Goal: Information Seeking & Learning: Learn about a topic

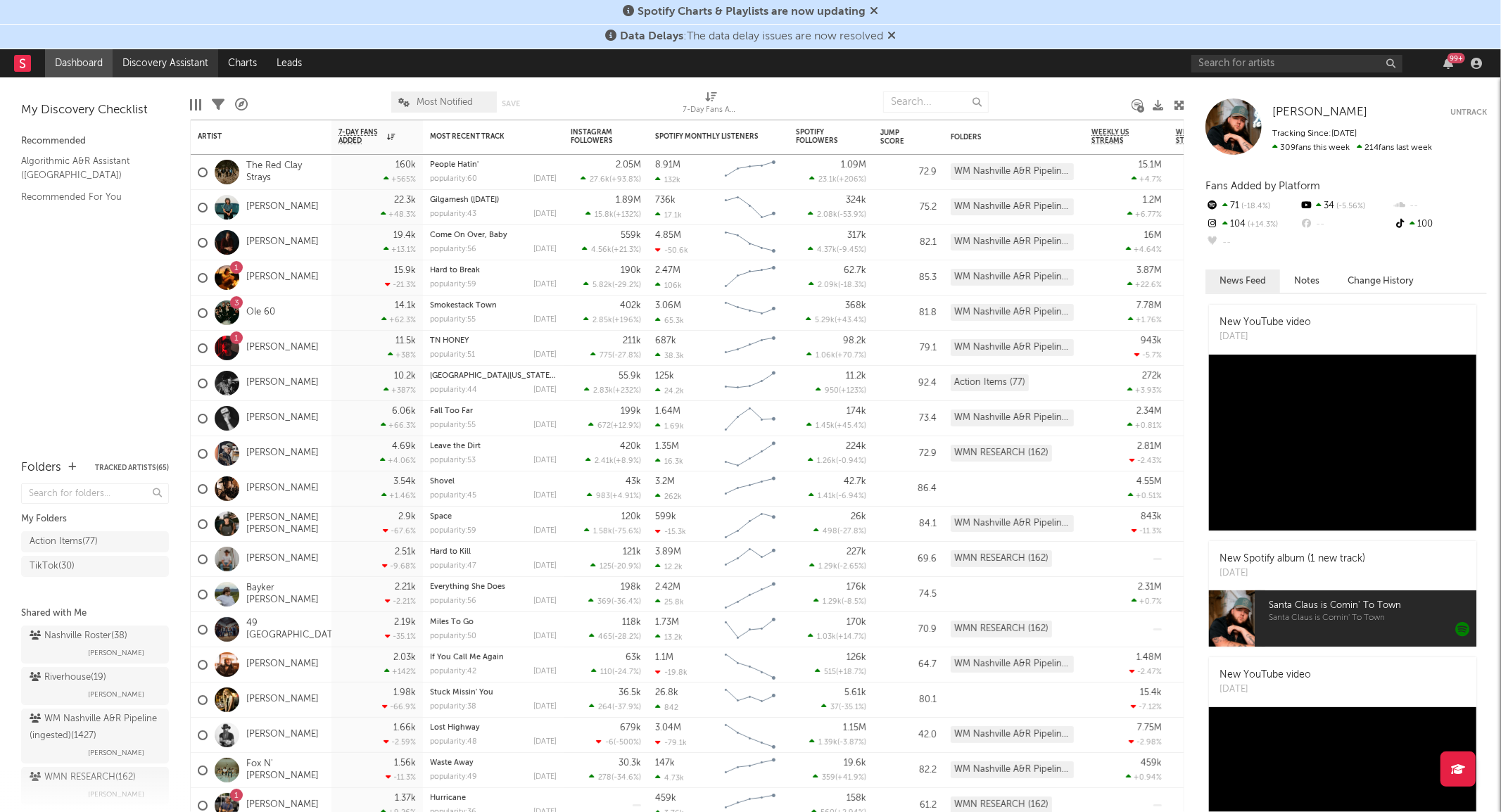
click at [186, 60] on link "Discovery Assistant" at bounding box center [165, 63] width 106 height 28
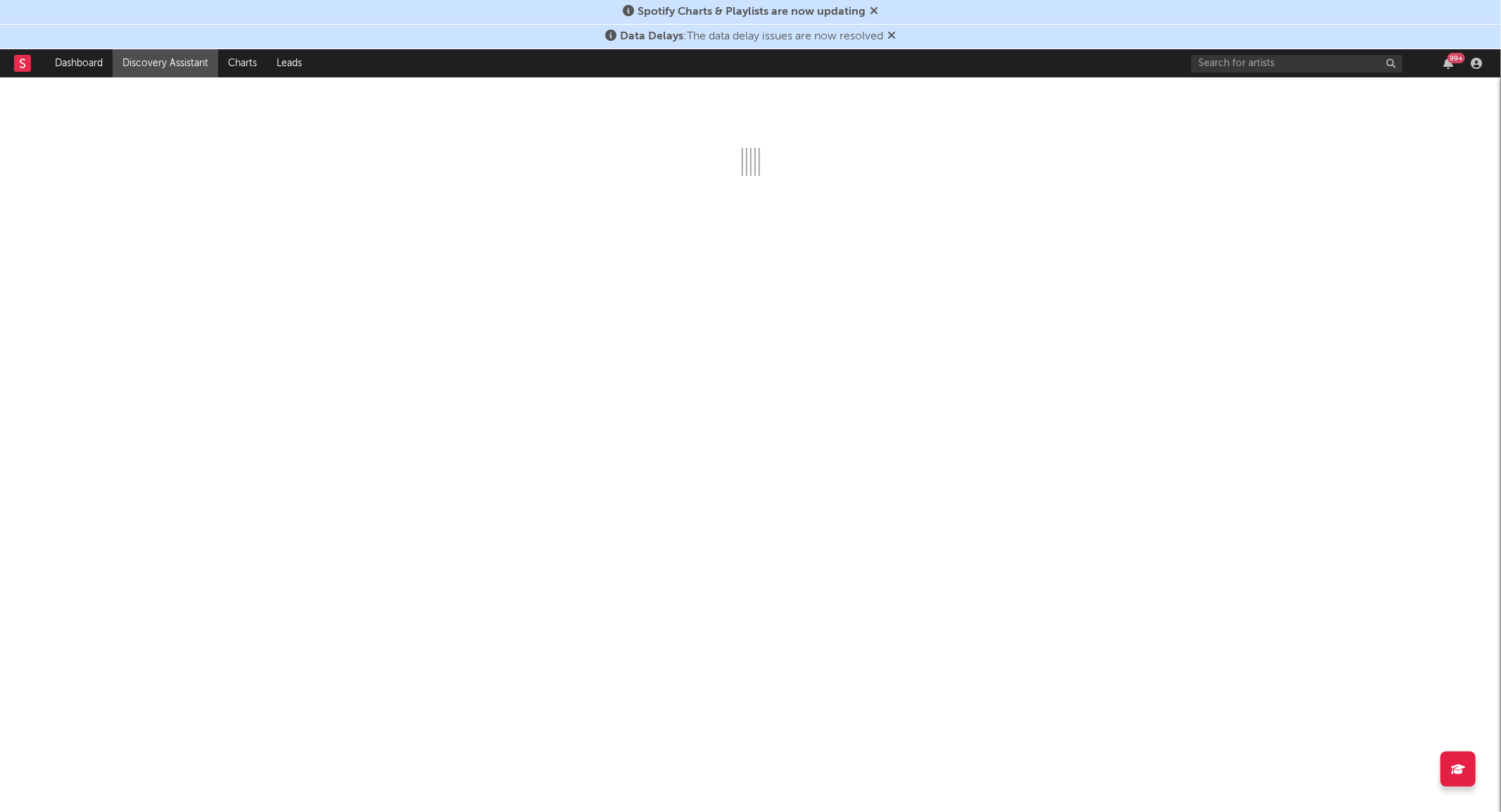
click at [871, 5] on span "Spotify Charts & Playlists are now updating" at bounding box center [750, 12] width 255 height 17
click at [871, 5] on icon at bounding box center [874, 11] width 8 height 11
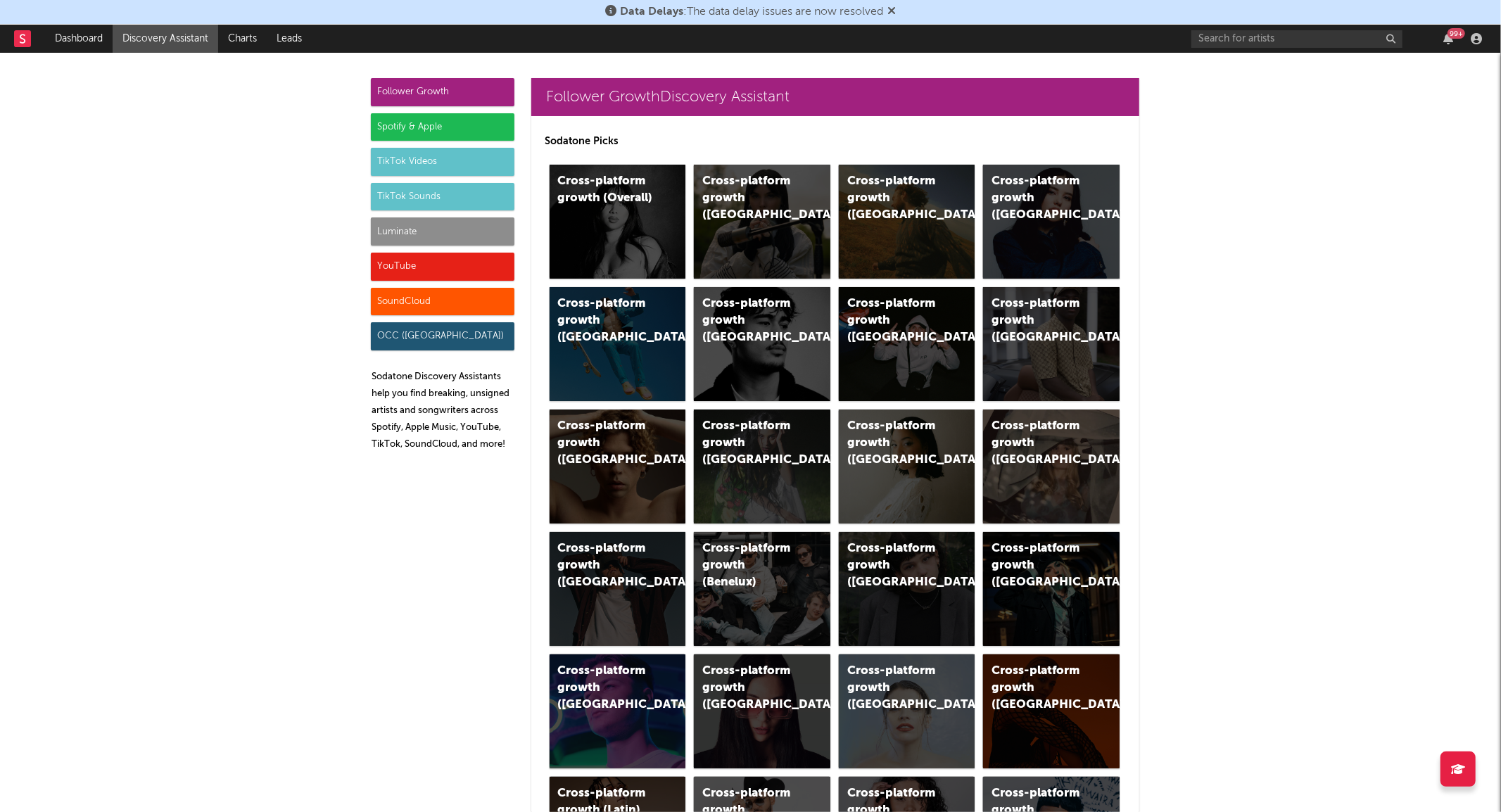
click at [903, 8] on div "Data Delays : The data delay issues are now resolved" at bounding box center [750, 12] width 1501 height 25
click at [896, 9] on icon at bounding box center [891, 11] width 8 height 11
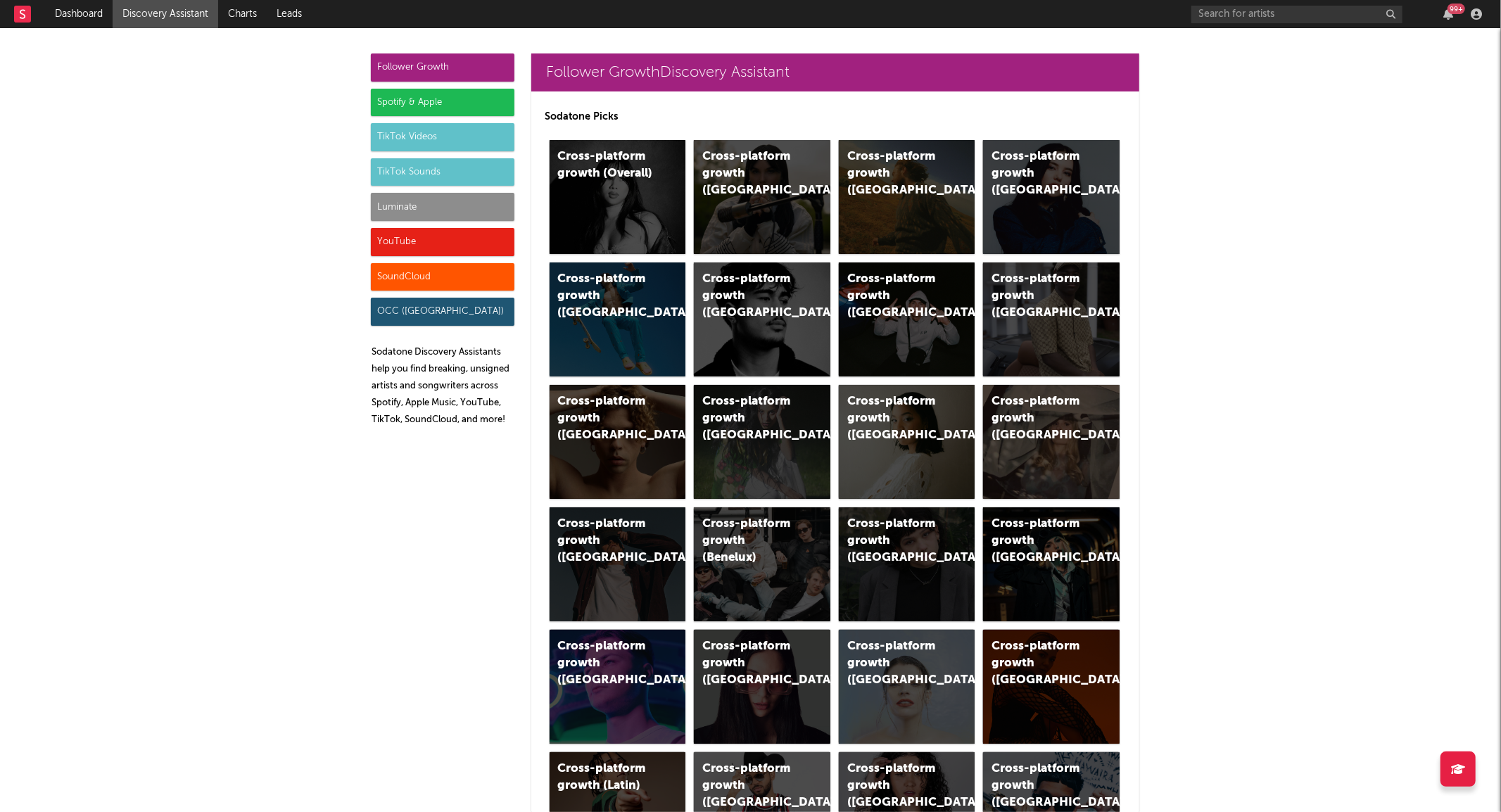
click at [430, 166] on div "TikTok Sounds" at bounding box center [442, 172] width 143 height 28
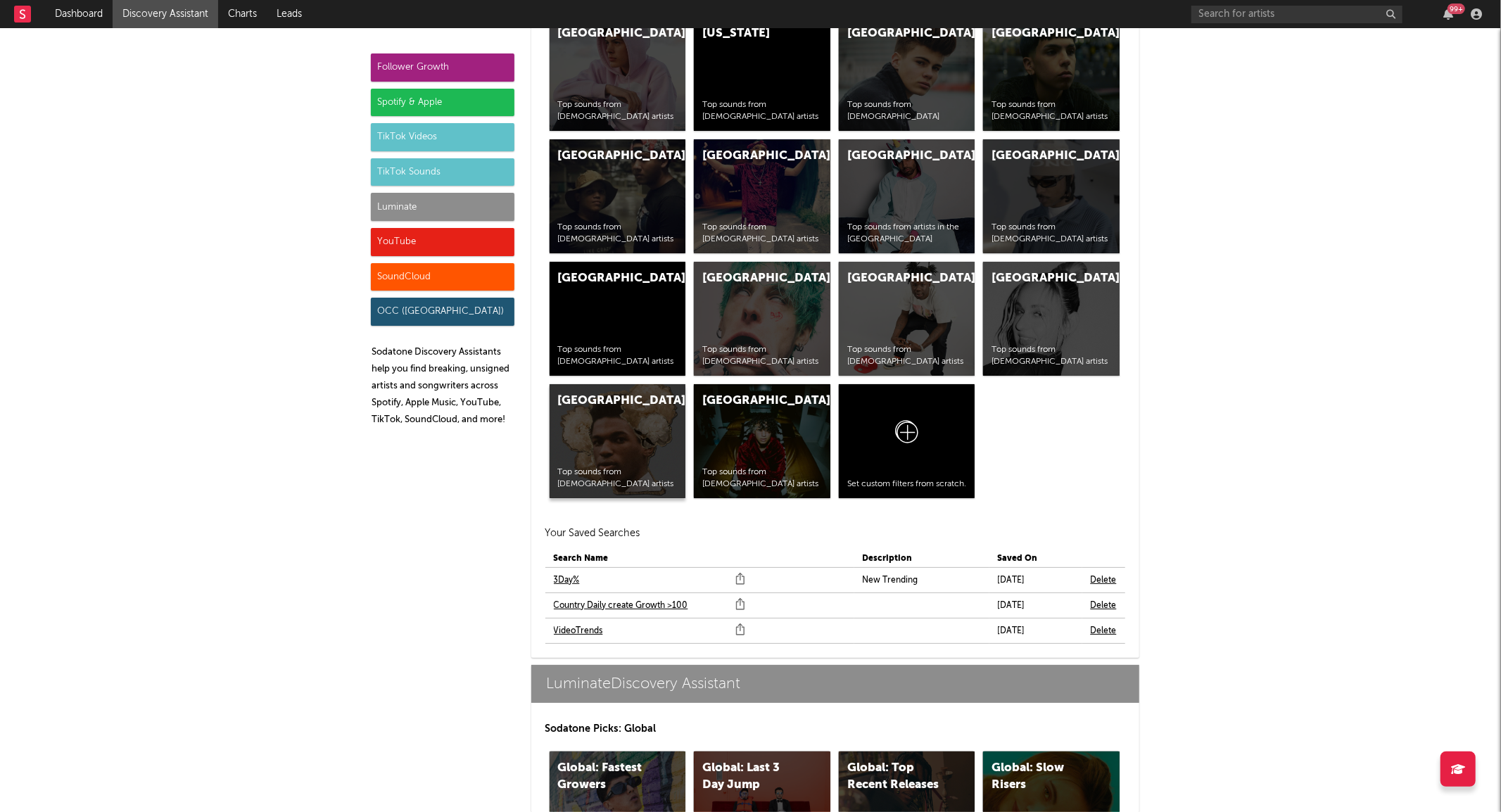
scroll to position [5844, 0]
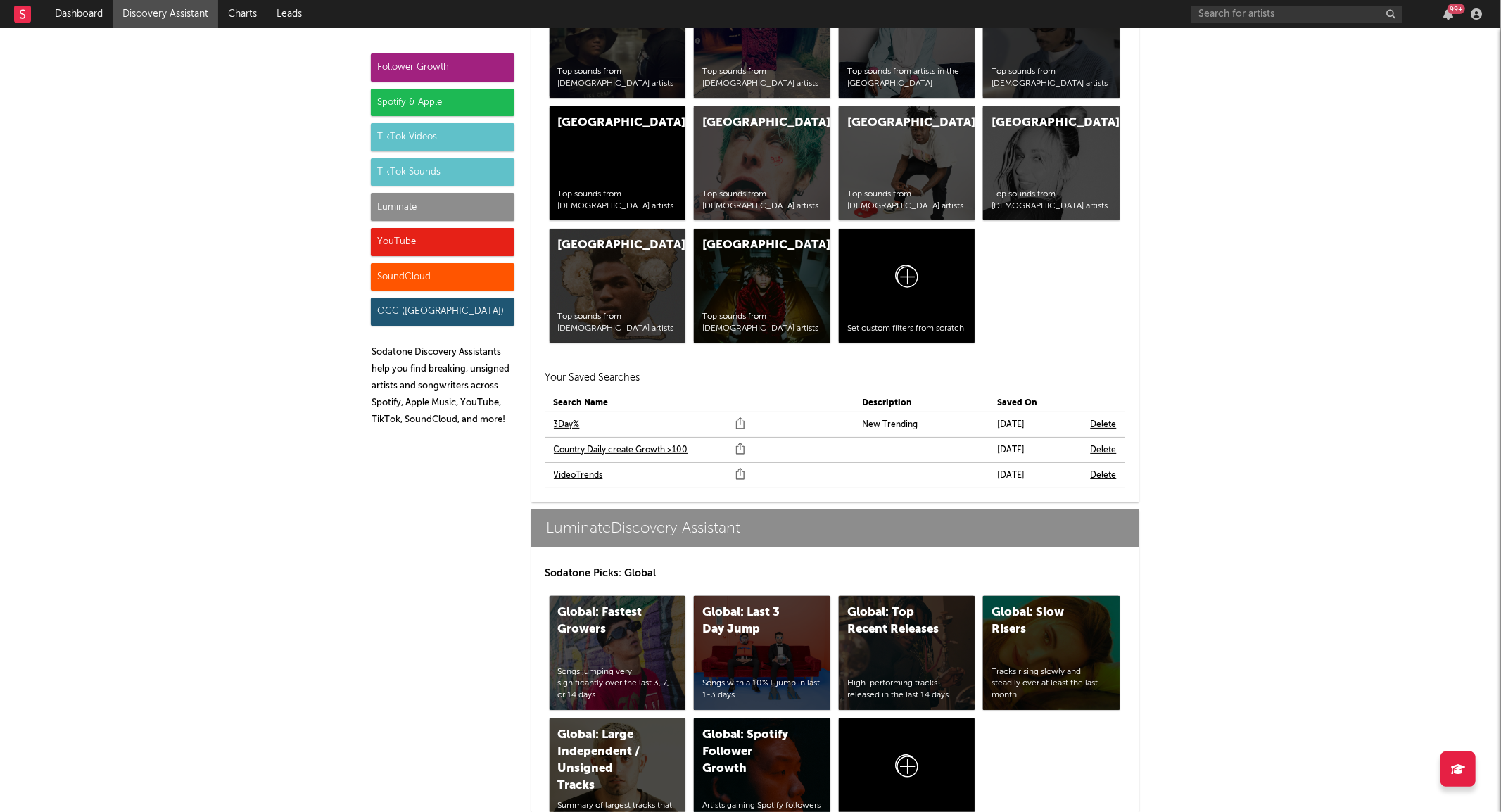
click at [579, 477] on link "VideoTrends" at bounding box center [578, 475] width 49 height 17
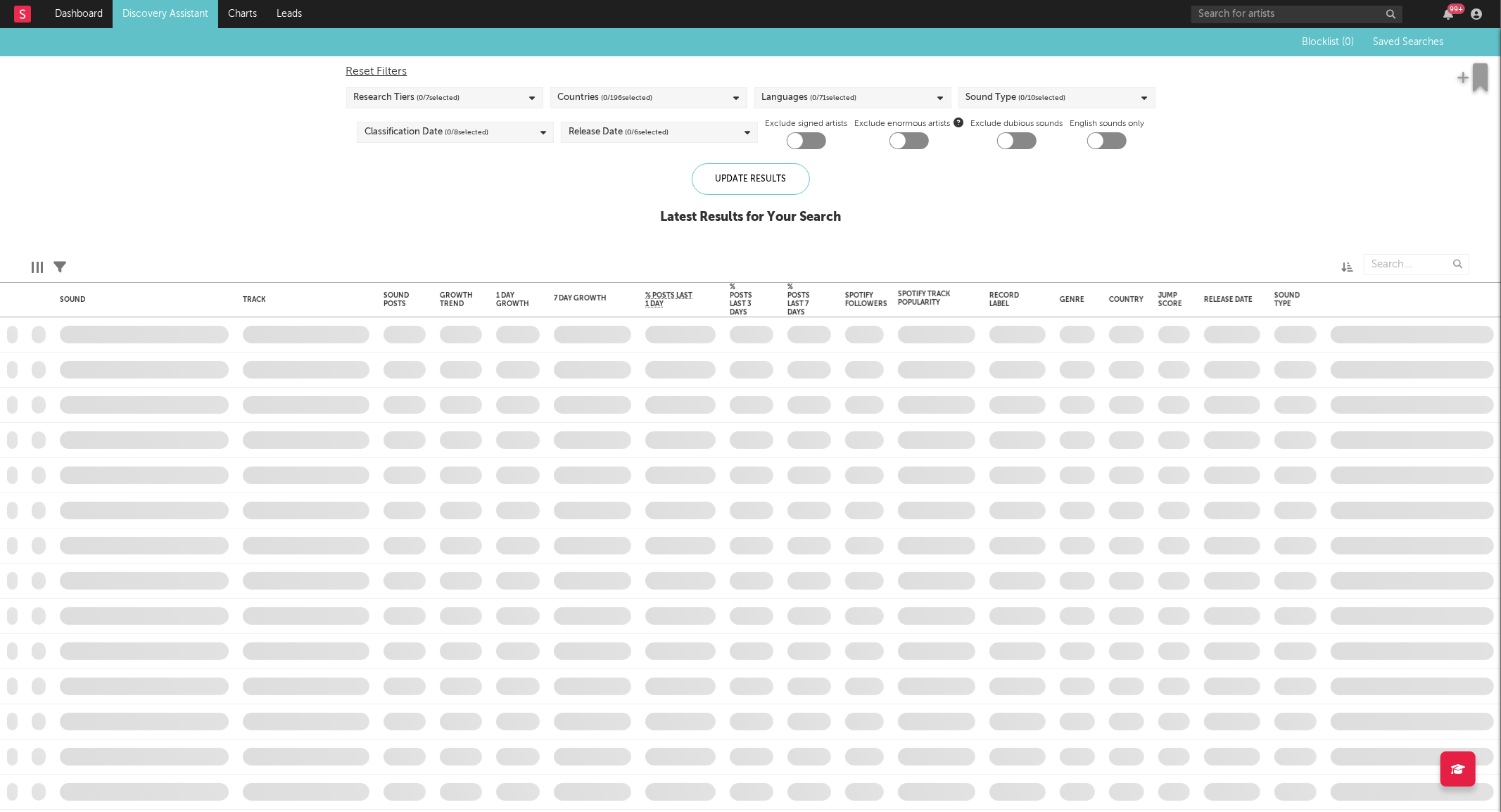
checkbox input "true"
click at [423, 211] on div "Blocklist ( 40 ) Saved Searches ( 3 ) Reset Filters Research Tiers ( 6 / 7 sele…" at bounding box center [750, 134] width 1501 height 212
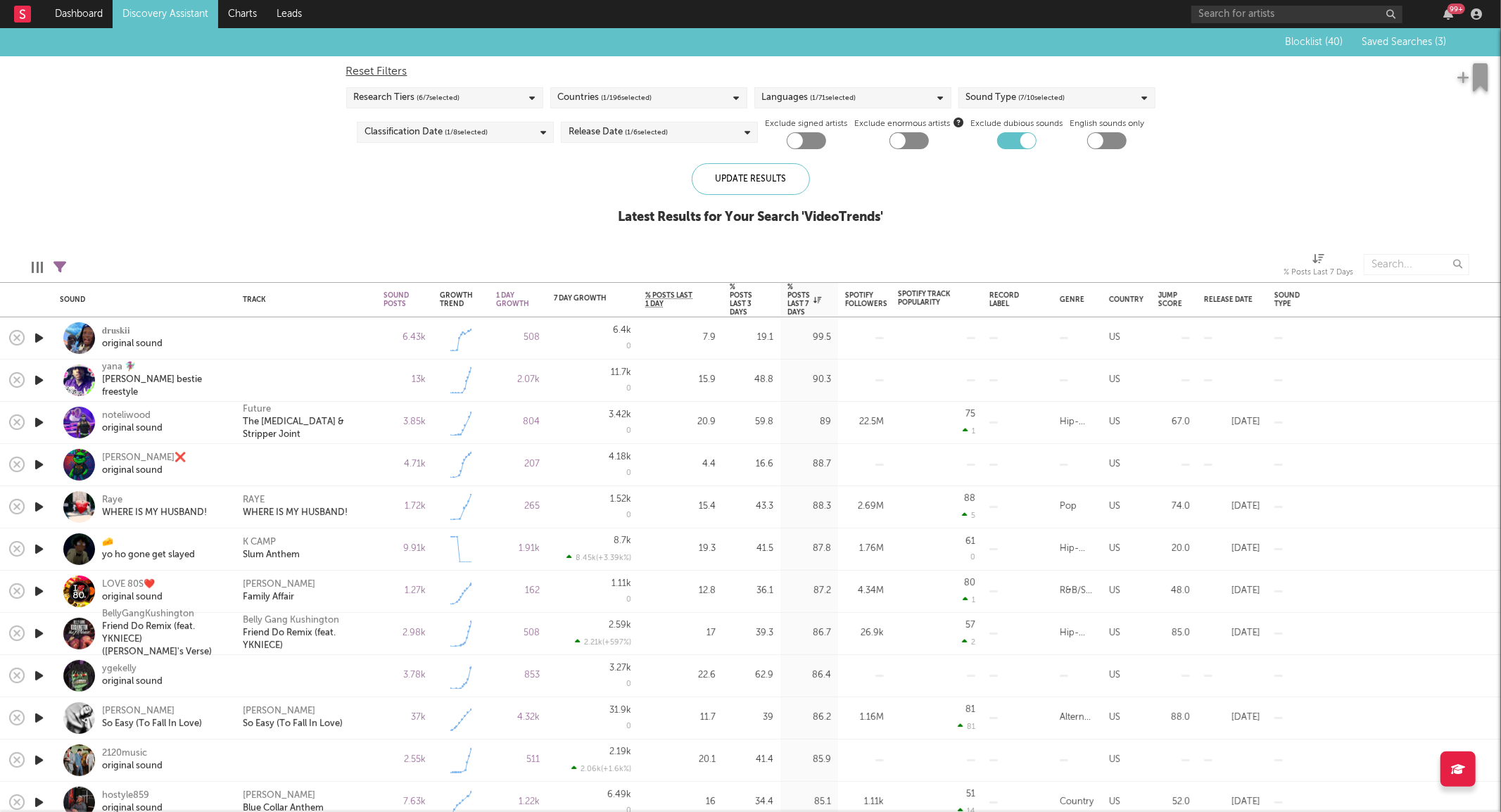
click at [37, 334] on icon "button" at bounding box center [39, 337] width 15 height 17
click at [37, 334] on icon "button" at bounding box center [38, 337] width 14 height 17
click at [36, 460] on icon "button" at bounding box center [39, 464] width 15 height 17
click at [36, 460] on icon "button" at bounding box center [38, 464] width 14 height 17
click at [44, 539] on div at bounding box center [38, 549] width 28 height 42
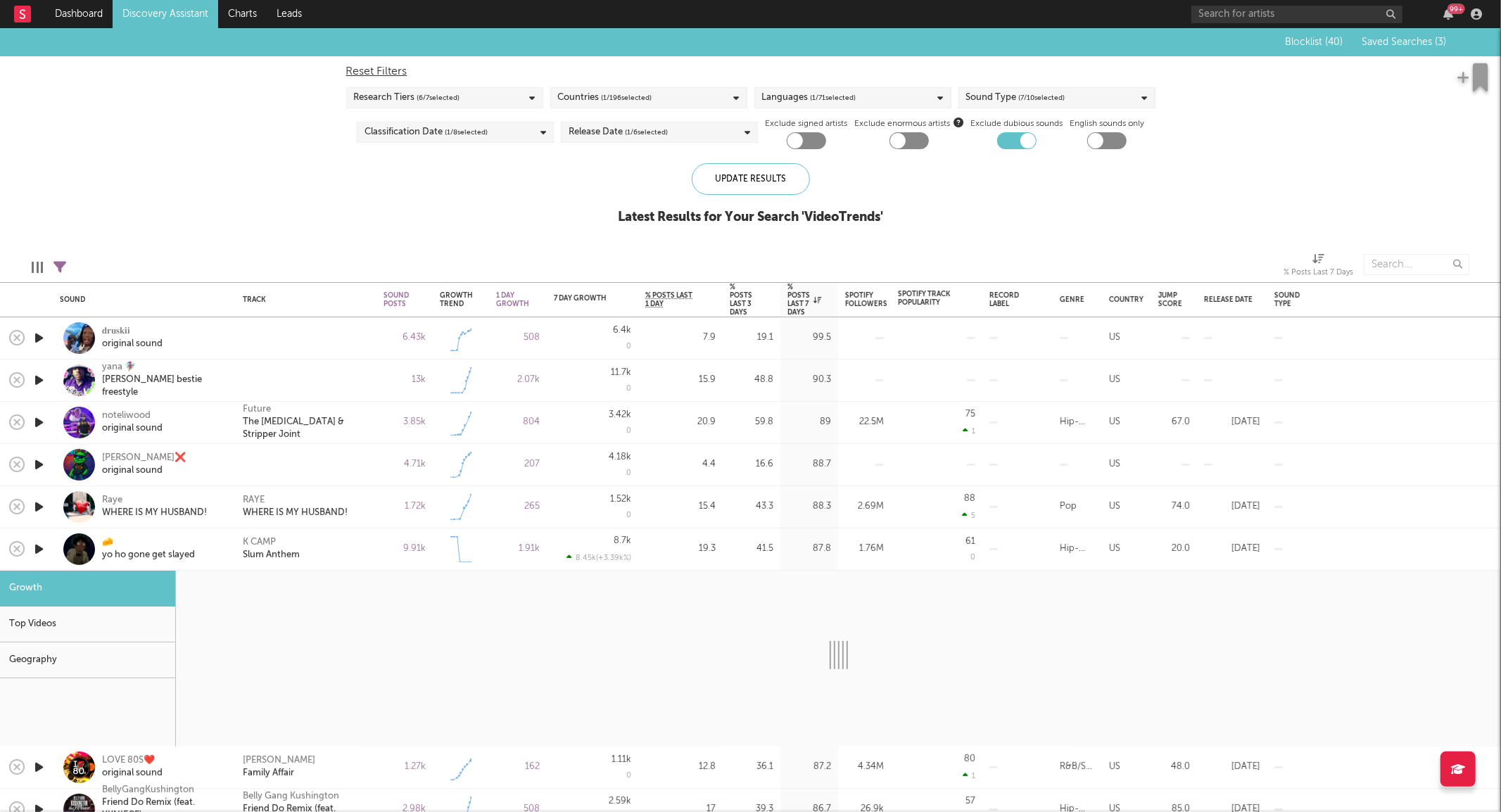
click at [36, 554] on icon "button" at bounding box center [39, 549] width 15 height 17
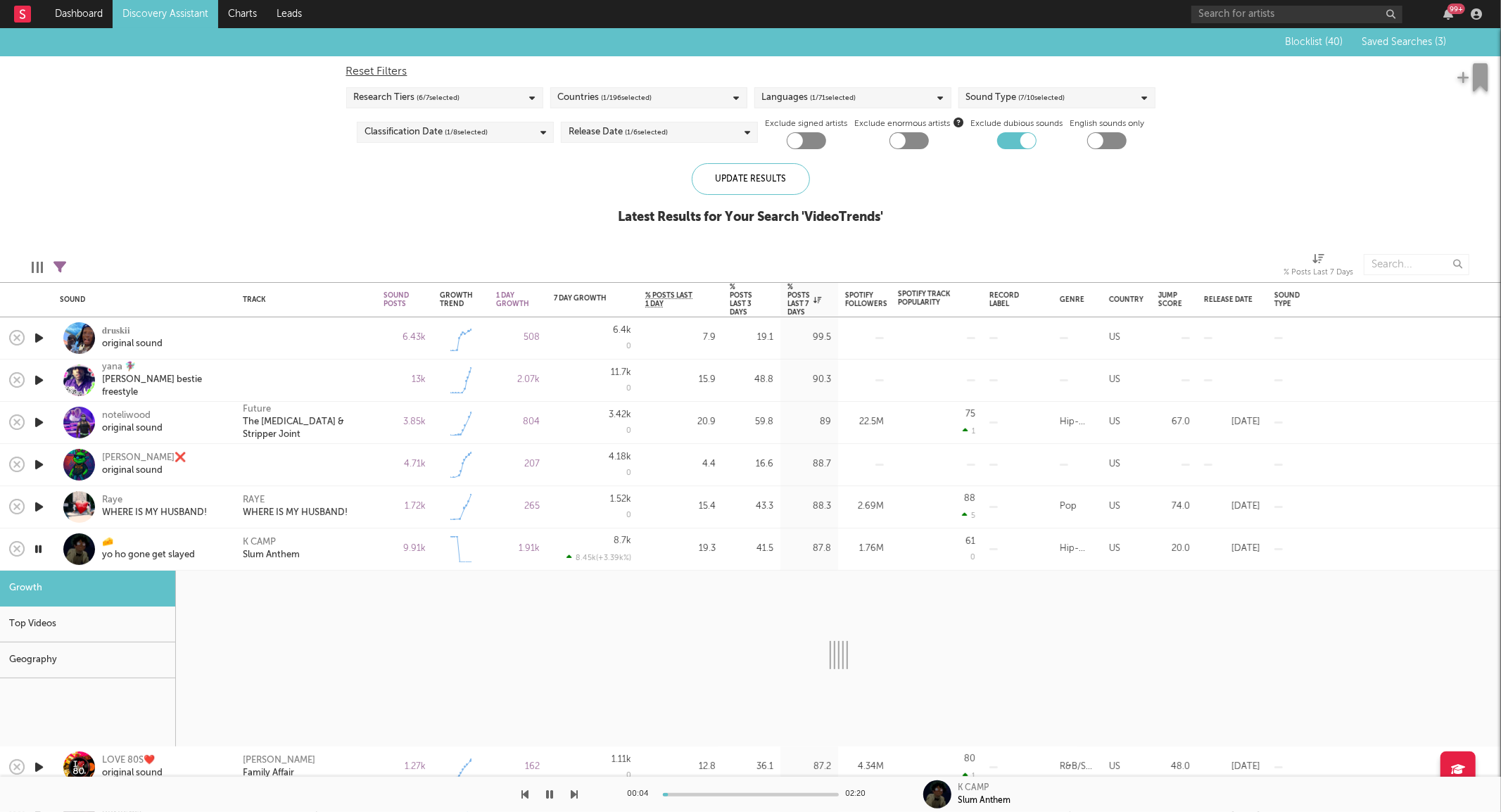
drag, startPoint x: 347, startPoint y: 546, endPoint x: 331, endPoint y: 537, distance: 18.4
click at [348, 546] on div "K CAMP Slum Anthem" at bounding box center [306, 549] width 127 height 26
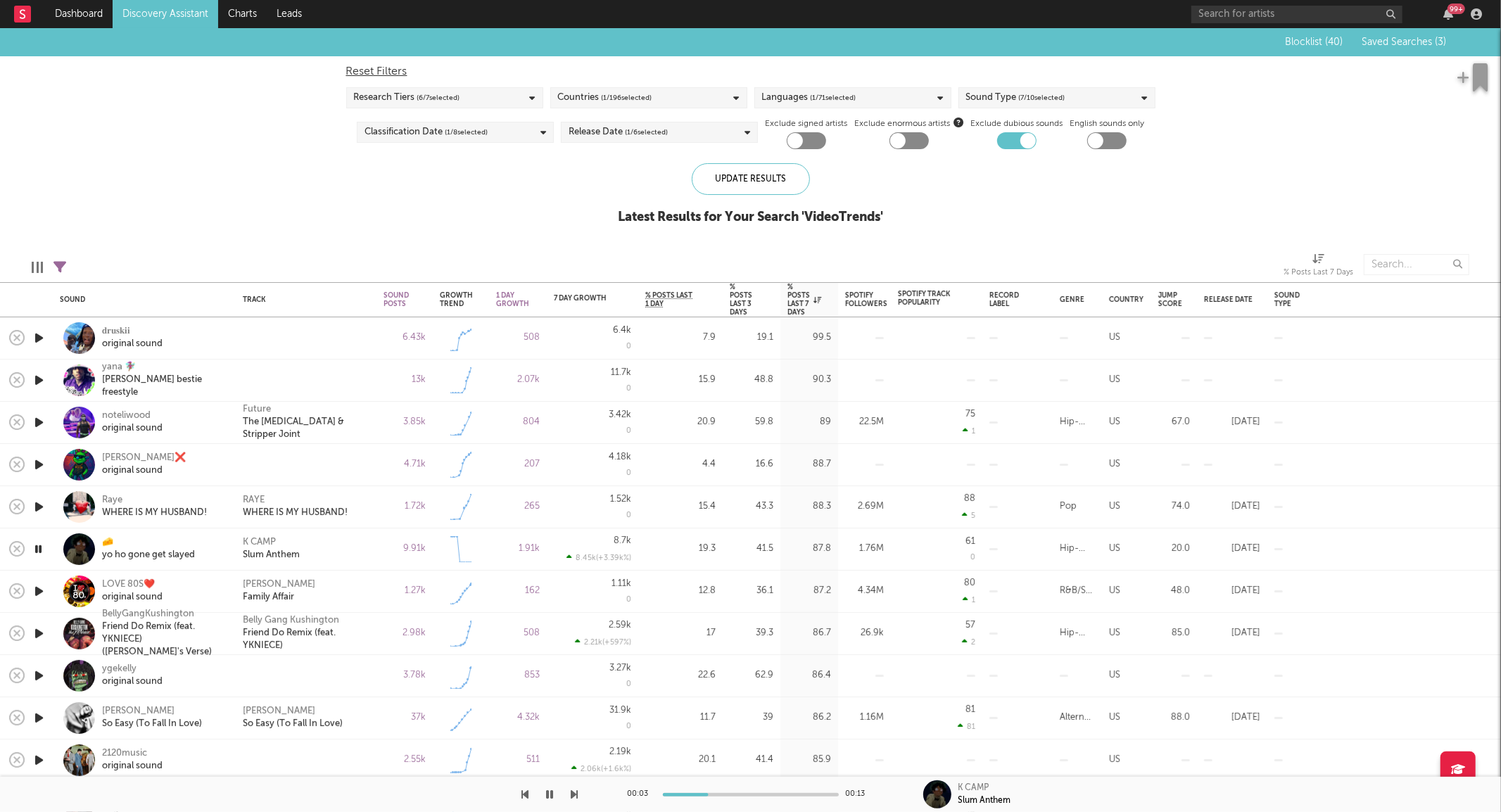
click at [38, 547] on icon "button" at bounding box center [38, 549] width 14 height 17
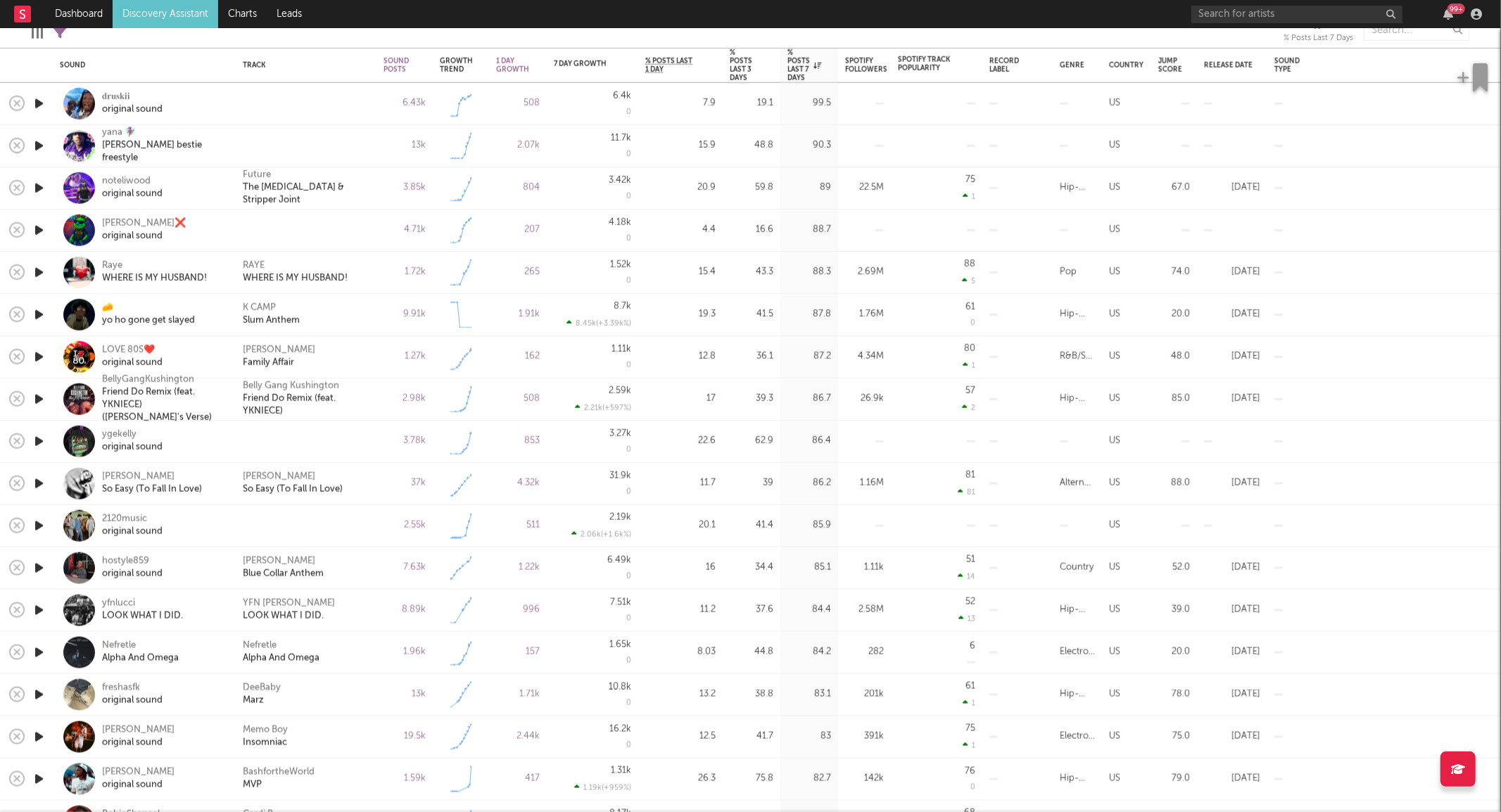
click at [32, 478] on icon "button" at bounding box center [39, 483] width 15 height 17
click at [44, 524] on icon "button" at bounding box center [39, 525] width 15 height 17
click at [38, 522] on icon "button" at bounding box center [38, 525] width 14 height 17
click at [40, 570] on icon "button" at bounding box center [39, 567] width 15 height 17
click at [40, 570] on icon "button" at bounding box center [38, 567] width 14 height 17
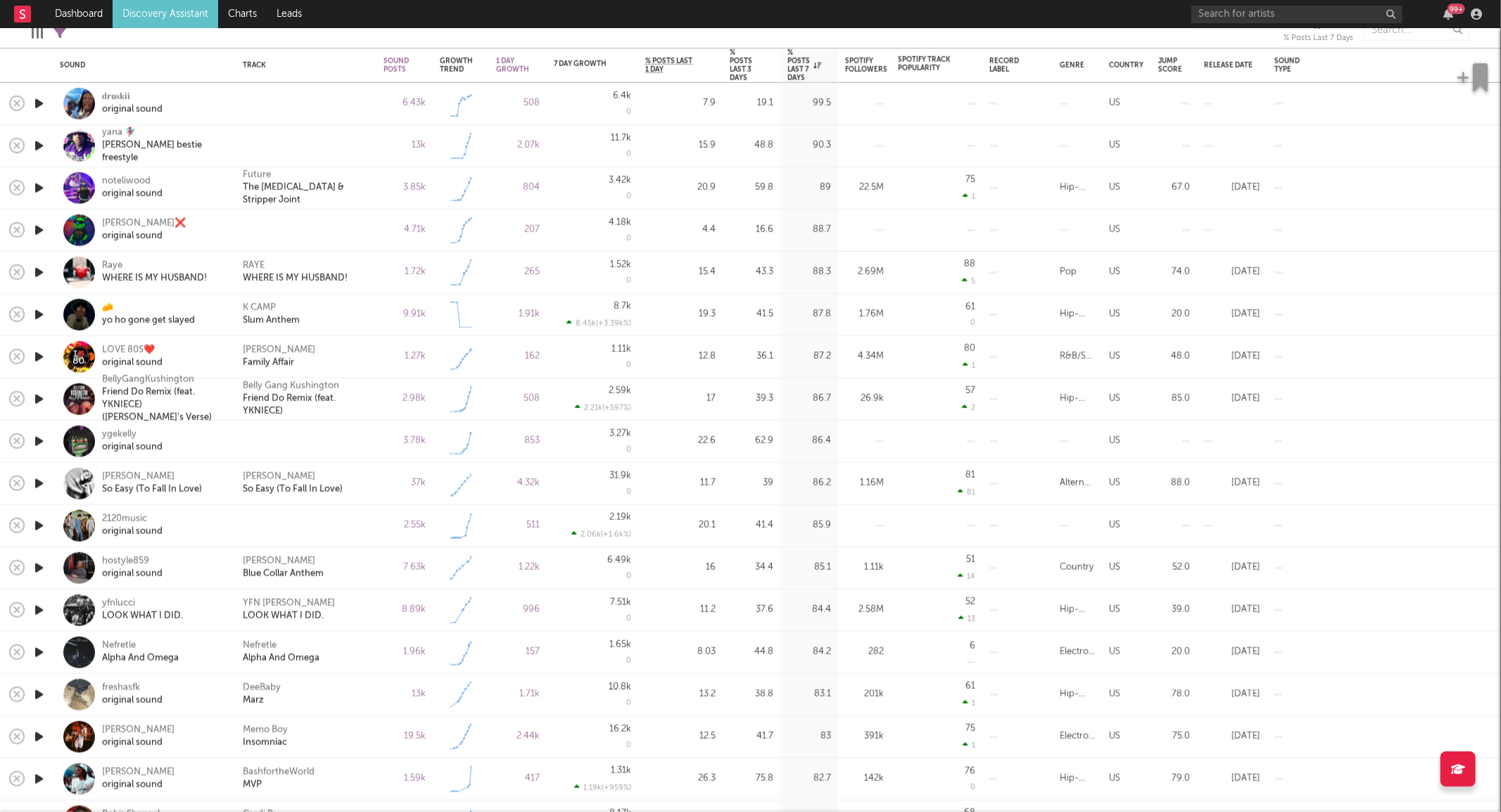
click at [214, 575] on div "hostyle859 original sound" at bounding box center [163, 568] width 123 height 26
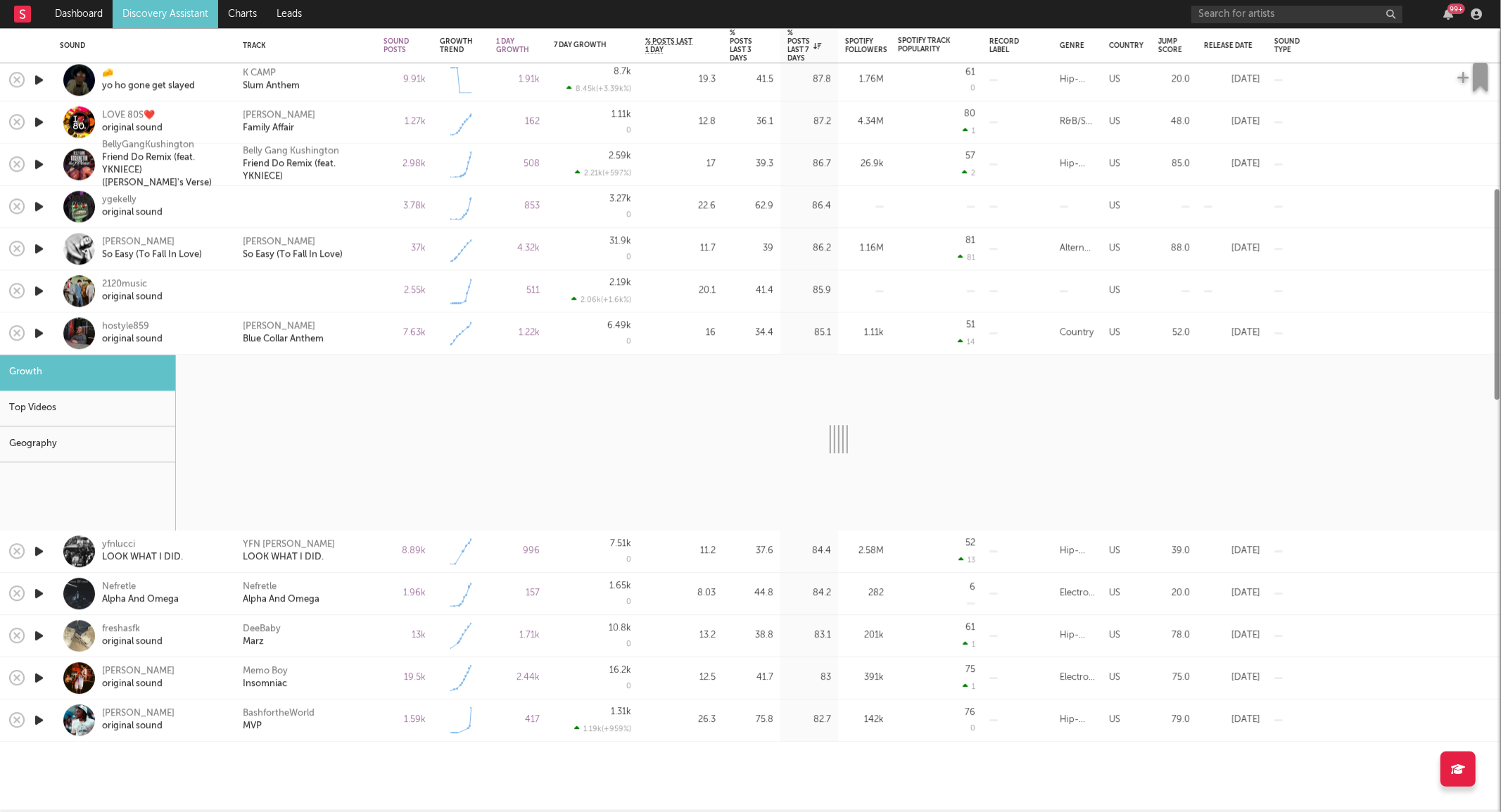
select select "1w"
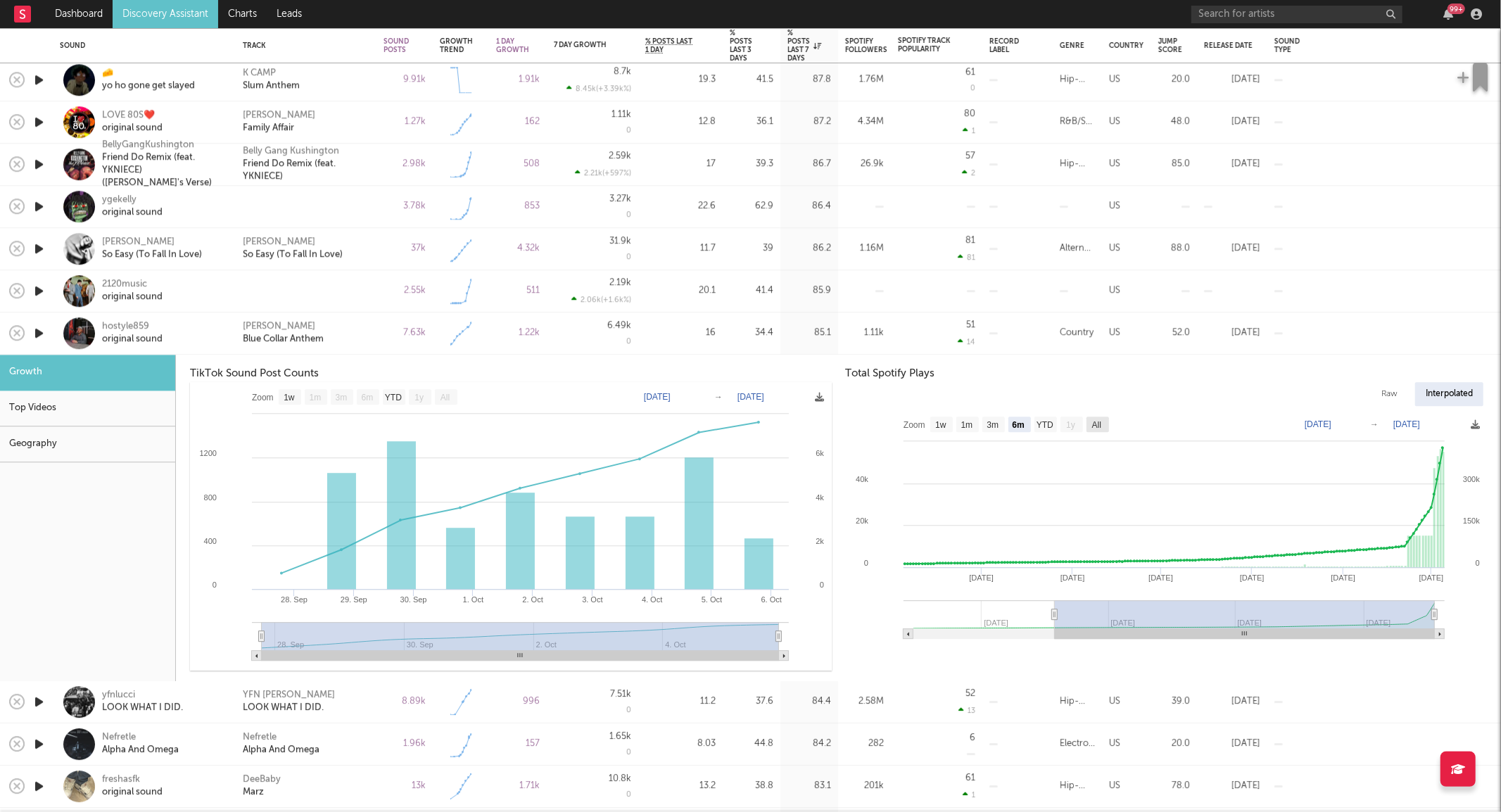
click at [1098, 420] on text "All" at bounding box center [1097, 425] width 9 height 10
select select "All"
type input "[DATE]"
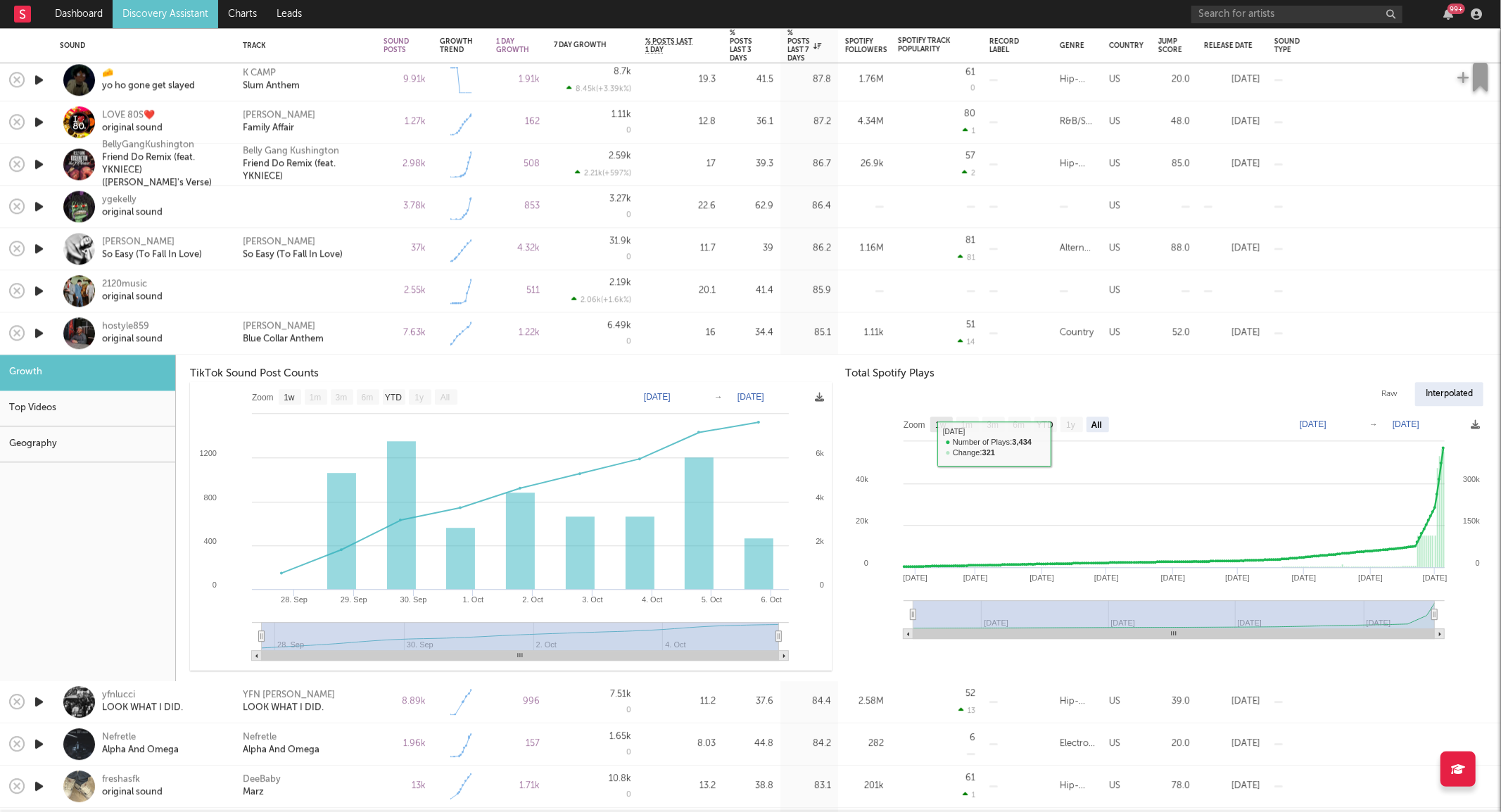
click at [935, 424] on text "1w" at bounding box center [940, 425] width 11 height 10
select select "1w"
type input "[DATE]"
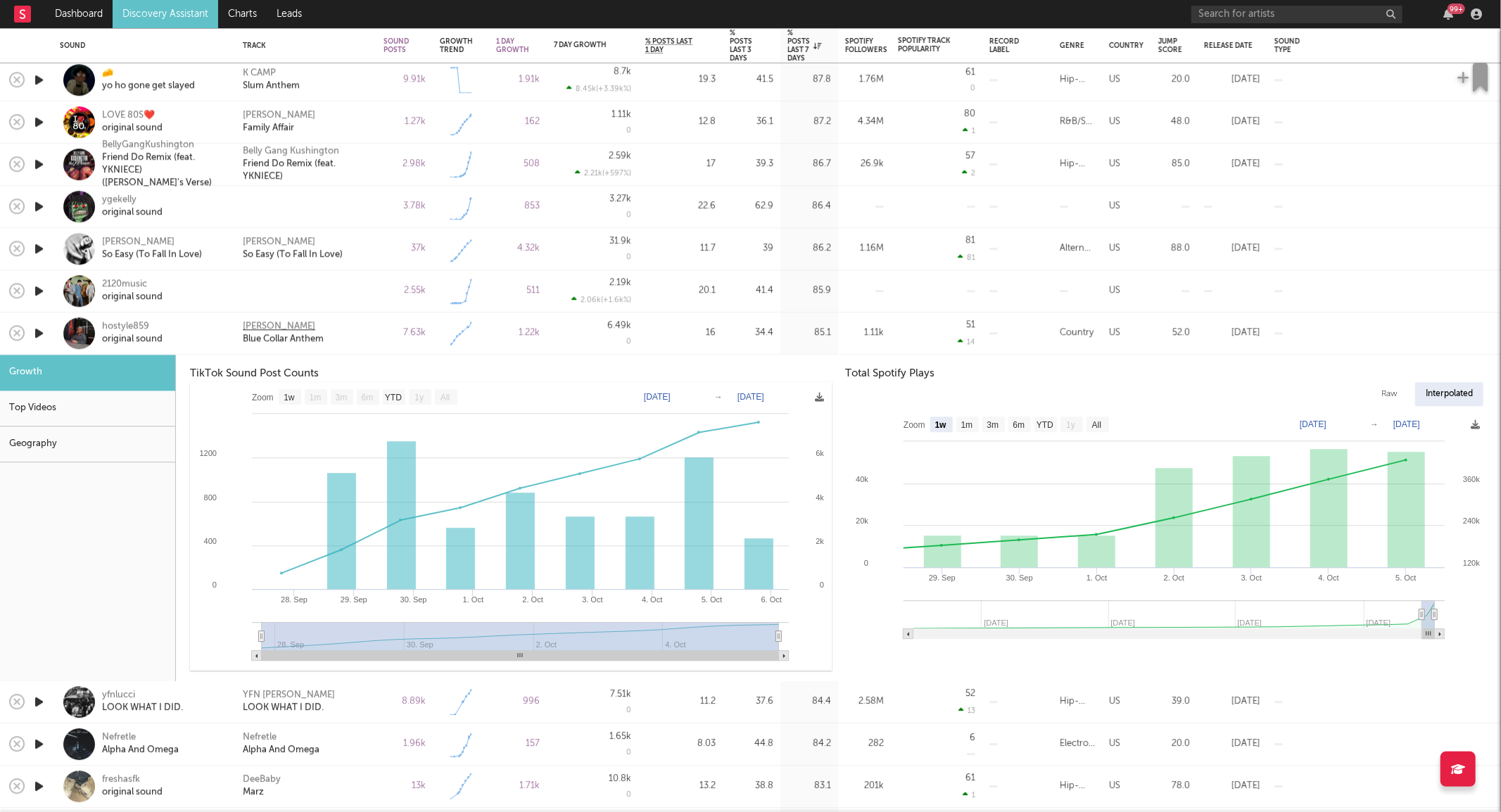
click at [279, 328] on div "[PERSON_NAME]" at bounding box center [279, 327] width 72 height 13
click at [209, 327] on div "hostyle859 original sound" at bounding box center [163, 334] width 123 height 26
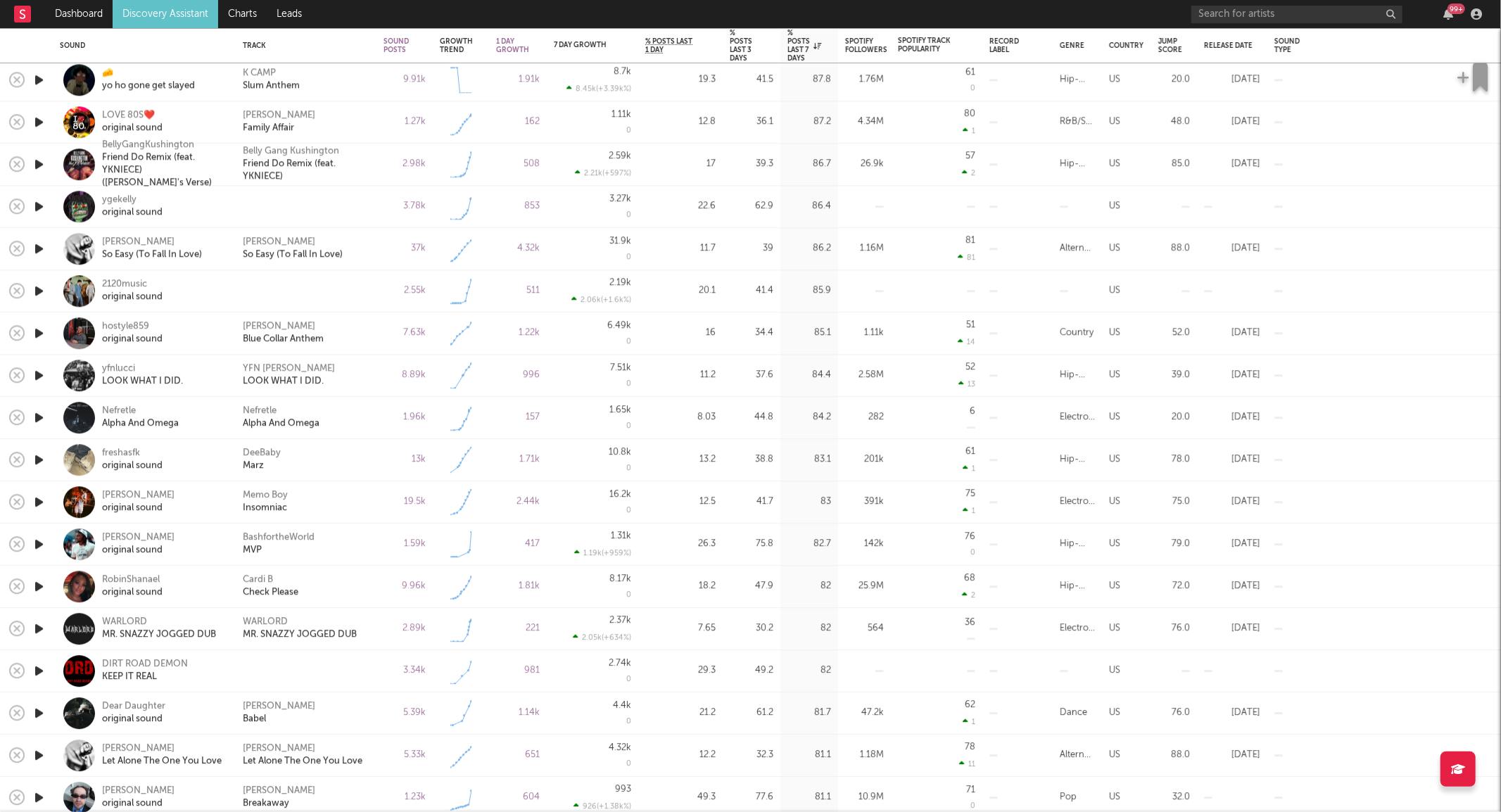
click at [39, 375] on icon "button" at bounding box center [39, 375] width 15 height 17
click at [36, 457] on icon "button" at bounding box center [39, 460] width 15 height 17
click at [36, 496] on icon "button" at bounding box center [39, 502] width 15 height 17
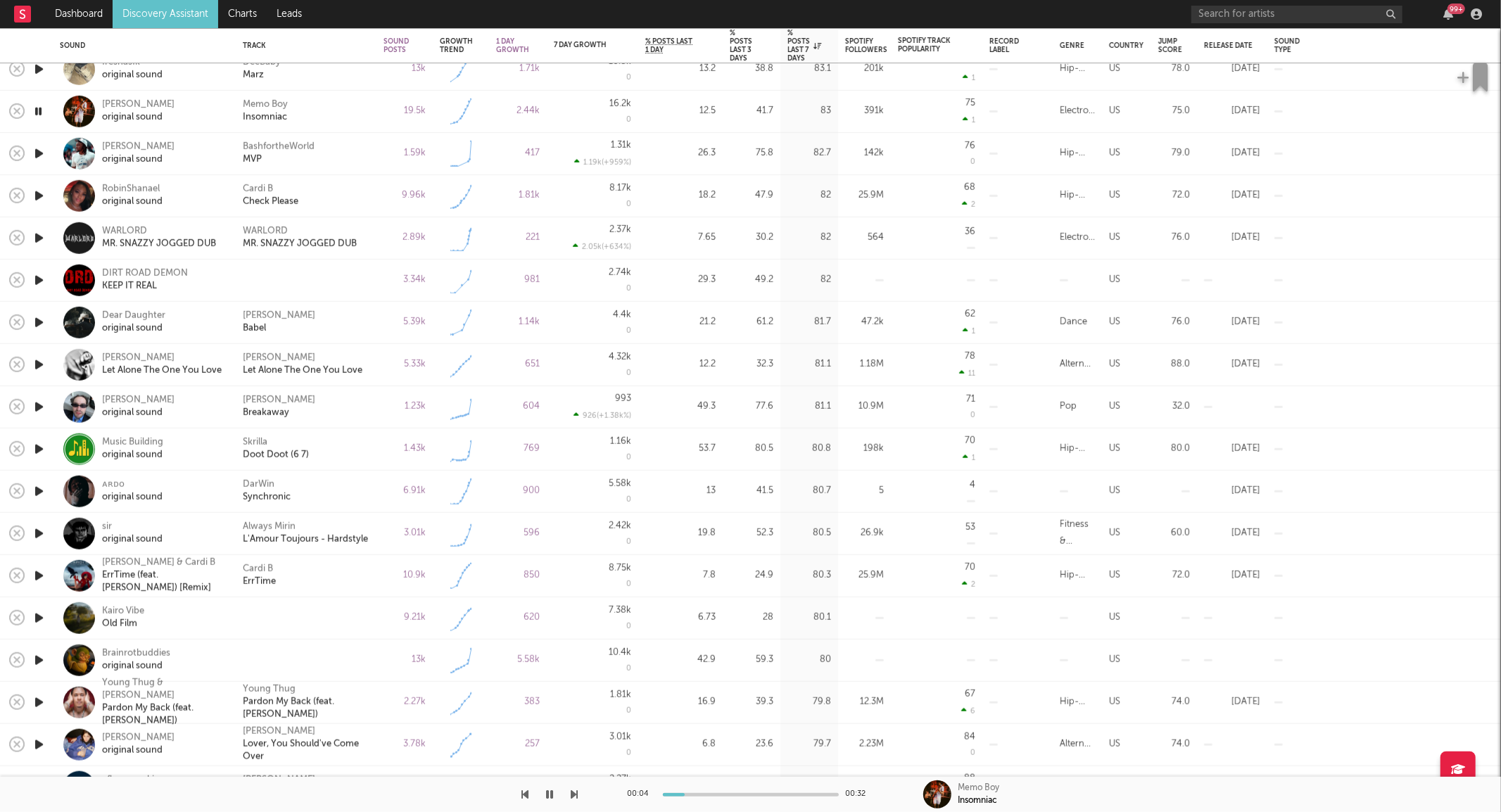
click at [42, 490] on icon "button" at bounding box center [39, 491] width 15 height 17
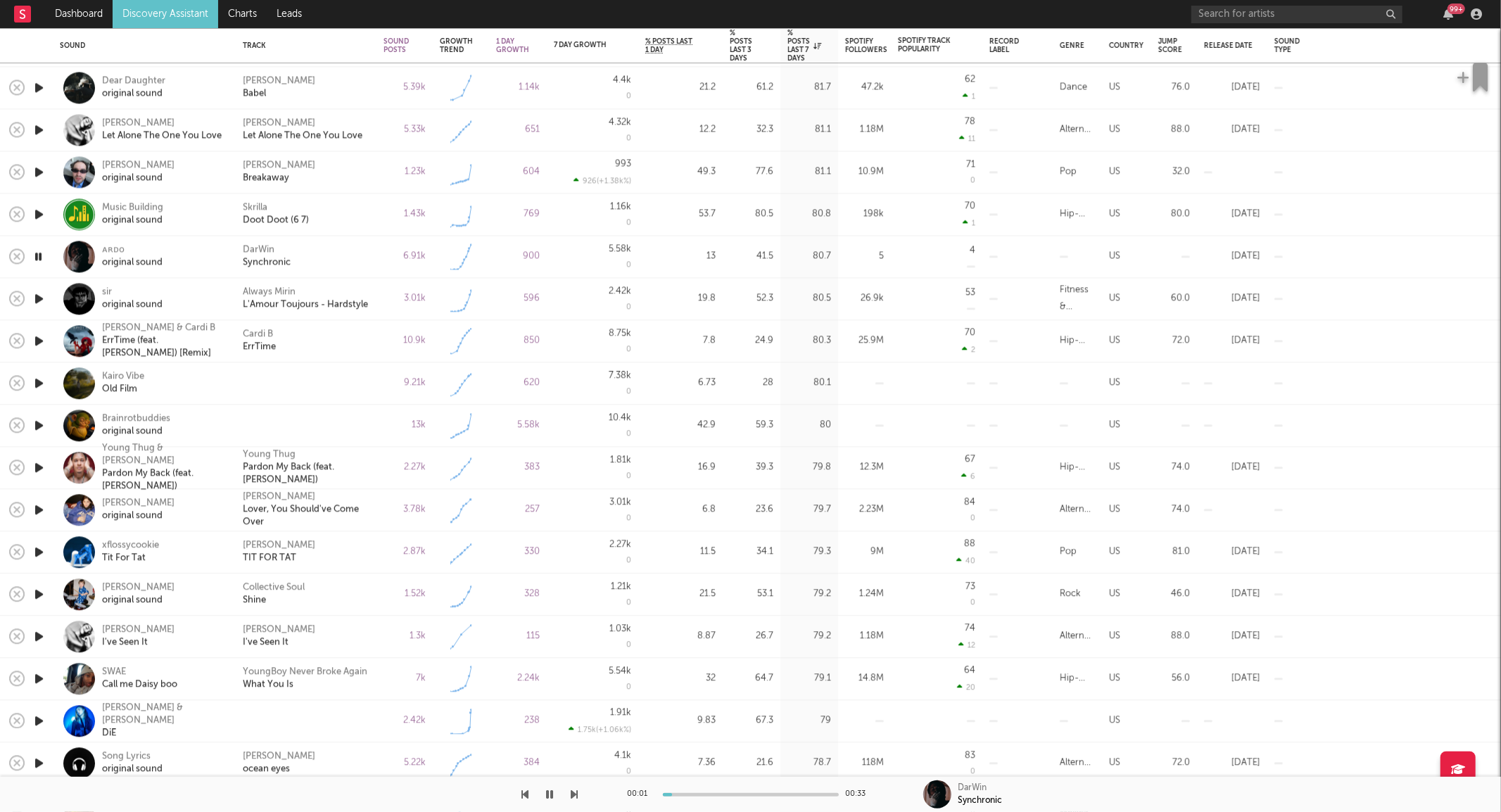
click at [38, 381] on icon "button" at bounding box center [39, 383] width 15 height 17
click at [40, 425] on icon "button" at bounding box center [39, 425] width 15 height 17
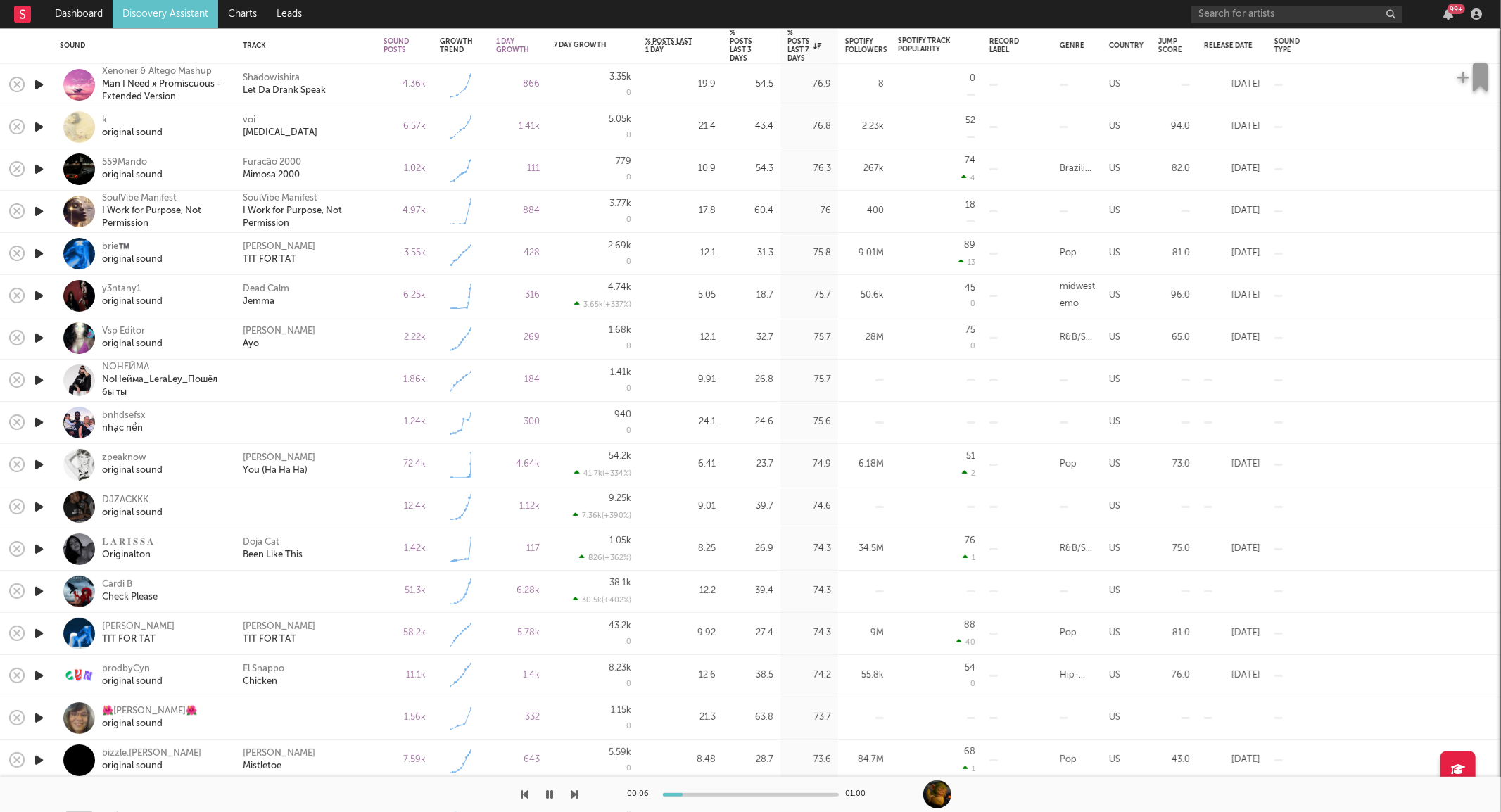
click at [32, 547] on icon "button" at bounding box center [39, 549] width 15 height 17
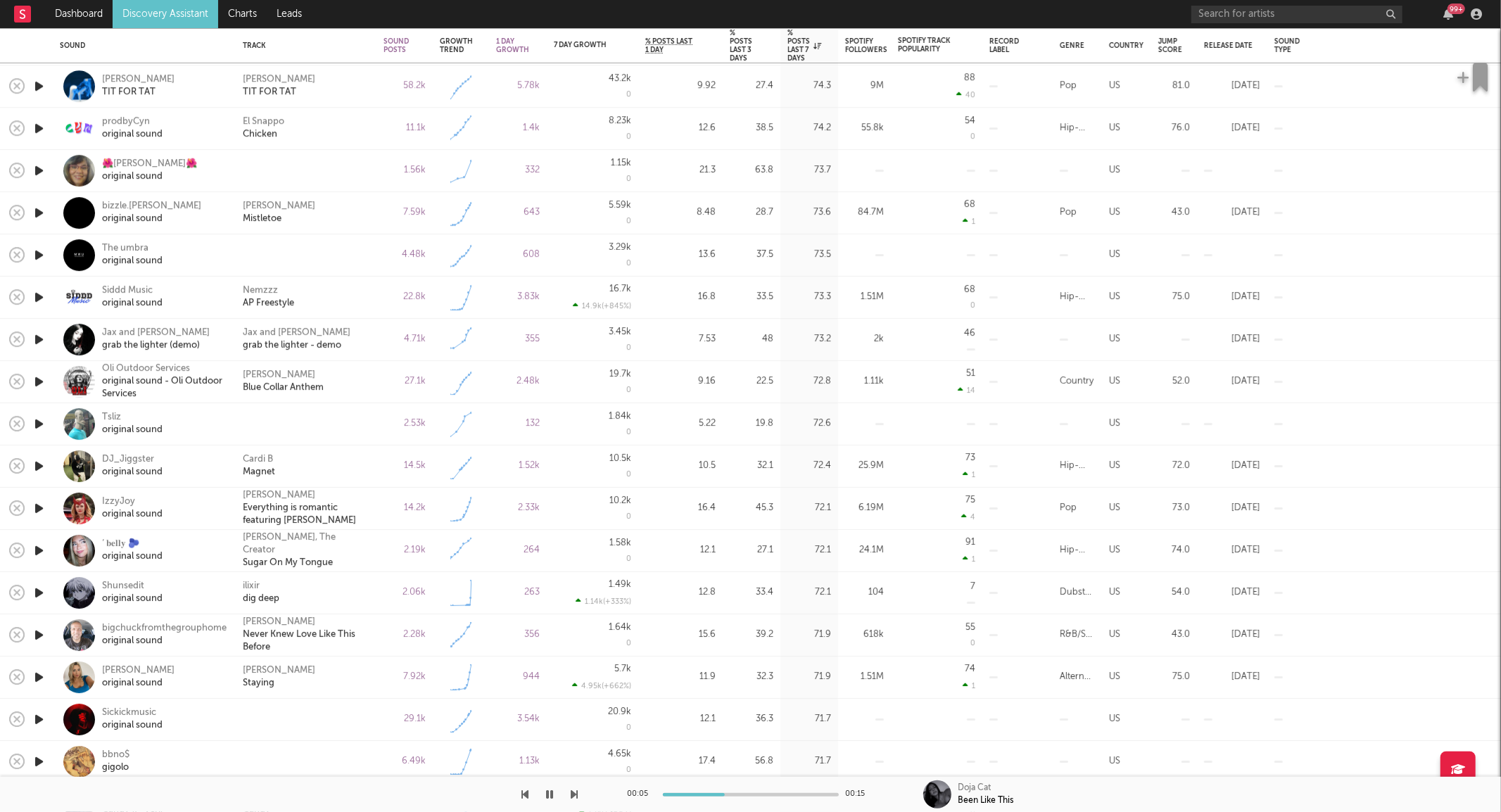
click at [37, 550] on icon "button" at bounding box center [39, 550] width 15 height 17
click at [41, 377] on icon "button" at bounding box center [39, 381] width 15 height 17
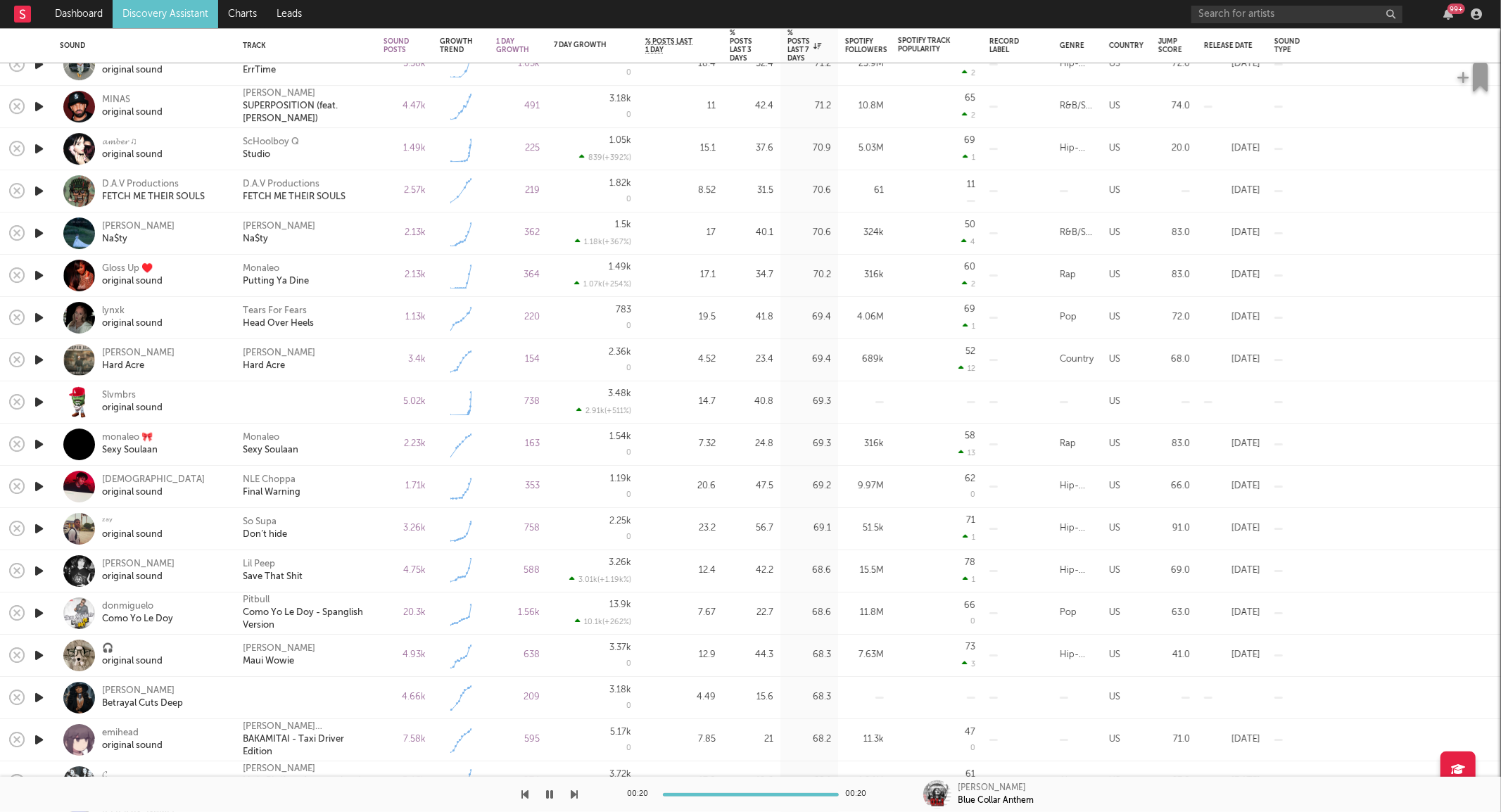
click at [38, 401] on icon "button" at bounding box center [39, 401] width 15 height 17
click at [44, 531] on icon "button" at bounding box center [39, 528] width 15 height 17
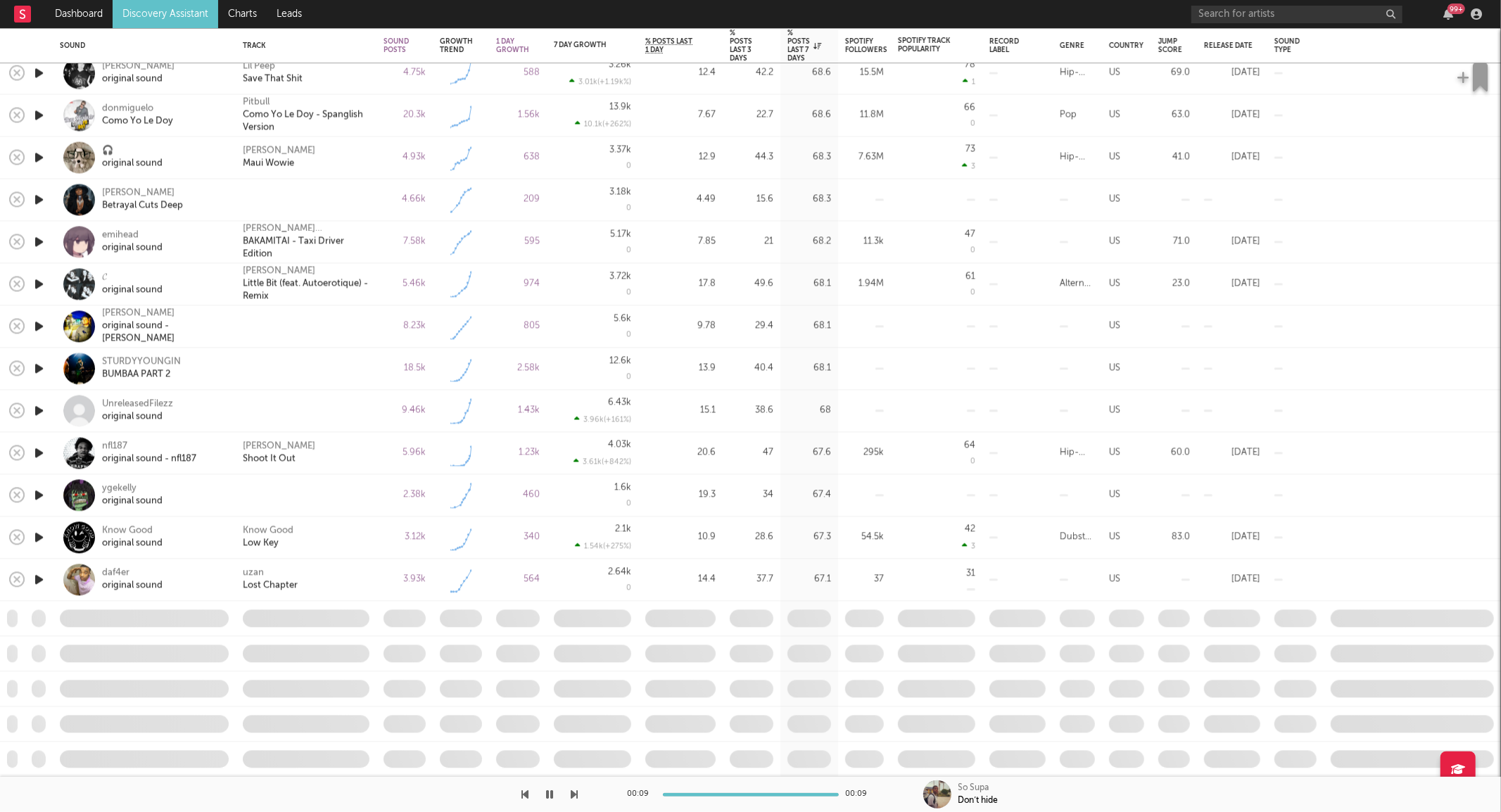
click at [38, 328] on icon "button" at bounding box center [39, 326] width 15 height 17
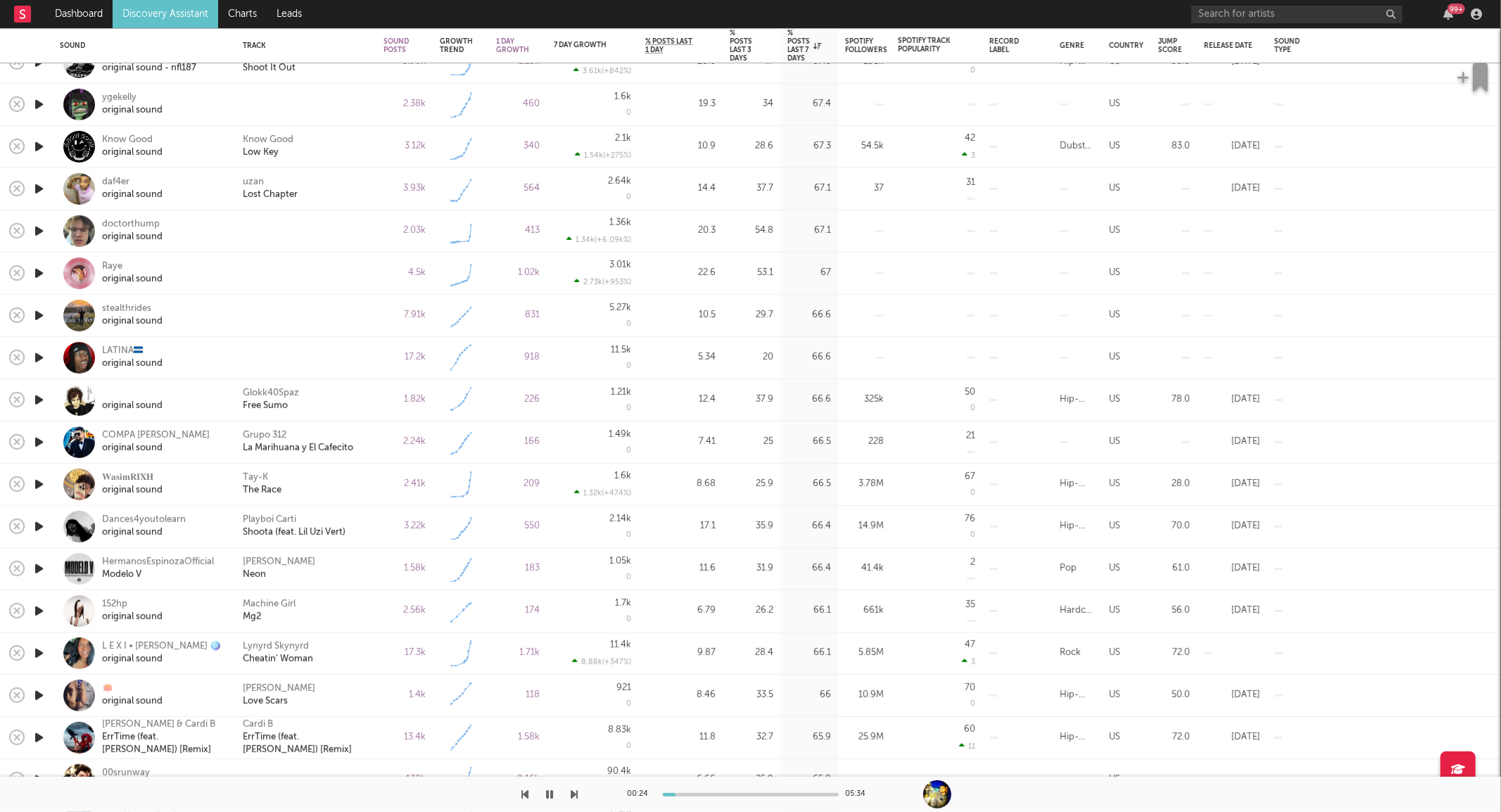
click at [43, 311] on icon "button" at bounding box center [39, 315] width 15 height 17
click at [34, 691] on icon "button" at bounding box center [39, 695] width 15 height 17
click at [35, 485] on icon "button" at bounding box center [39, 484] width 15 height 17
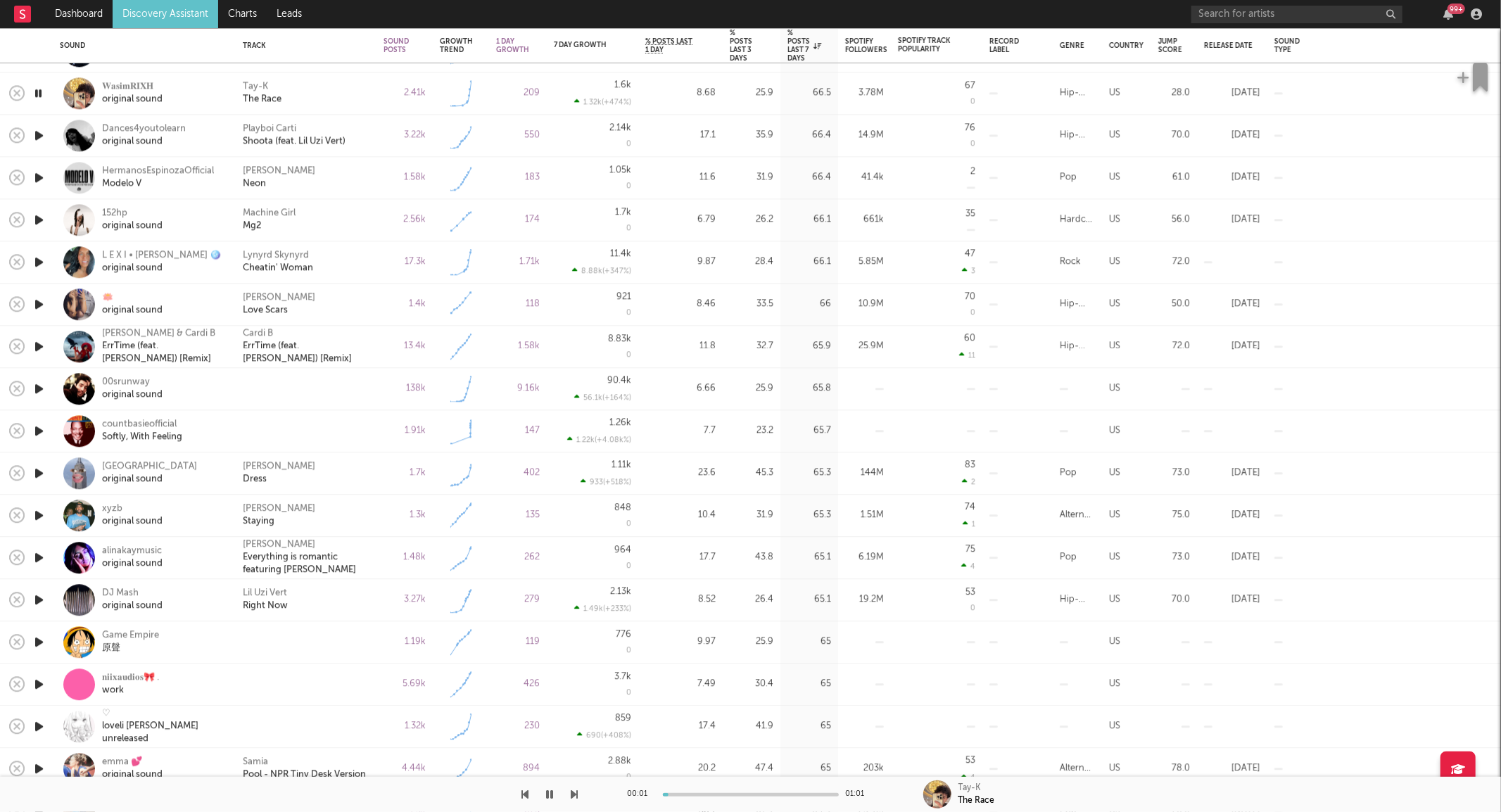
click at [45, 517] on icon "button" at bounding box center [39, 515] width 15 height 17
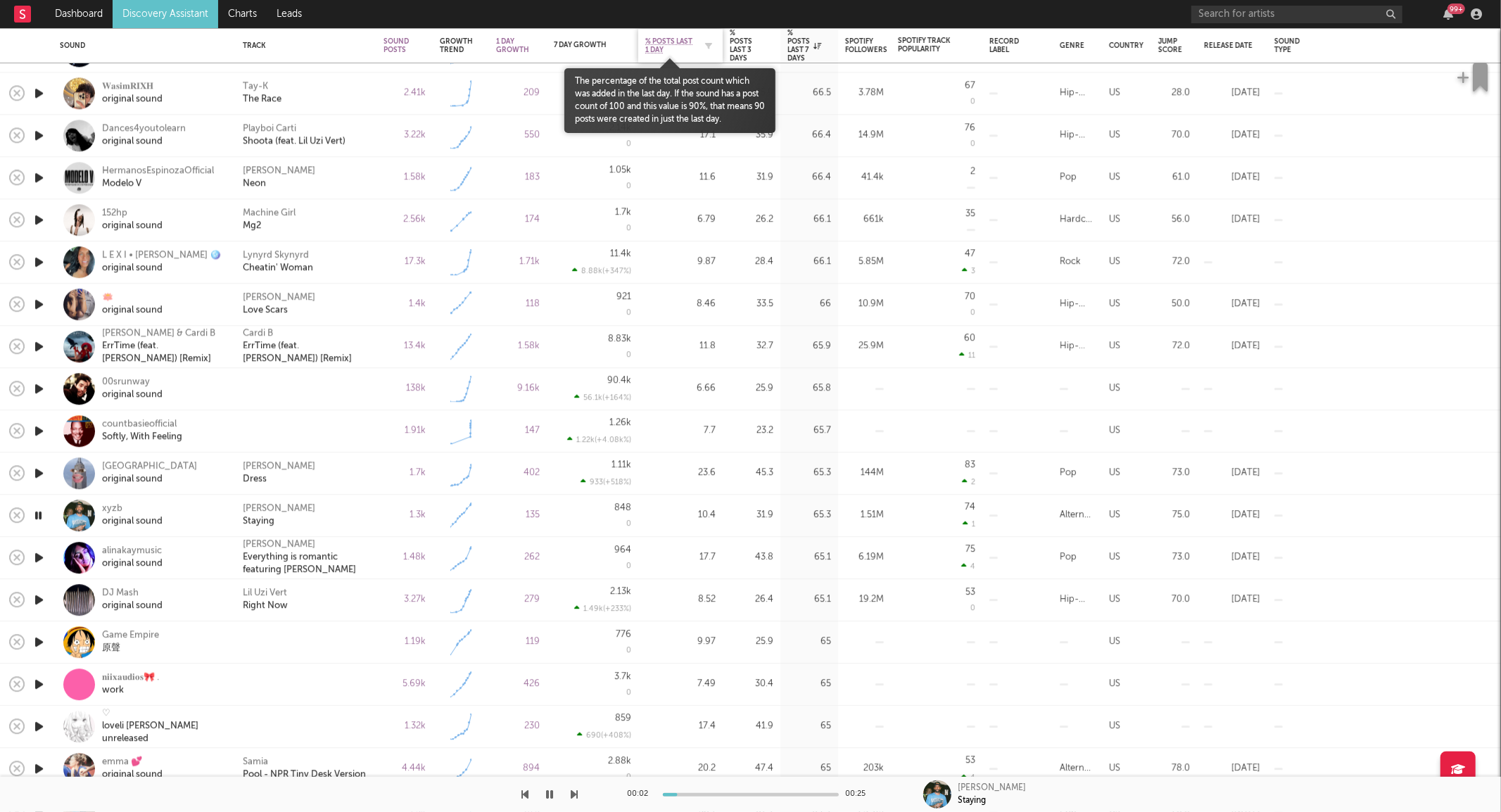
click at [657, 44] on span "% Posts Last 1 Day" at bounding box center [669, 45] width 49 height 17
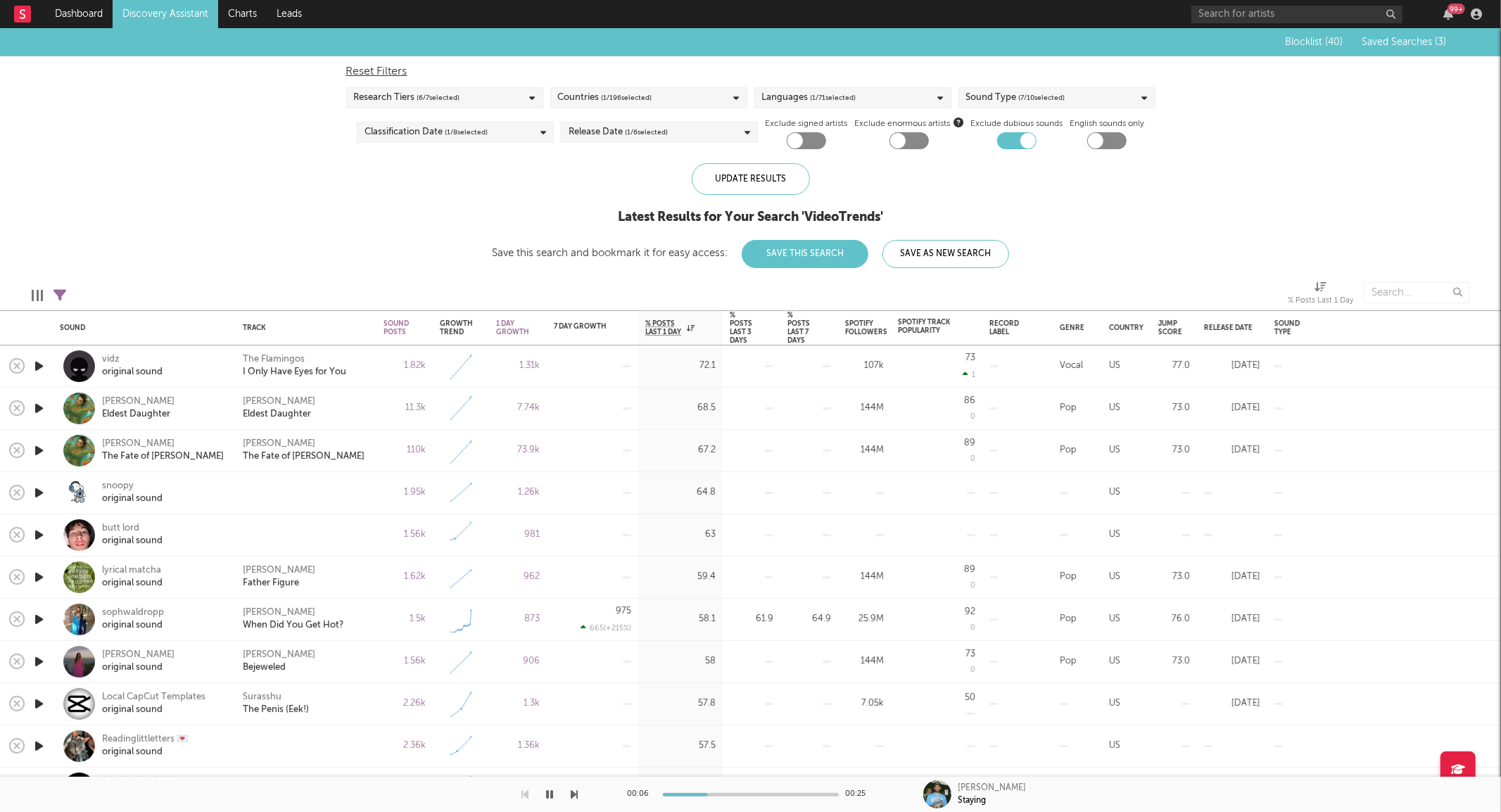
click at [40, 364] on icon "button" at bounding box center [39, 366] width 15 height 17
click at [42, 491] on icon "button" at bounding box center [39, 493] width 15 height 17
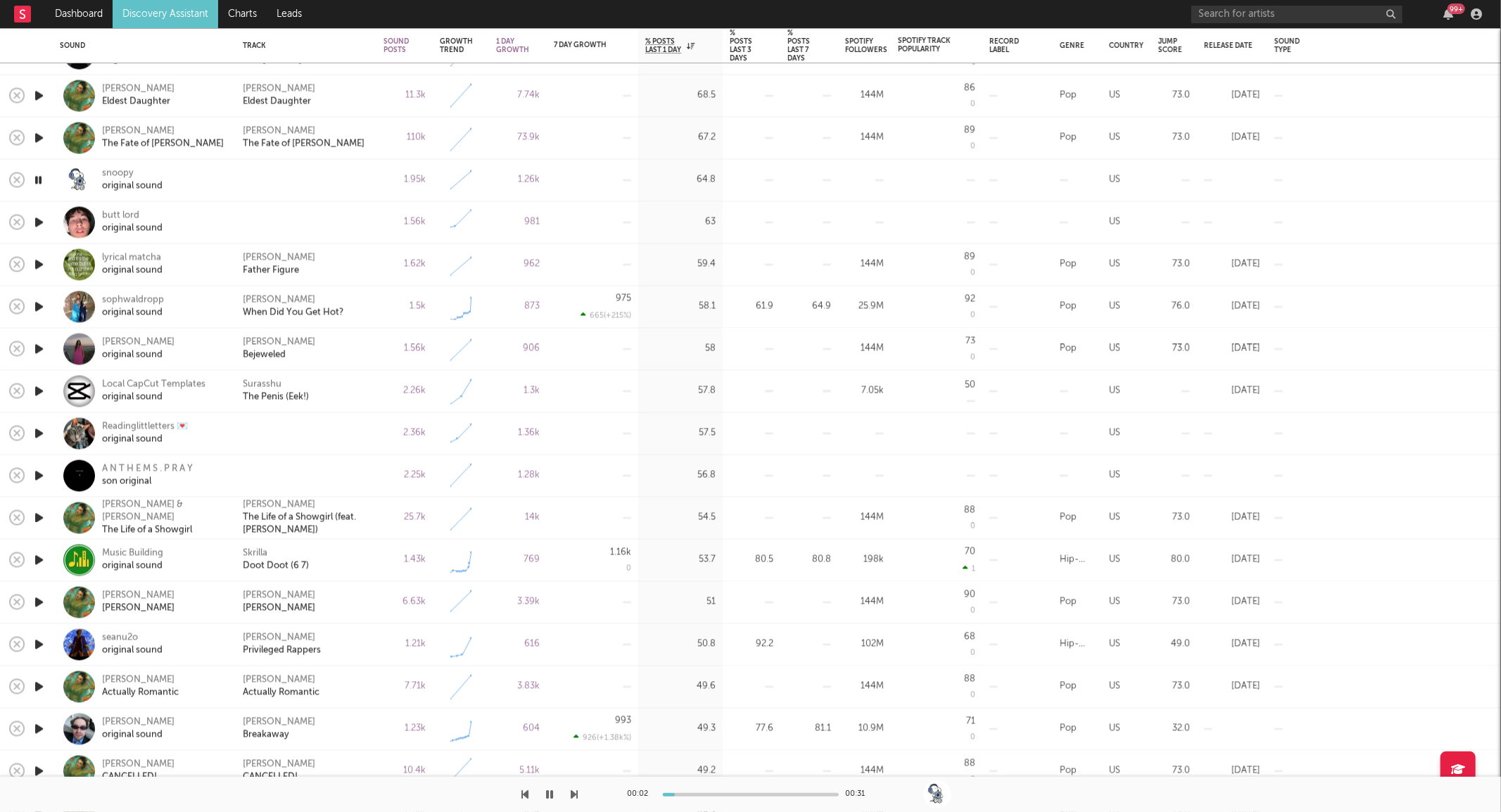
click at [38, 225] on icon "button" at bounding box center [39, 222] width 15 height 17
click at [41, 469] on icon "button" at bounding box center [39, 475] width 15 height 17
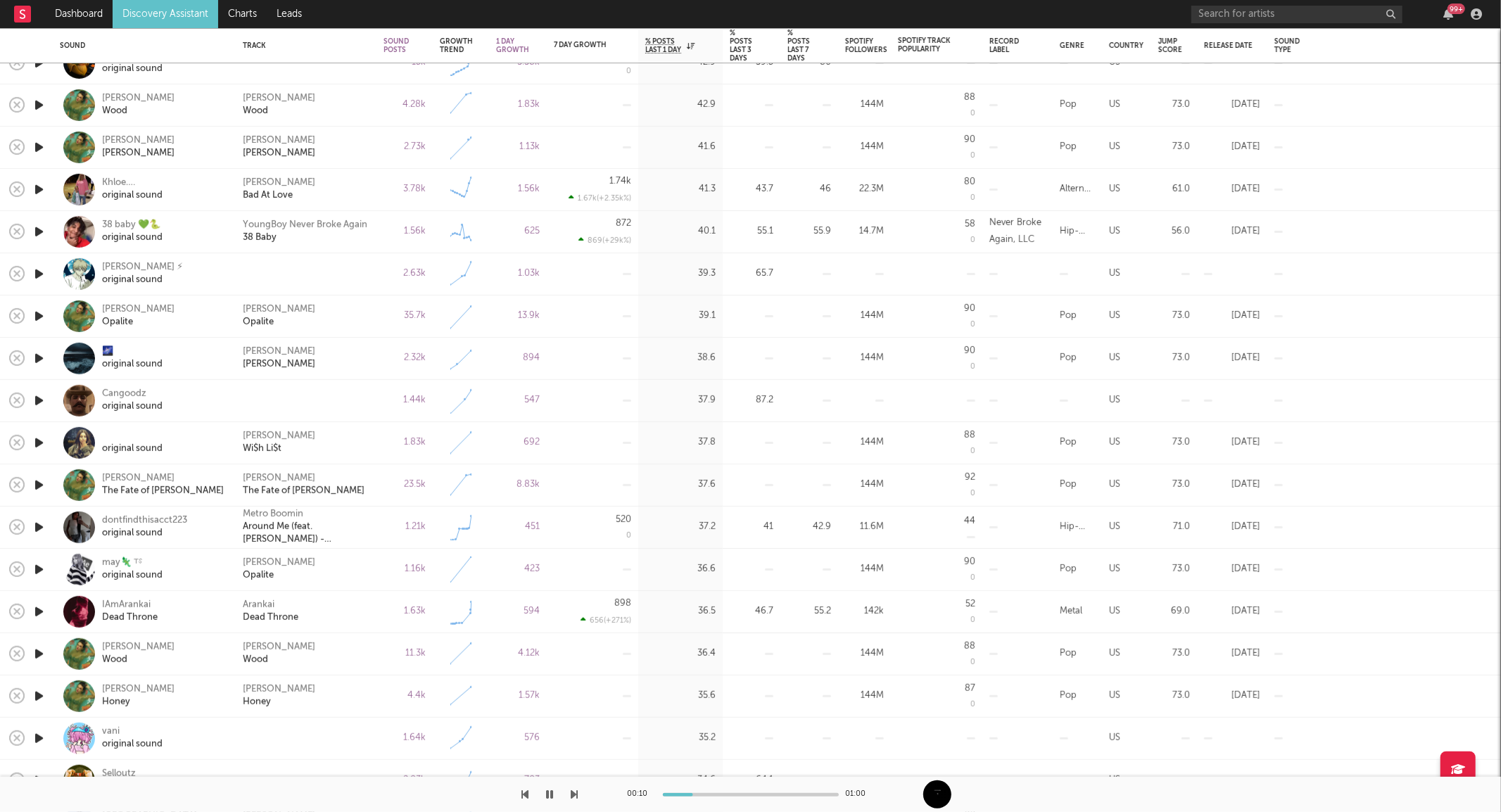
click at [34, 441] on icon "button" at bounding box center [39, 442] width 15 height 17
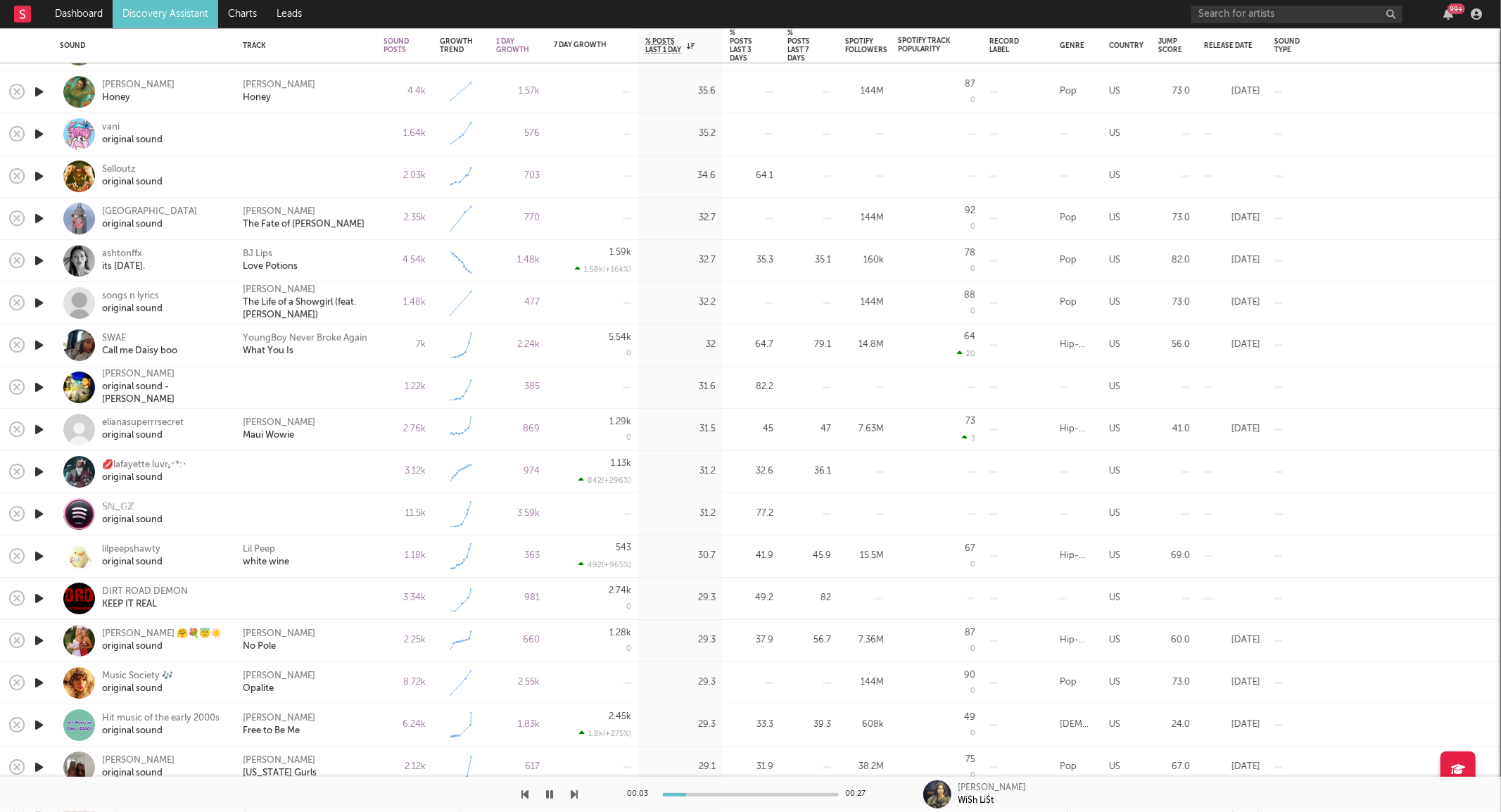
click at [36, 386] on icon "button" at bounding box center [39, 387] width 15 height 17
click at [293, 388] on div at bounding box center [306, 387] width 127 height 13
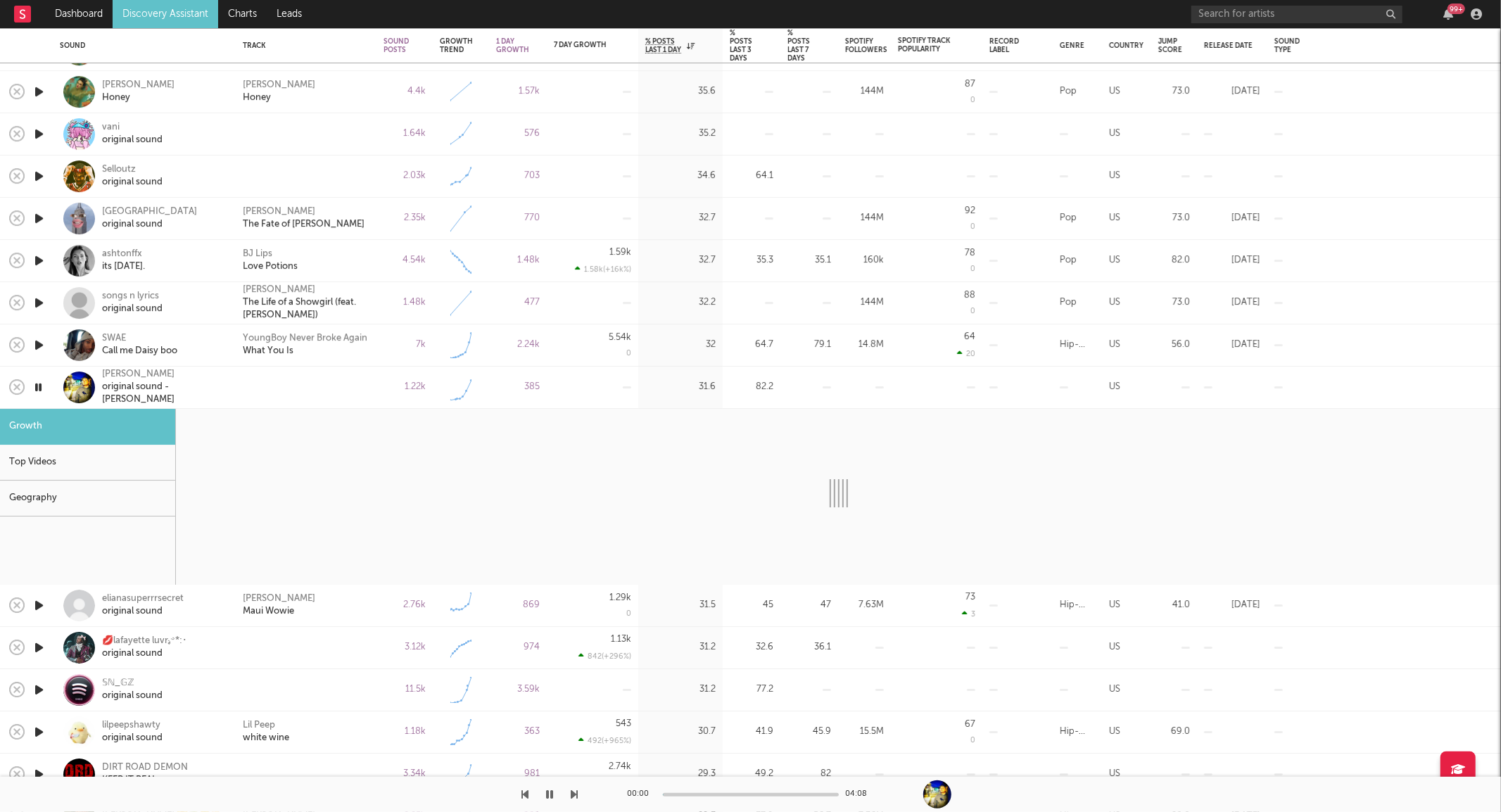
select select "1w"
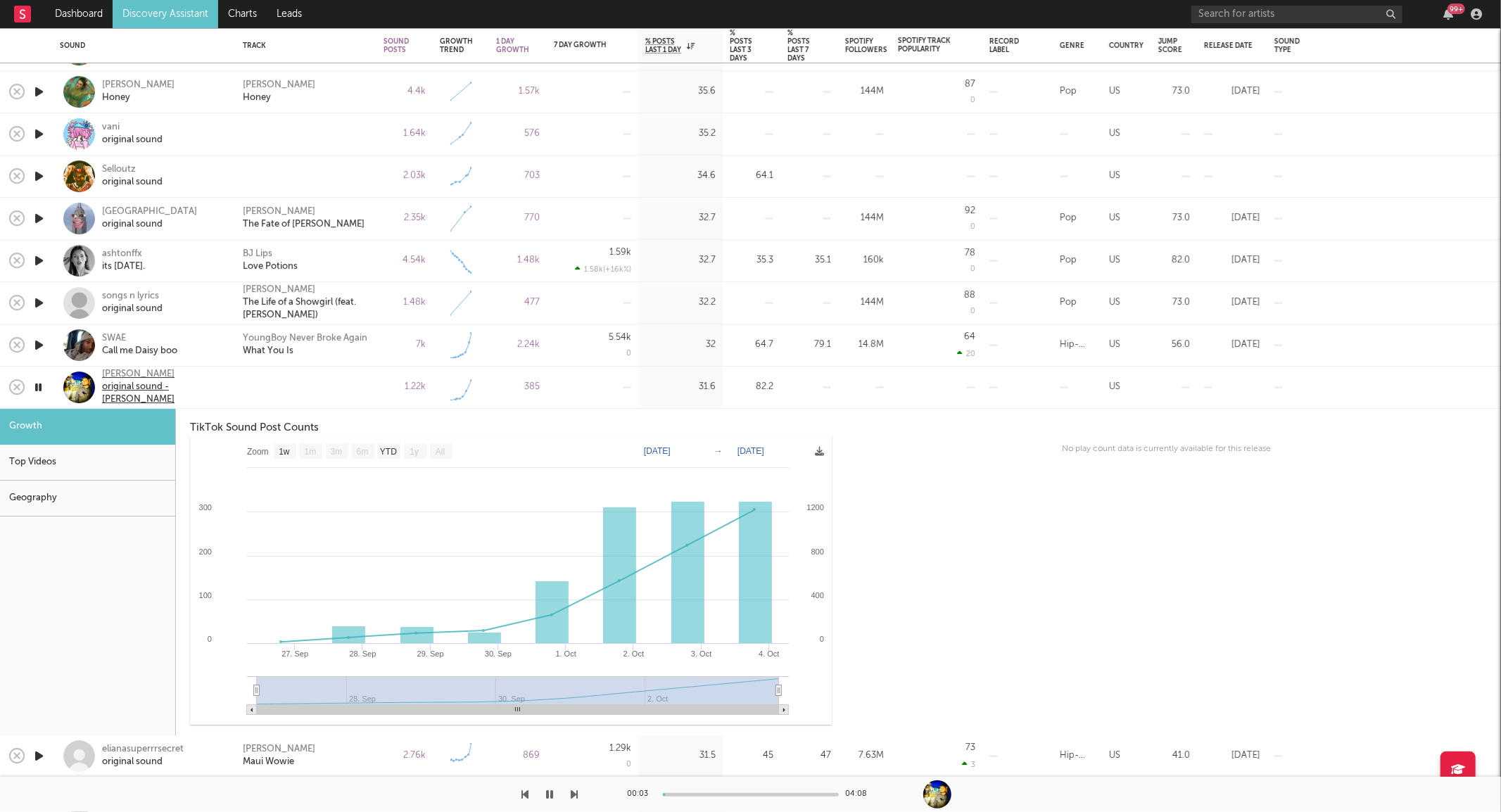
click at [141, 377] on div "[PERSON_NAME]" at bounding box center [163, 375] width 123 height 13
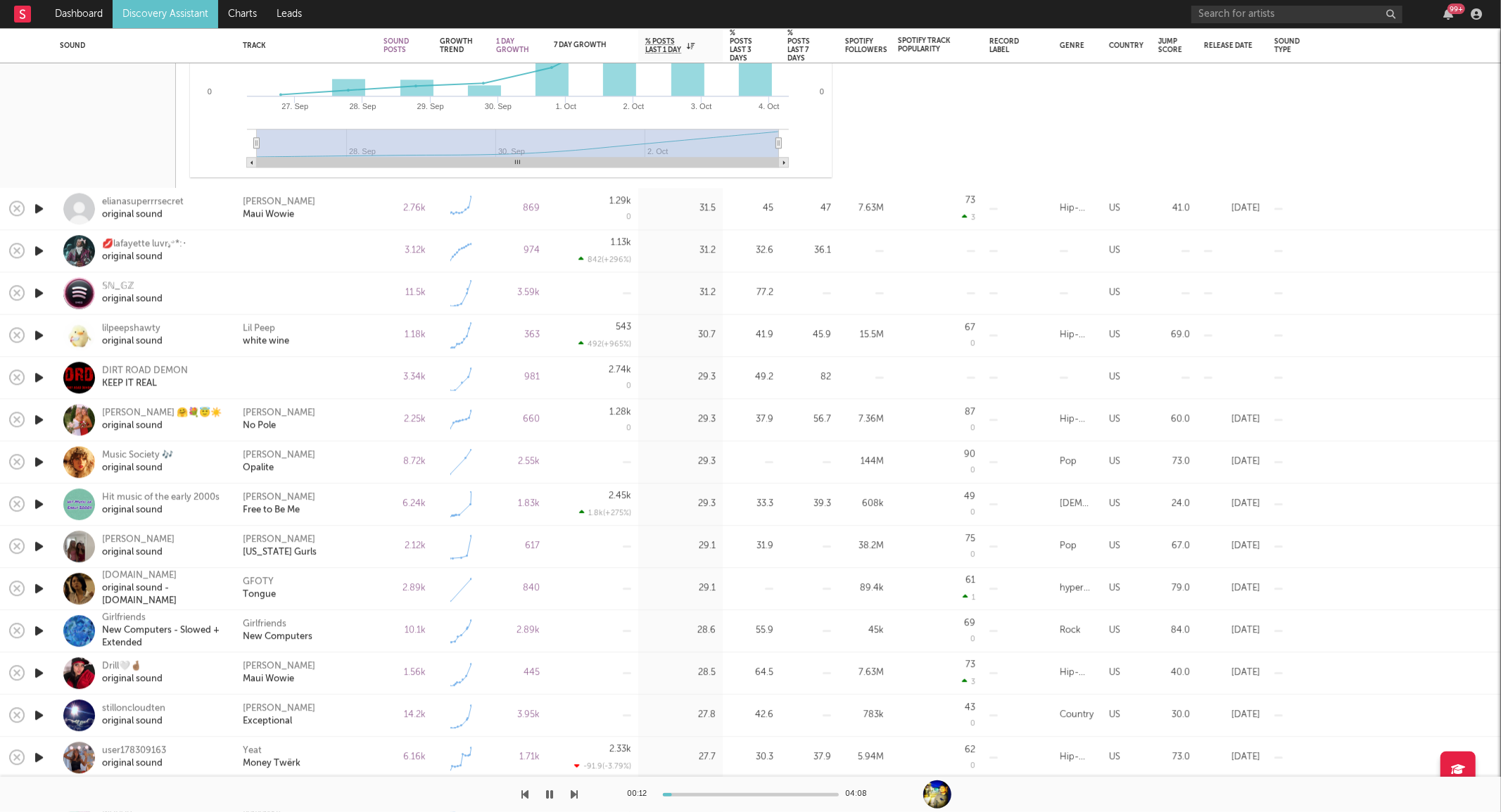
click at [34, 502] on icon "button" at bounding box center [39, 503] width 15 height 17
click at [361, 502] on div "[PERSON_NAME] Free to Be Me" at bounding box center [306, 505] width 127 height 26
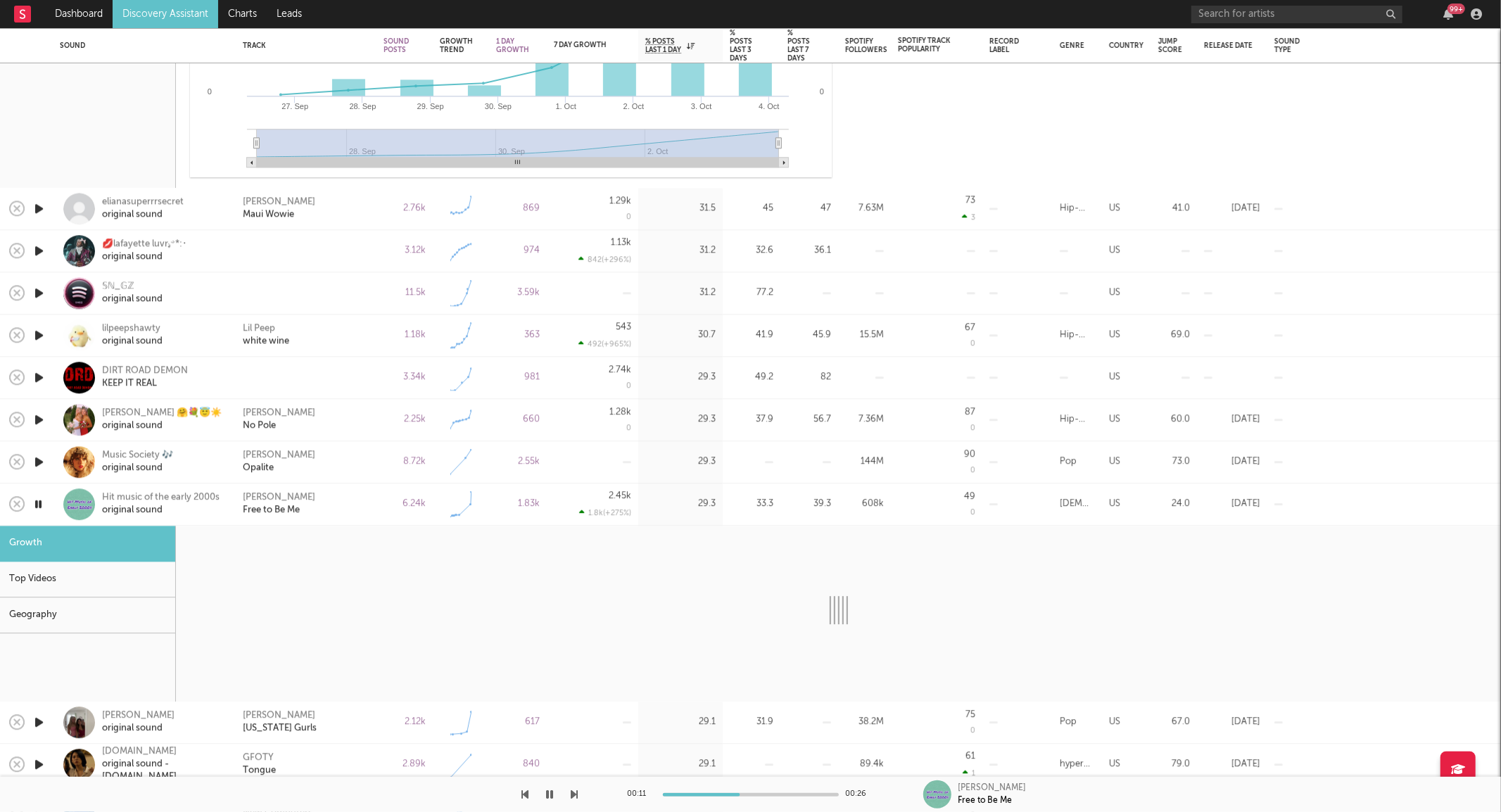
click at [374, 507] on div "[PERSON_NAME] Free to Be Me" at bounding box center [306, 505] width 140 height 42
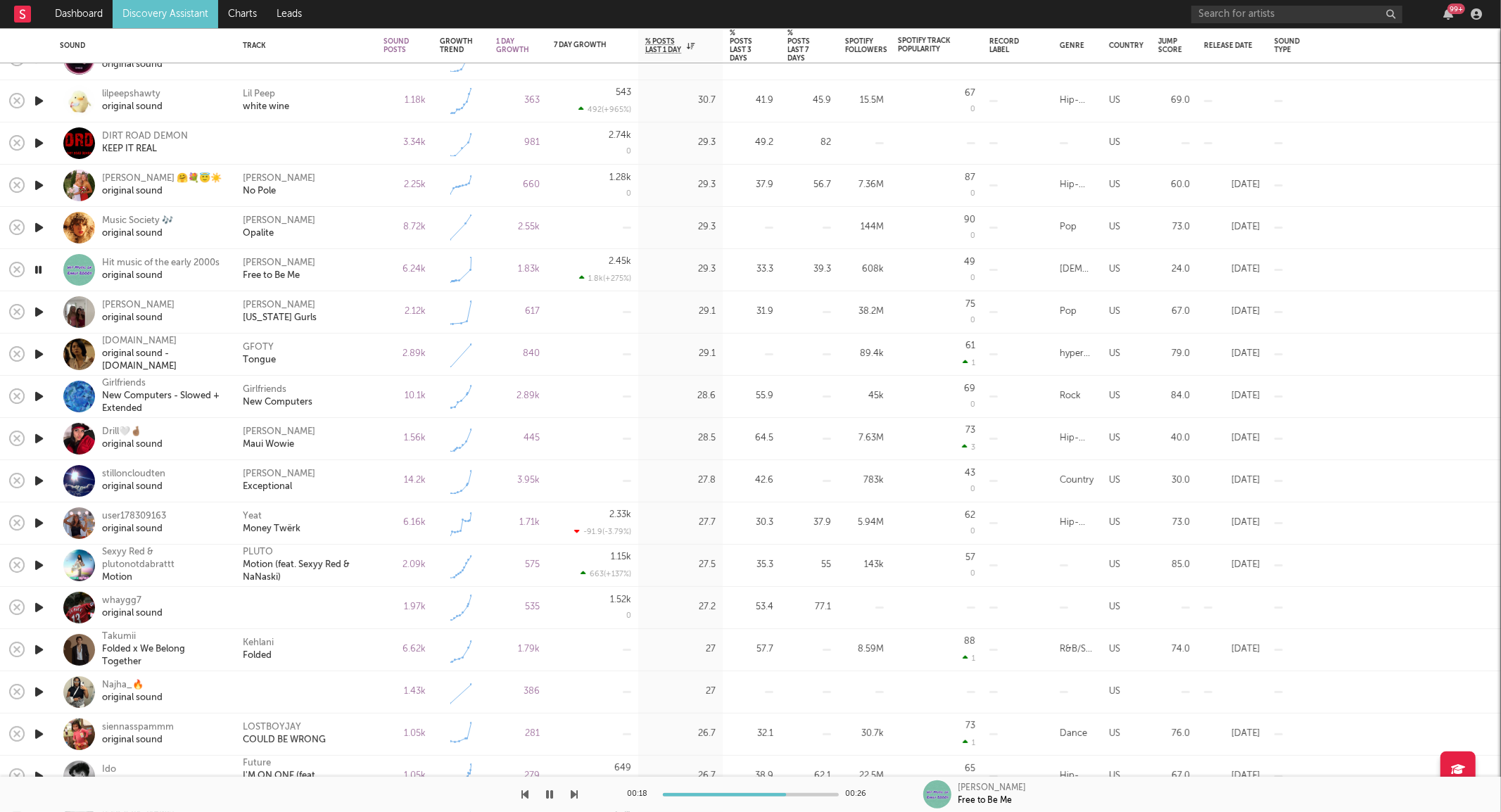
click at [35, 607] on icon "button" at bounding box center [39, 607] width 15 height 17
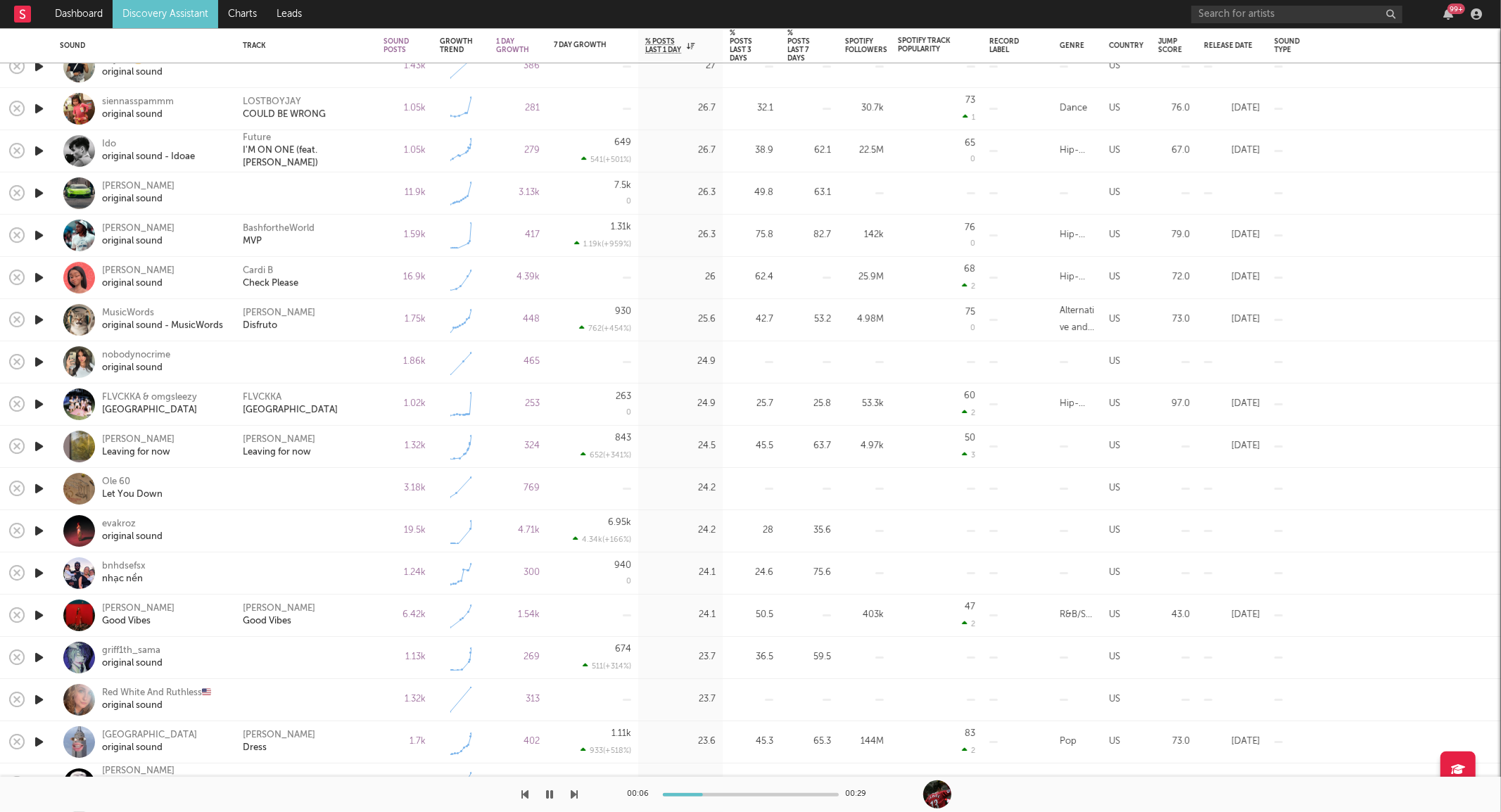
click at [38, 443] on icon "button" at bounding box center [39, 446] width 15 height 17
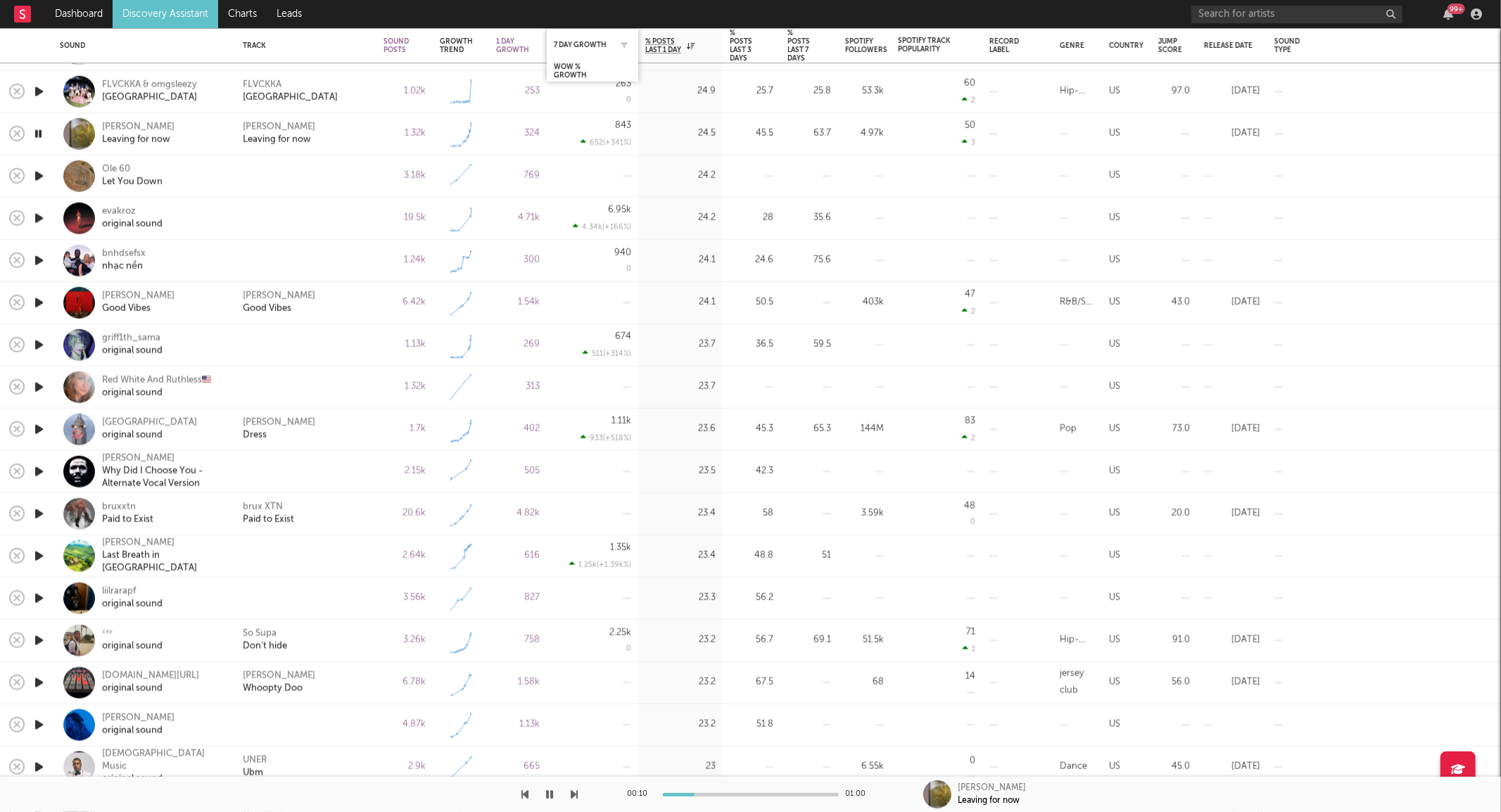
click at [586, 34] on div "7 Day Growth" at bounding box center [592, 45] width 78 height 27
click at [575, 41] on div "7 Day Growth" at bounding box center [582, 45] width 57 height 8
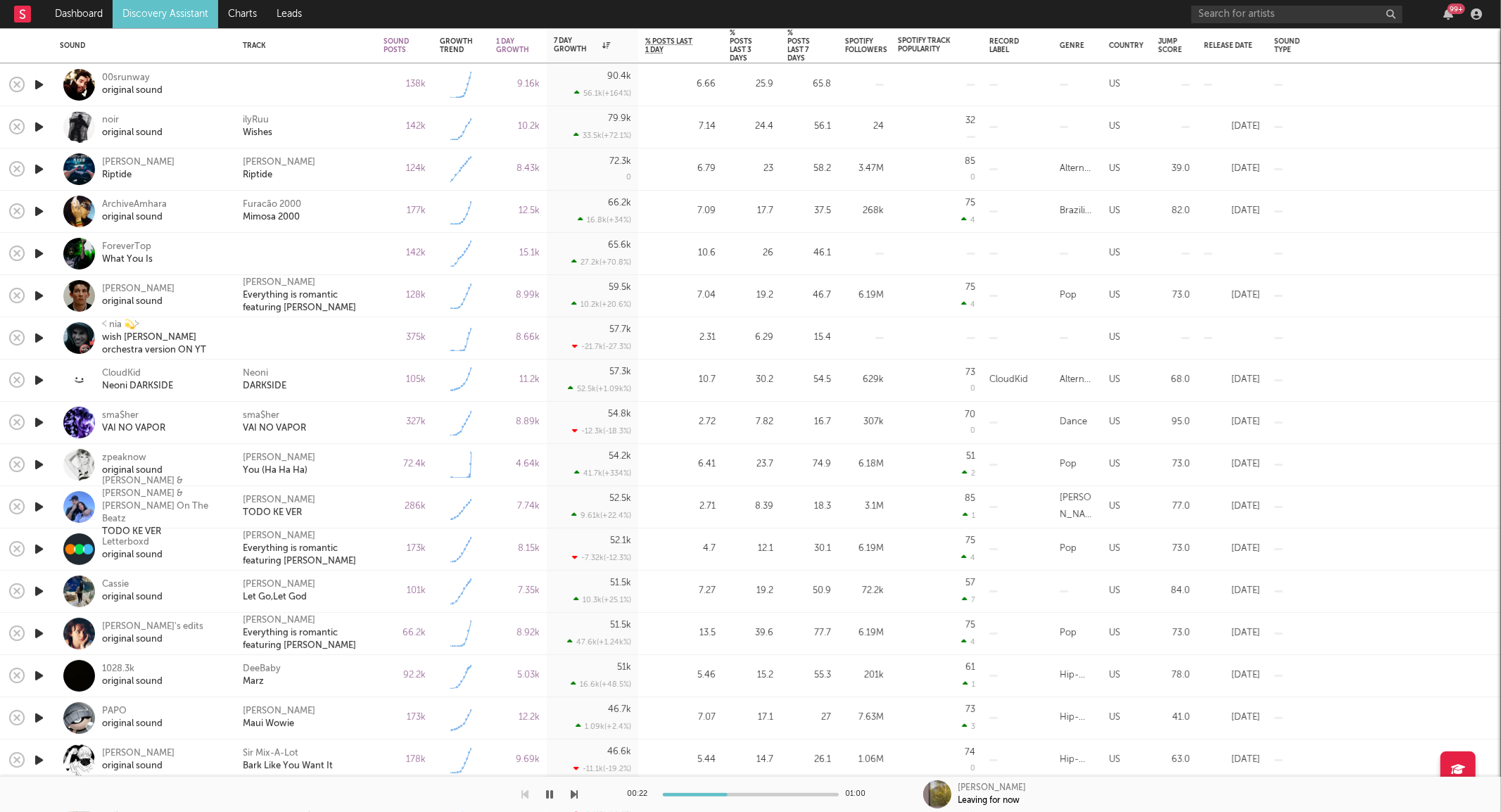
click at [39, 251] on icon "button" at bounding box center [39, 254] width 15 height 17
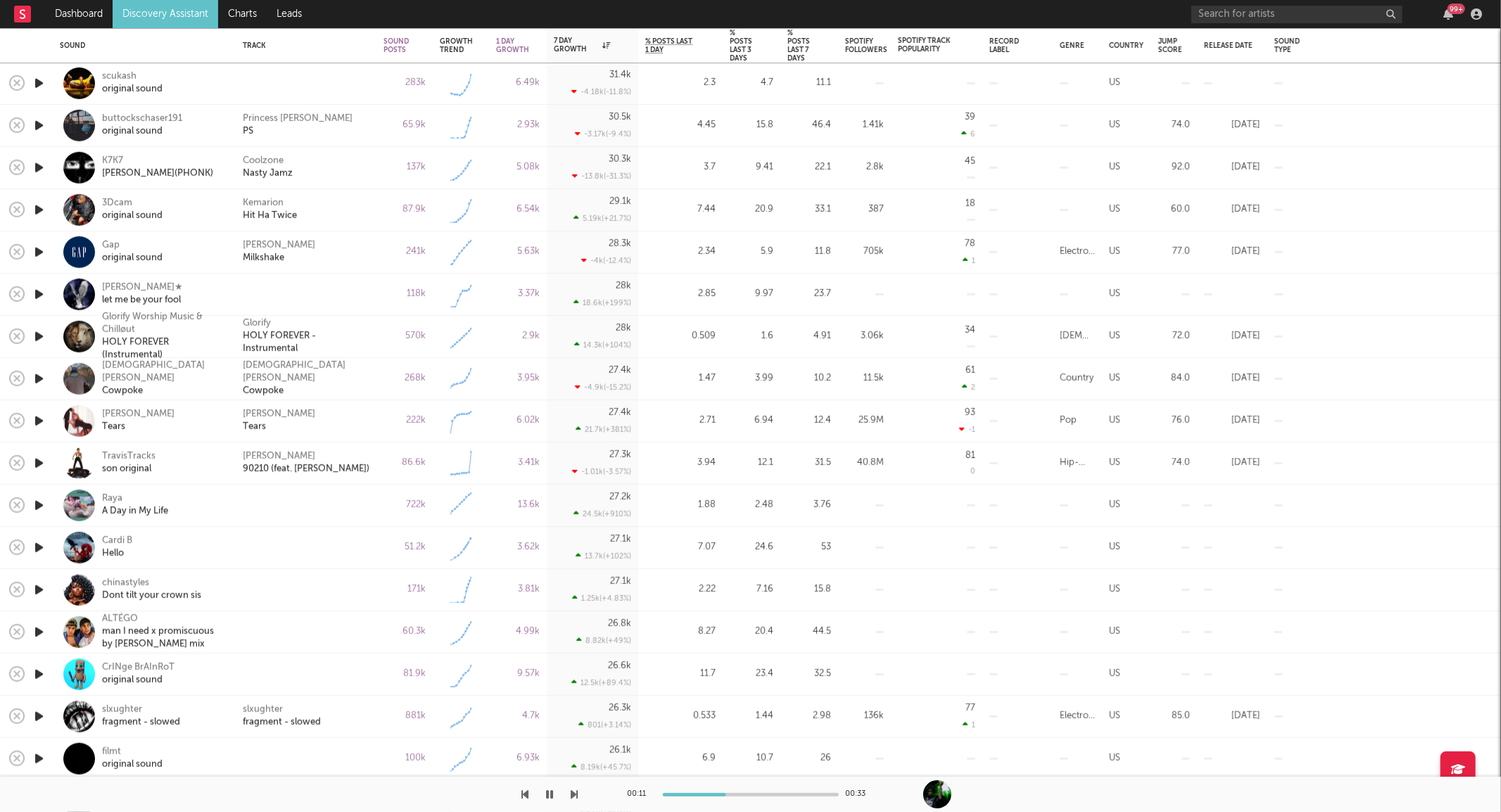
click at [552, 794] on icon "button" at bounding box center [550, 794] width 7 height 11
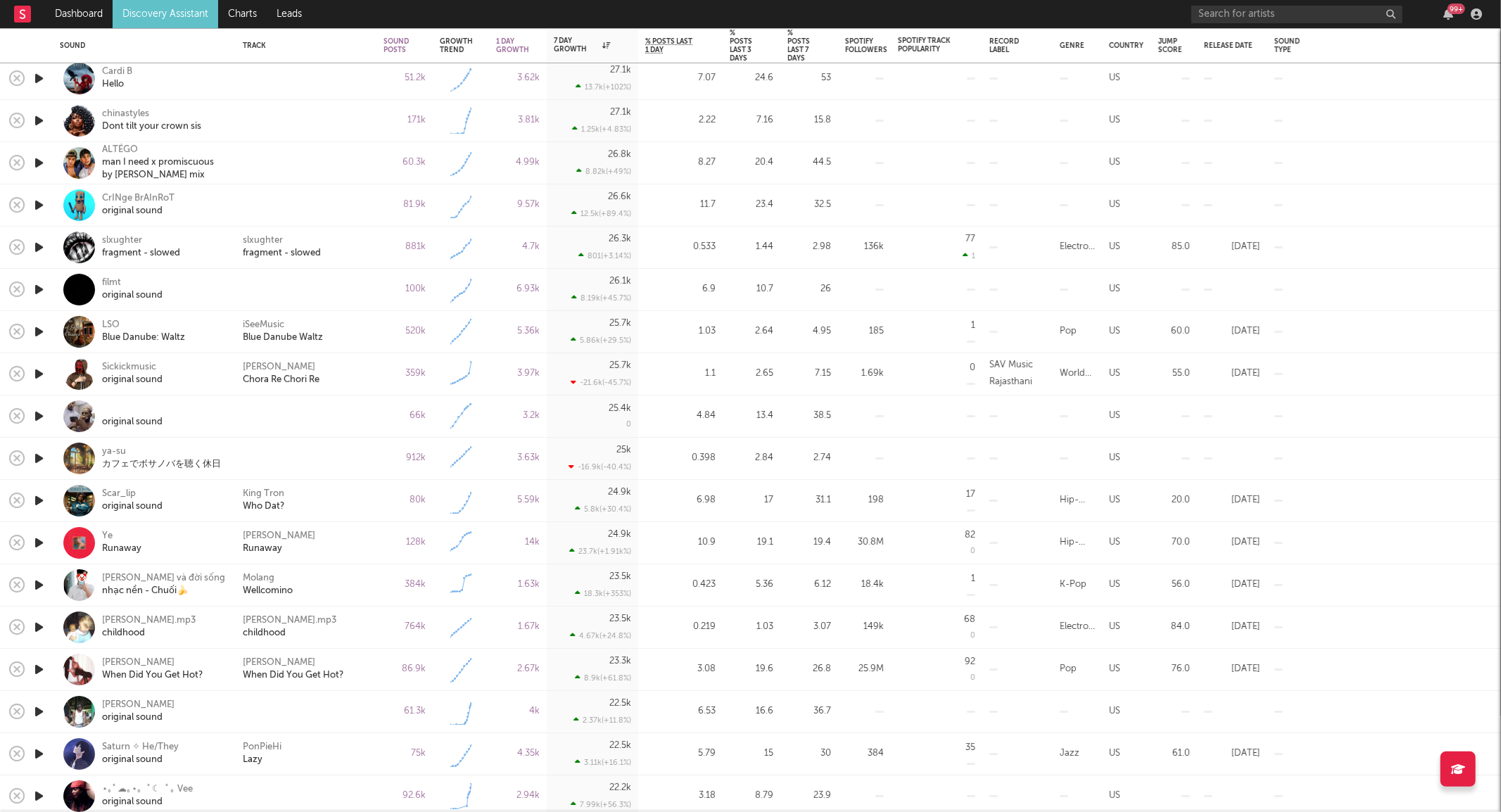
click at [38, 542] on icon "button" at bounding box center [39, 543] width 15 height 17
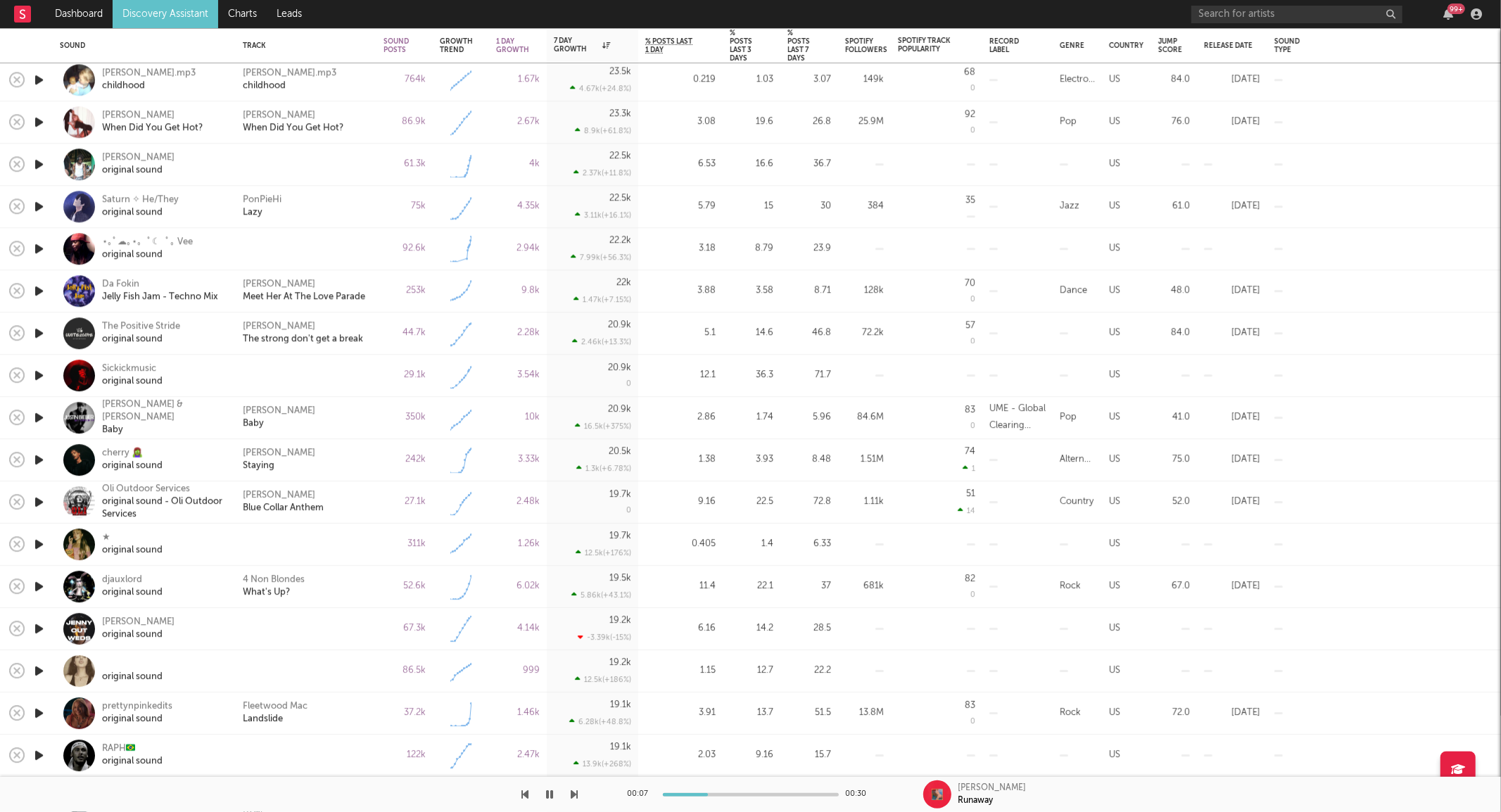
click at [45, 202] on icon "button" at bounding box center [39, 206] width 15 height 17
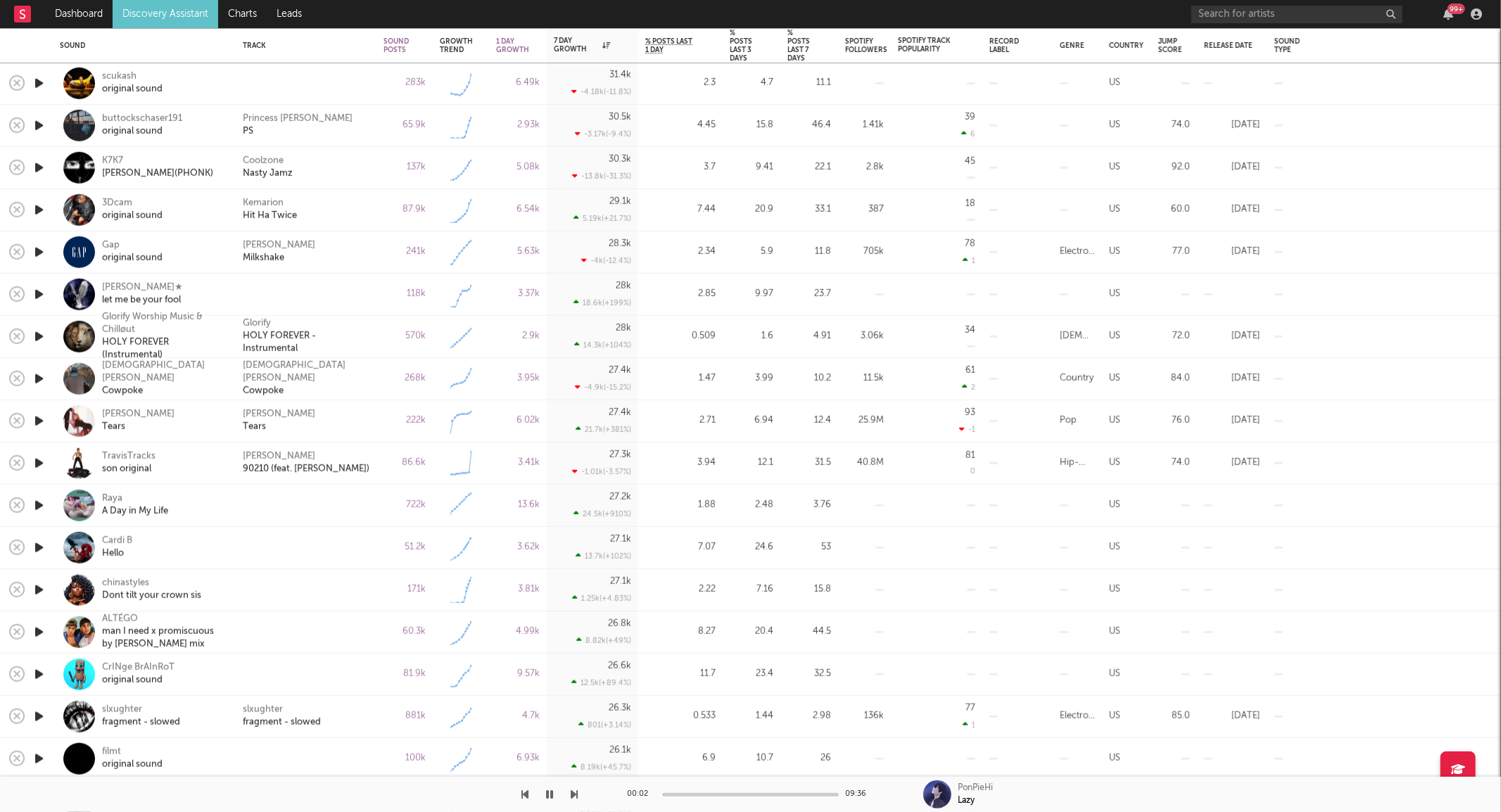
click at [172, 18] on link "Discovery Assistant" at bounding box center [165, 14] width 106 height 28
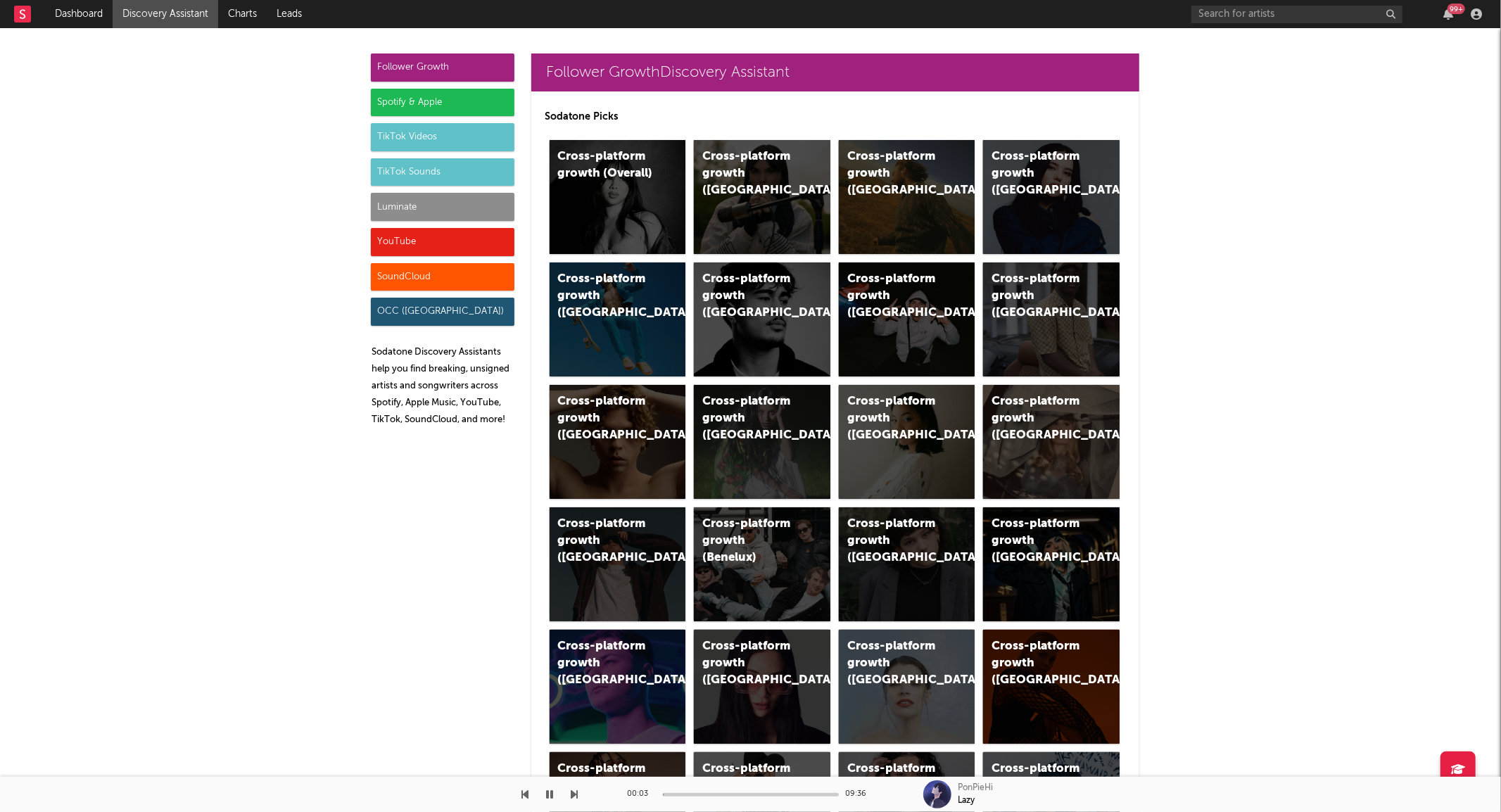
click at [430, 171] on div "TikTok Sounds" at bounding box center [442, 172] width 143 height 28
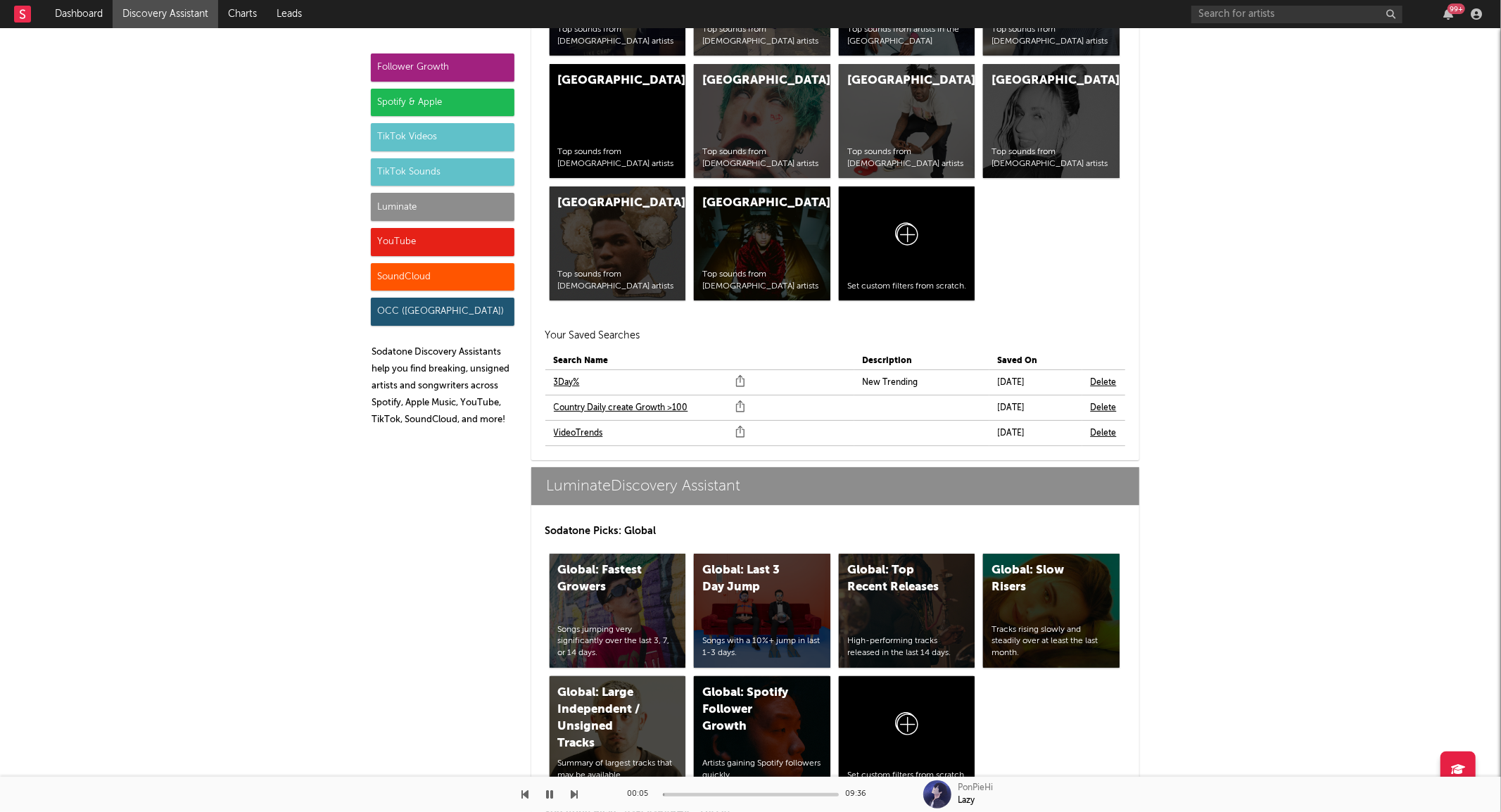
scroll to position [6000, 0]
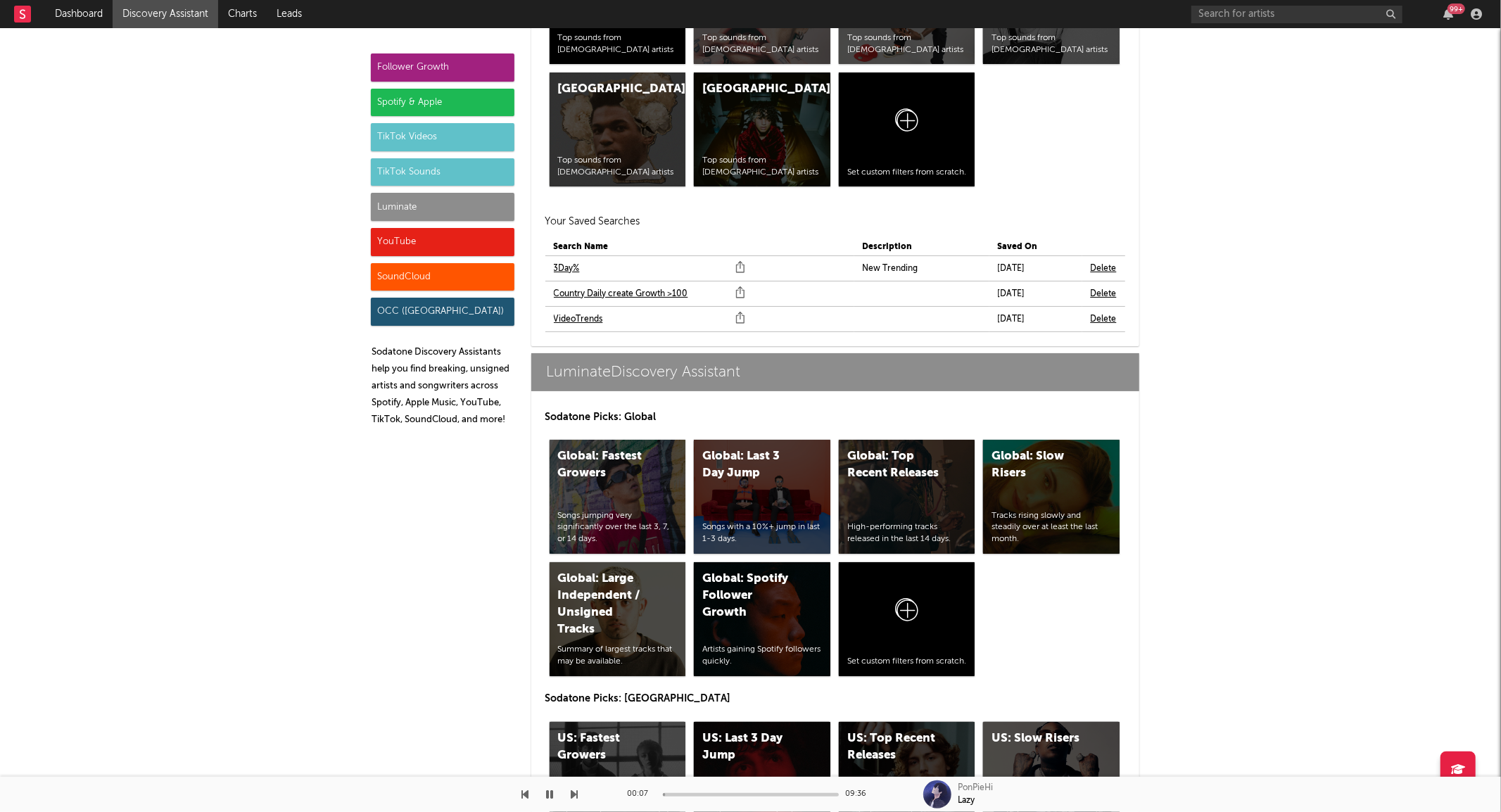
click at [568, 266] on link "3Day%" at bounding box center [567, 269] width 26 height 17
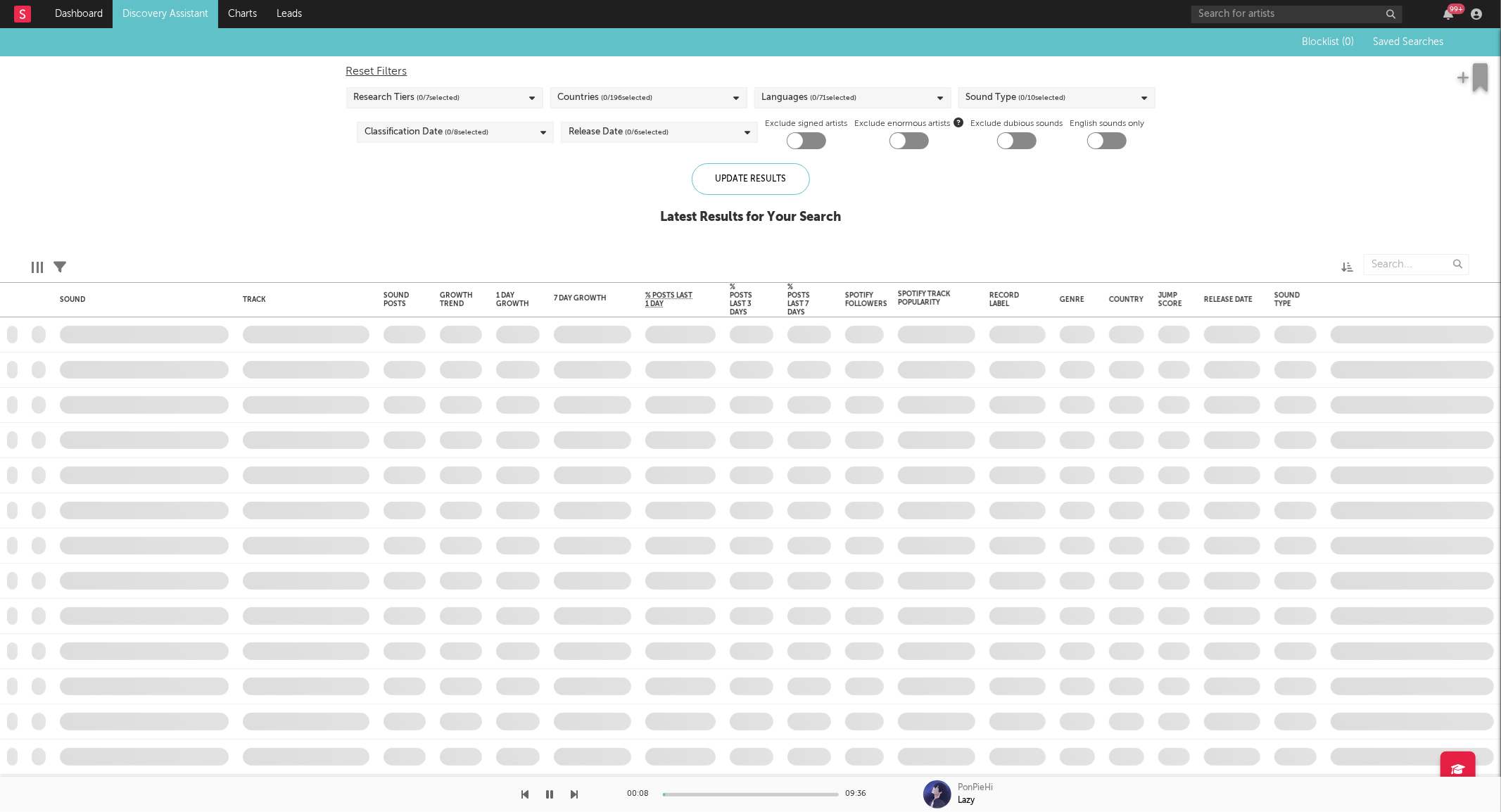
checkbox input "true"
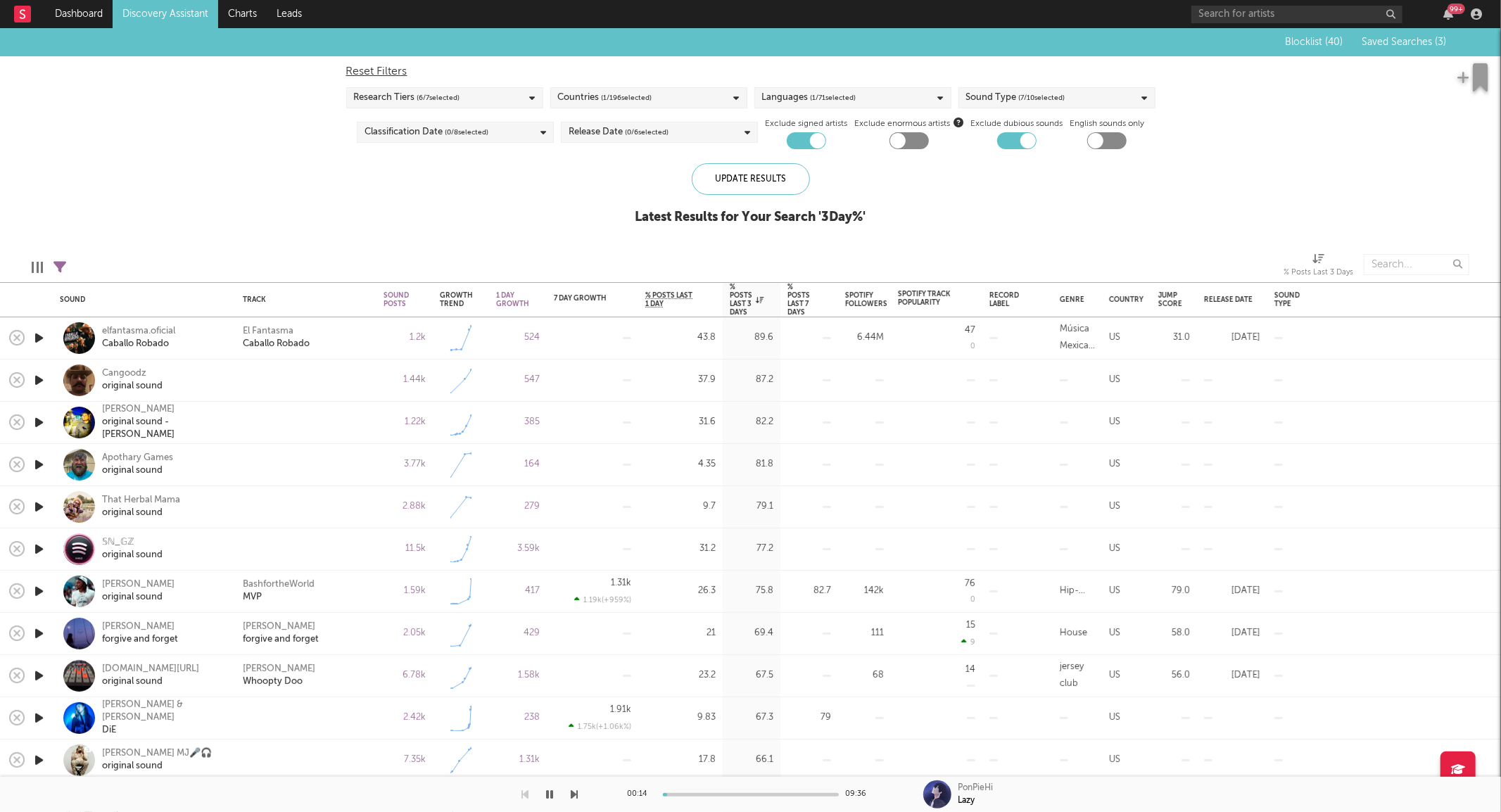
click at [34, 337] on icon "button" at bounding box center [39, 337] width 15 height 17
click at [161, 11] on link "Discovery Assistant" at bounding box center [165, 14] width 106 height 28
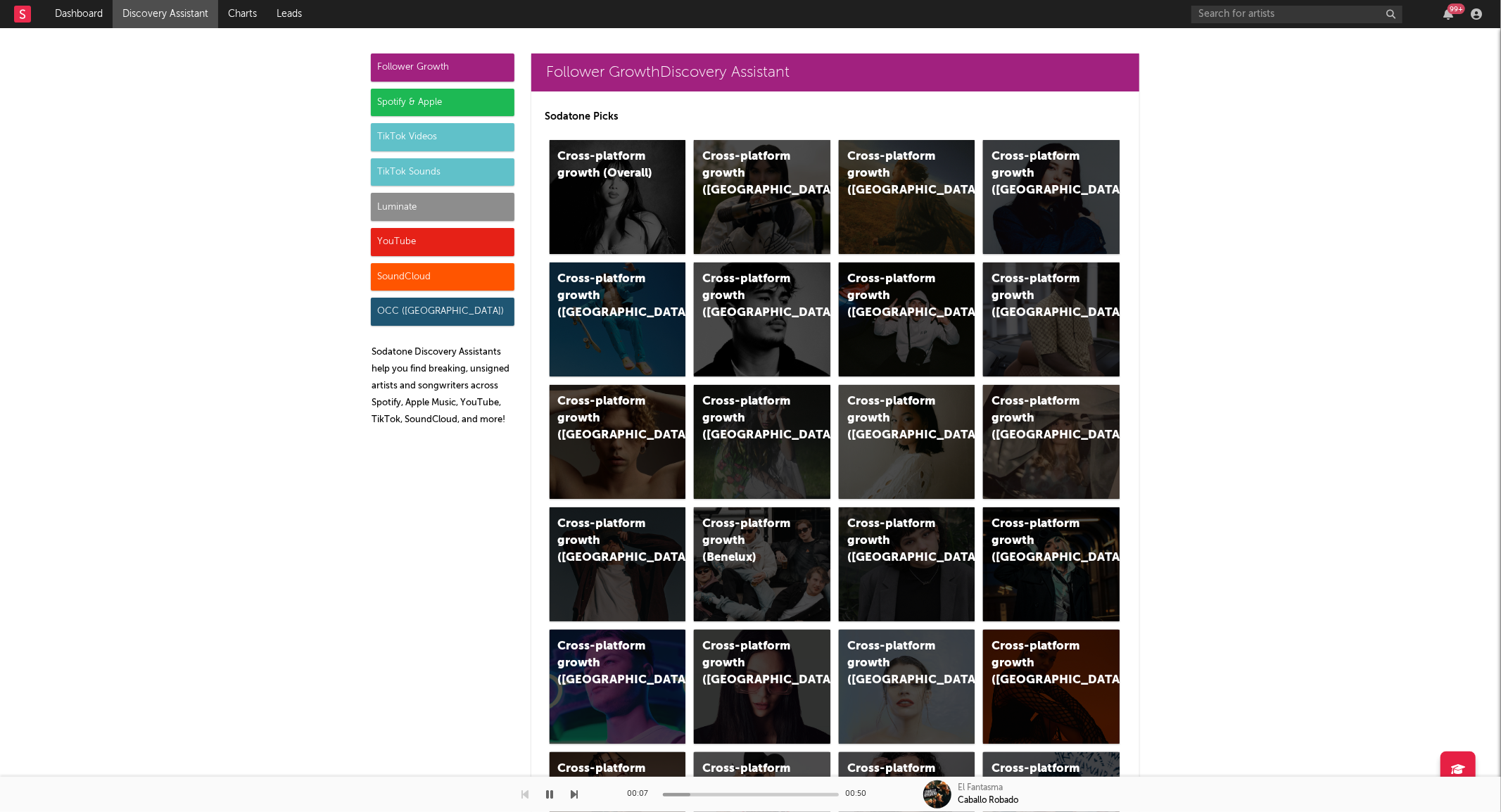
click at [466, 172] on div "TikTok Sounds" at bounding box center [442, 172] width 143 height 28
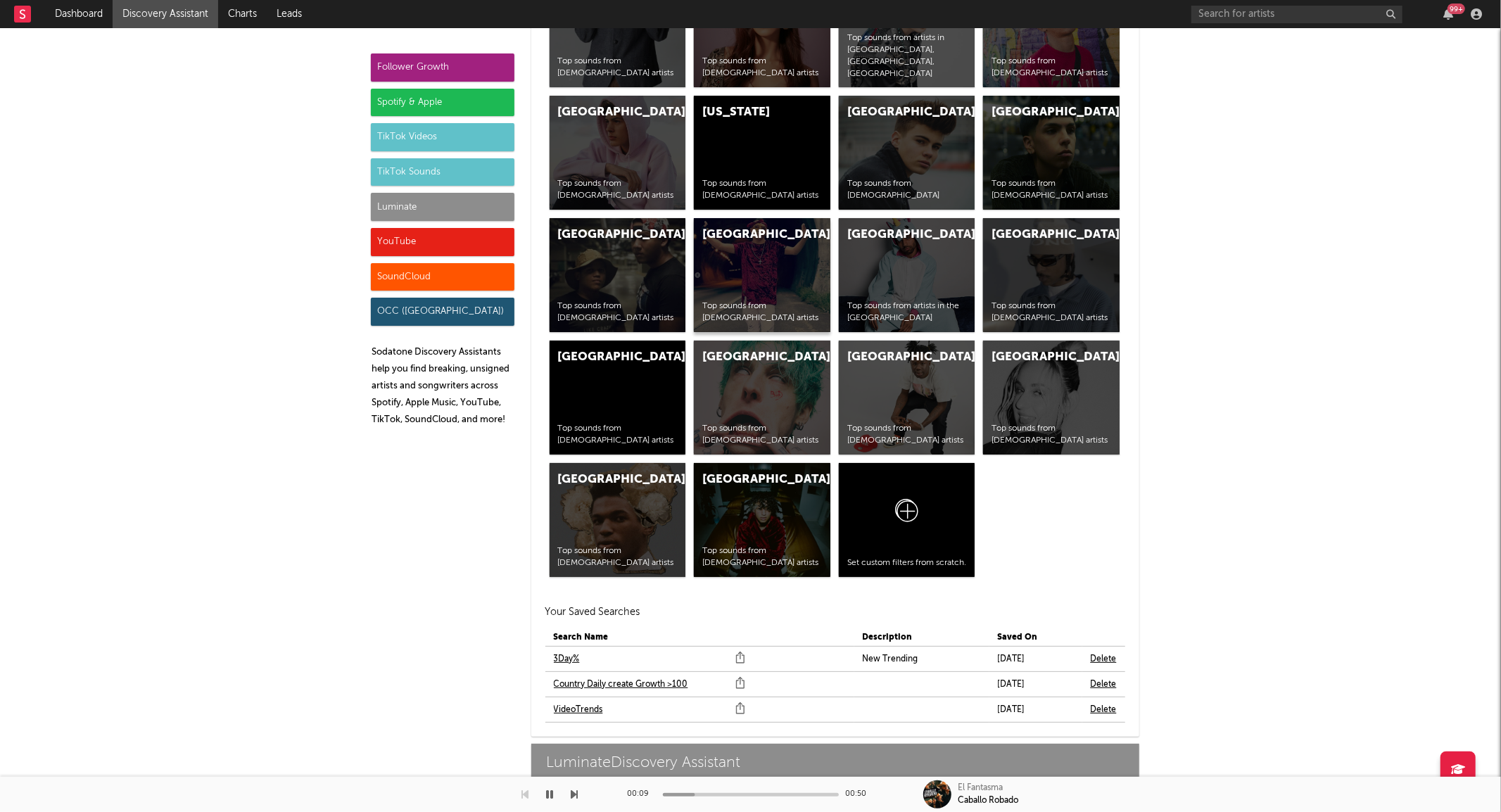
scroll to position [6079, 0]
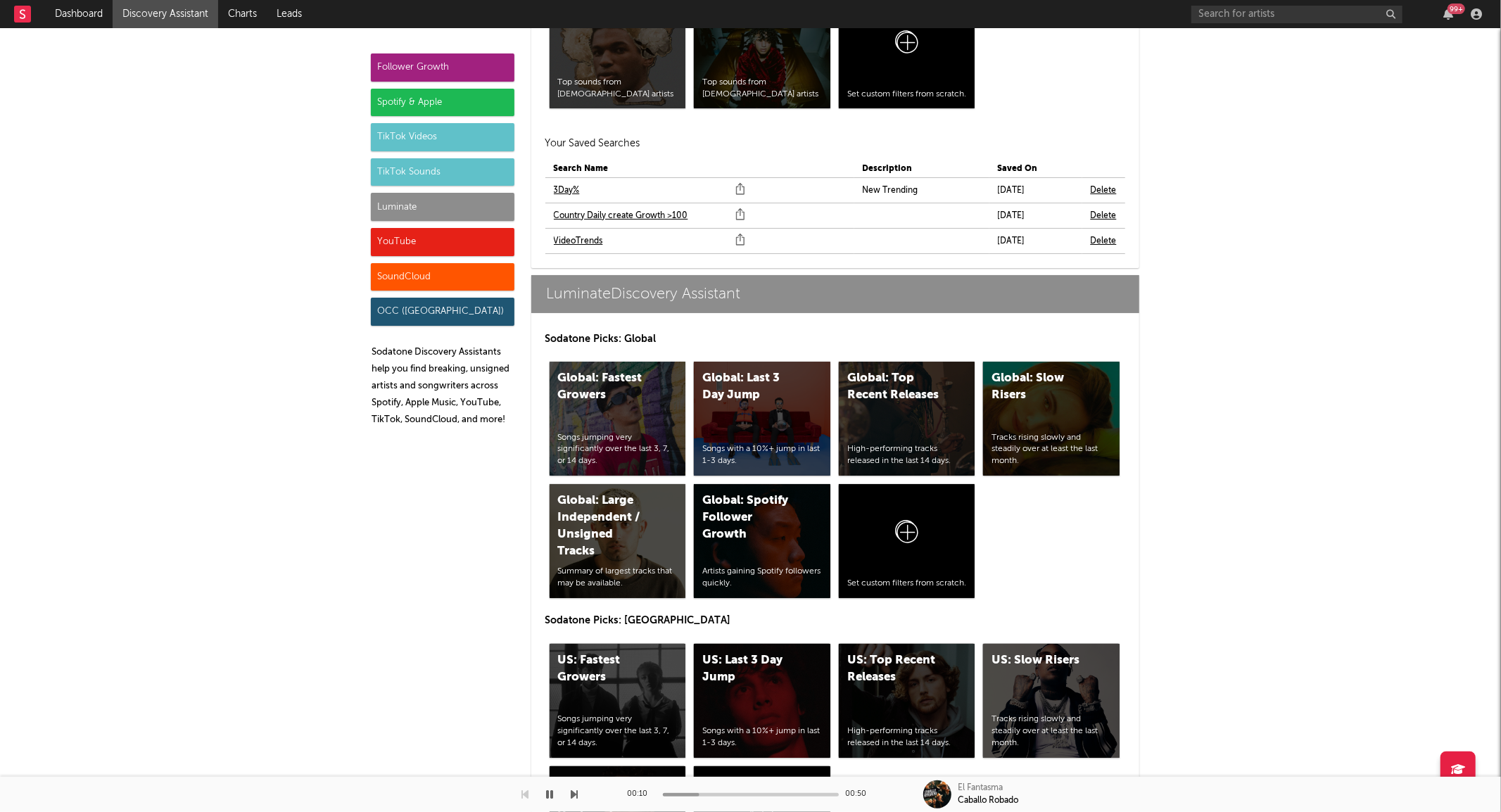
click at [629, 219] on link "Country Daily create Growth >100" at bounding box center [621, 216] width 134 height 17
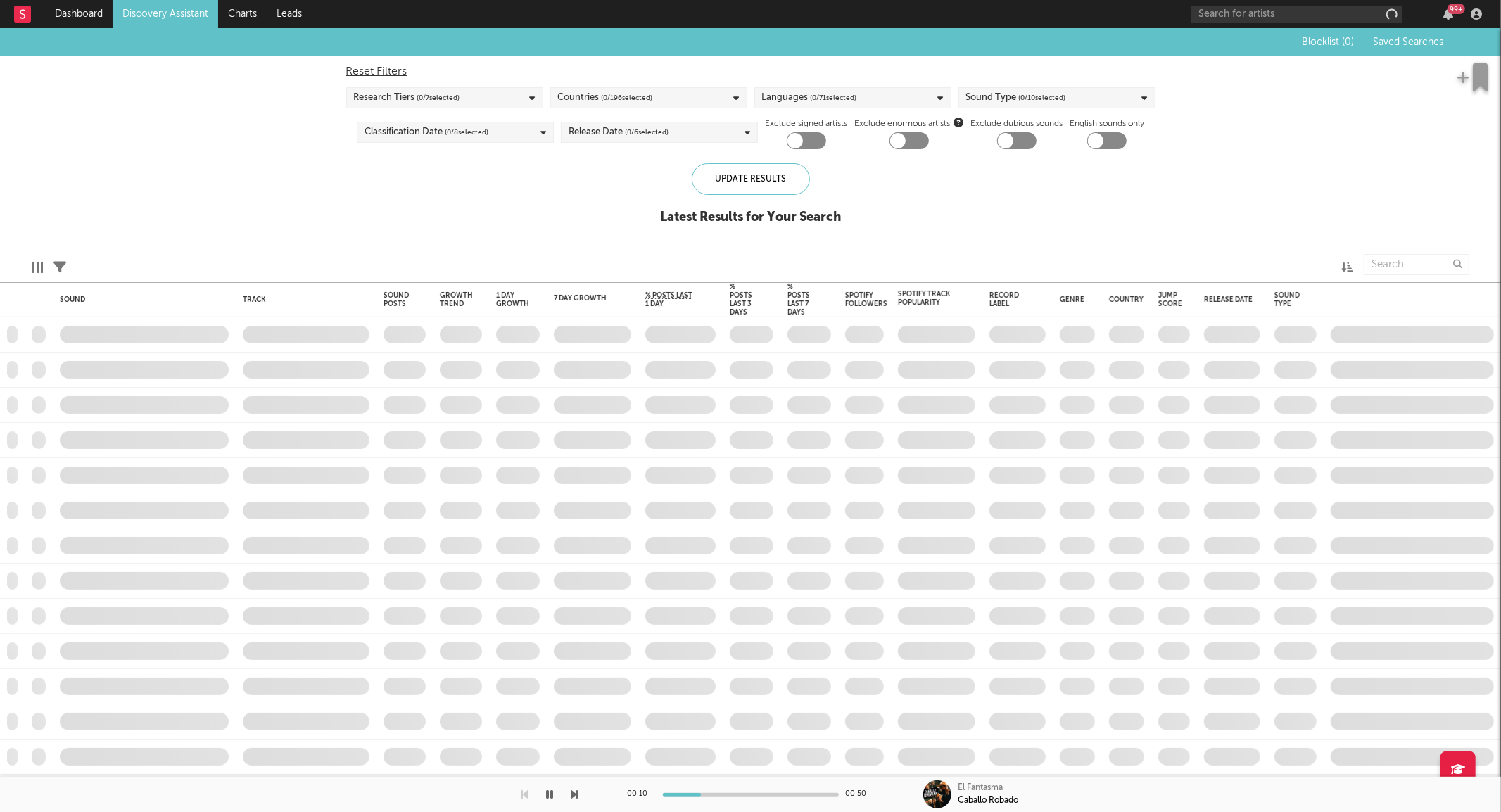
checkbox input "true"
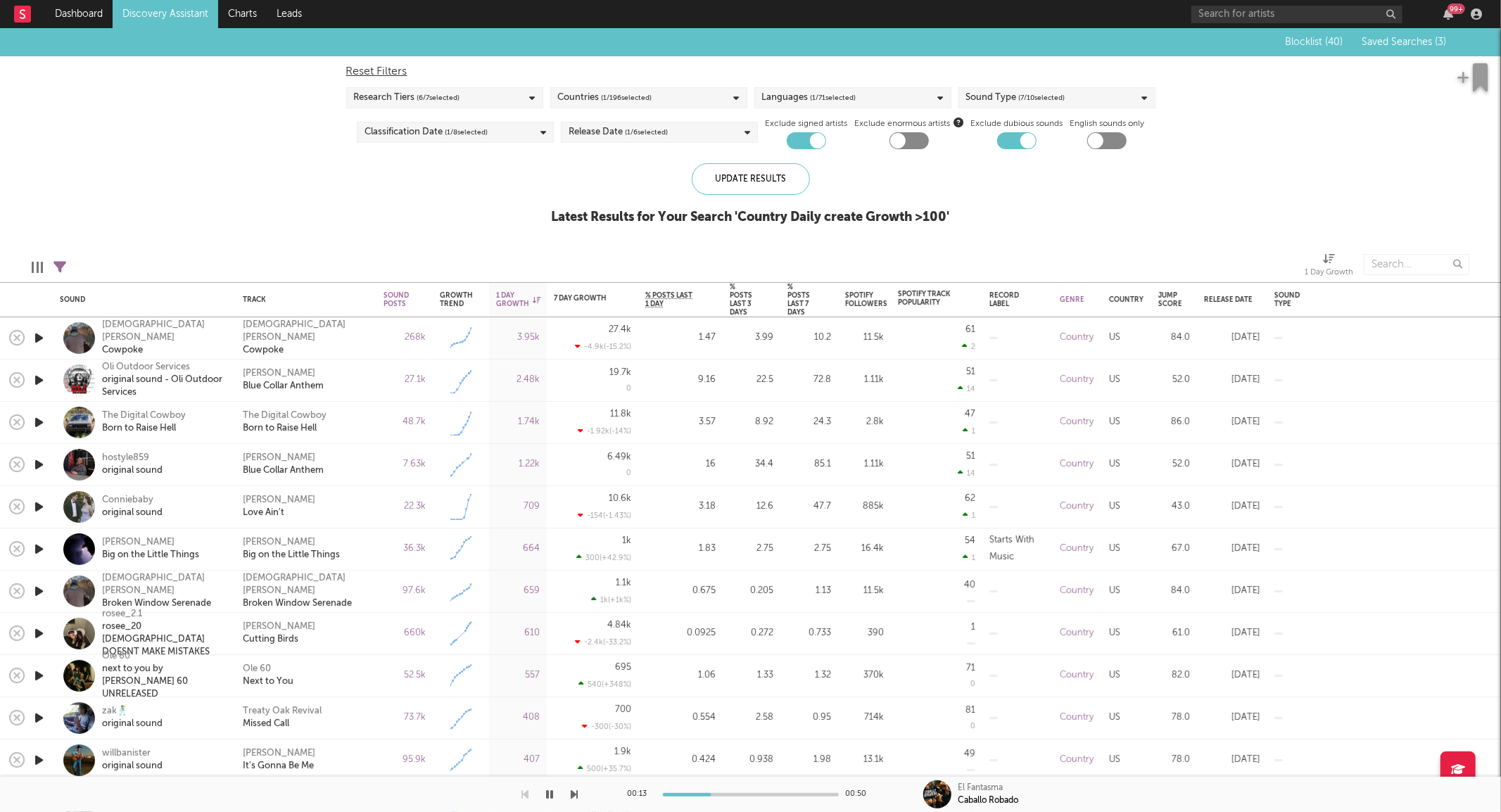
click at [36, 340] on icon "button" at bounding box center [39, 337] width 15 height 17
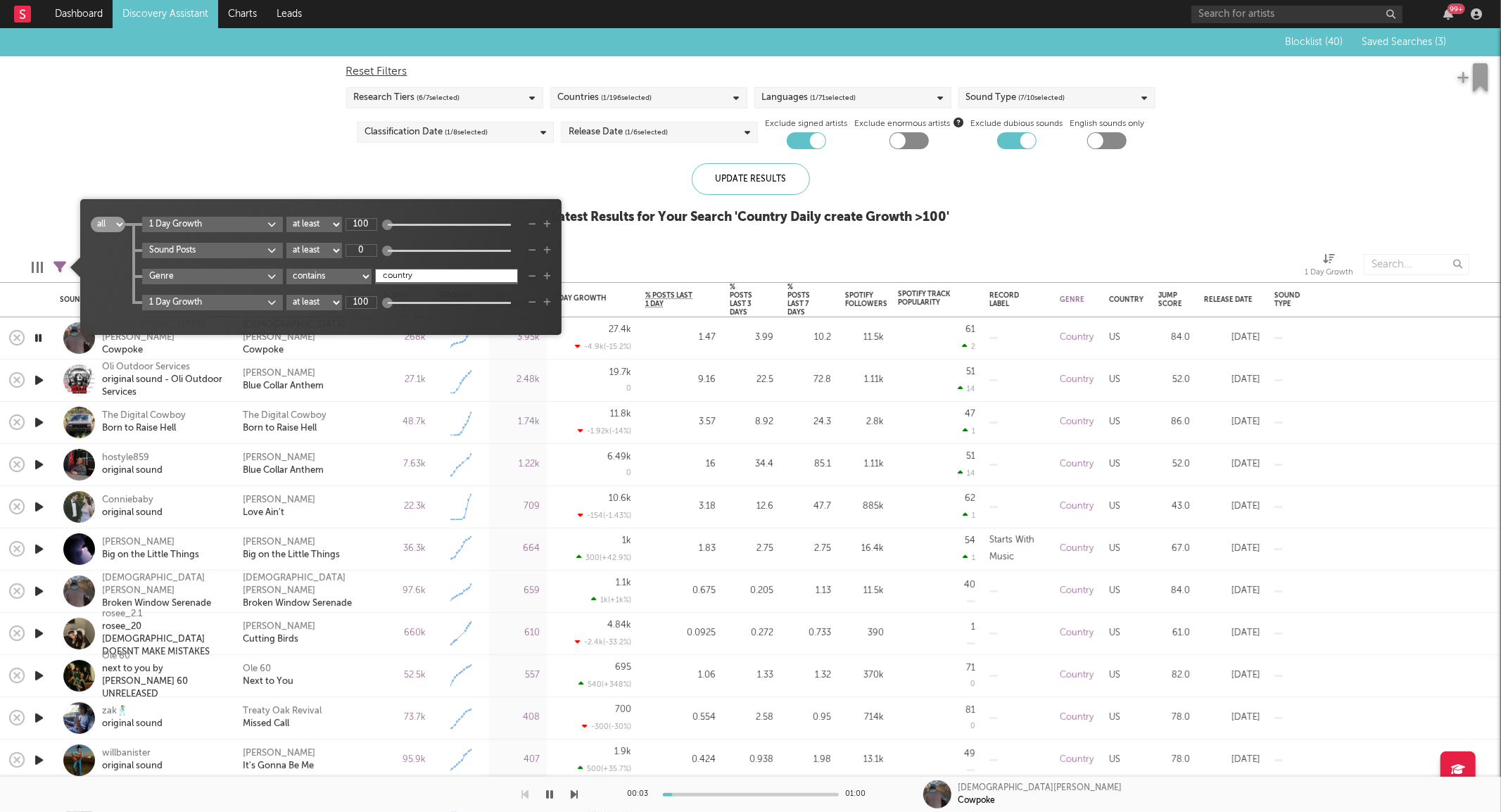
click at [66, 263] on icon at bounding box center [60, 267] width 13 height 13
click at [537, 299] on icon "button" at bounding box center [532, 302] width 8 height 8
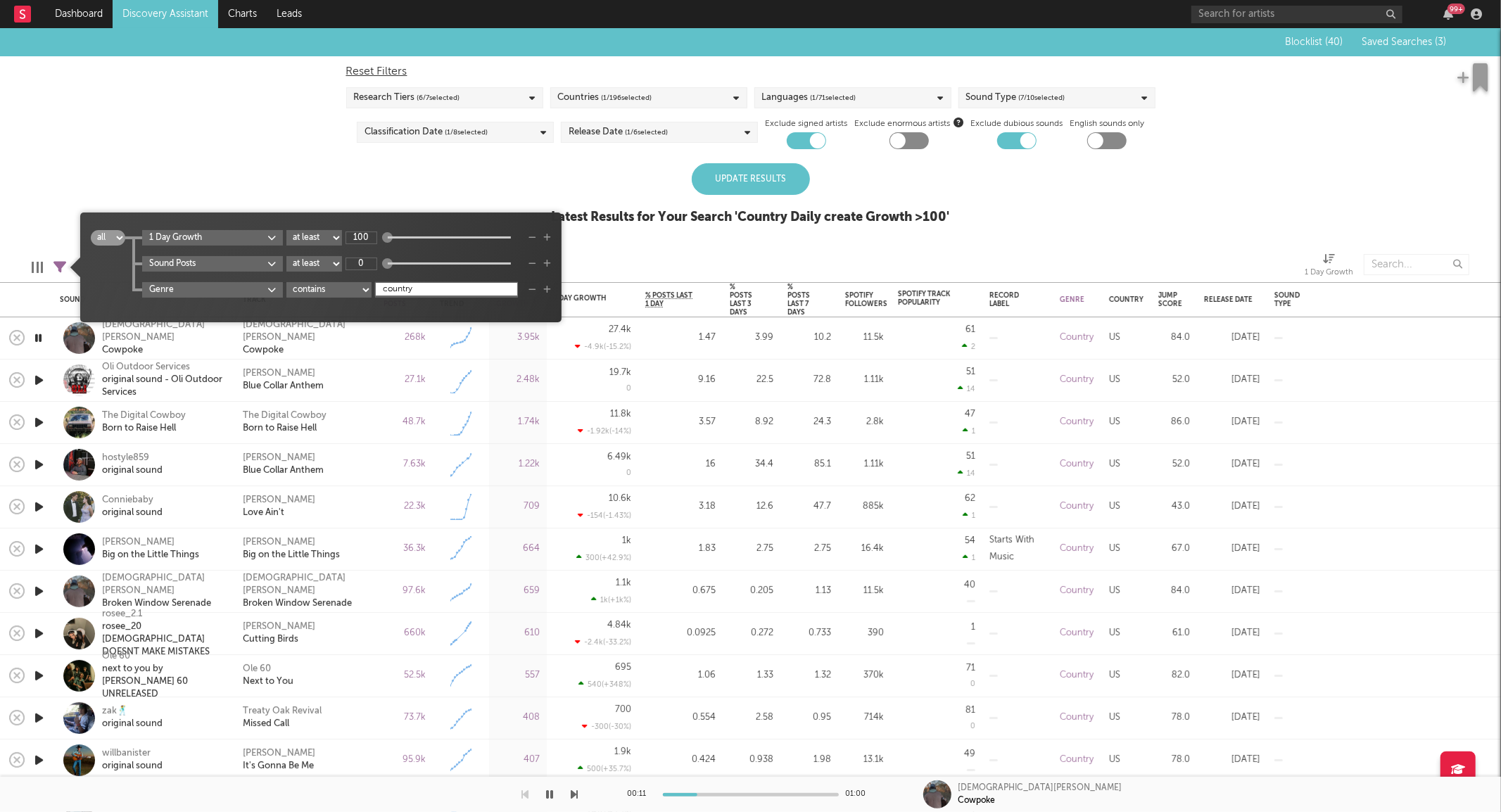
click at [534, 235] on icon "button" at bounding box center [532, 238] width 8 height 8
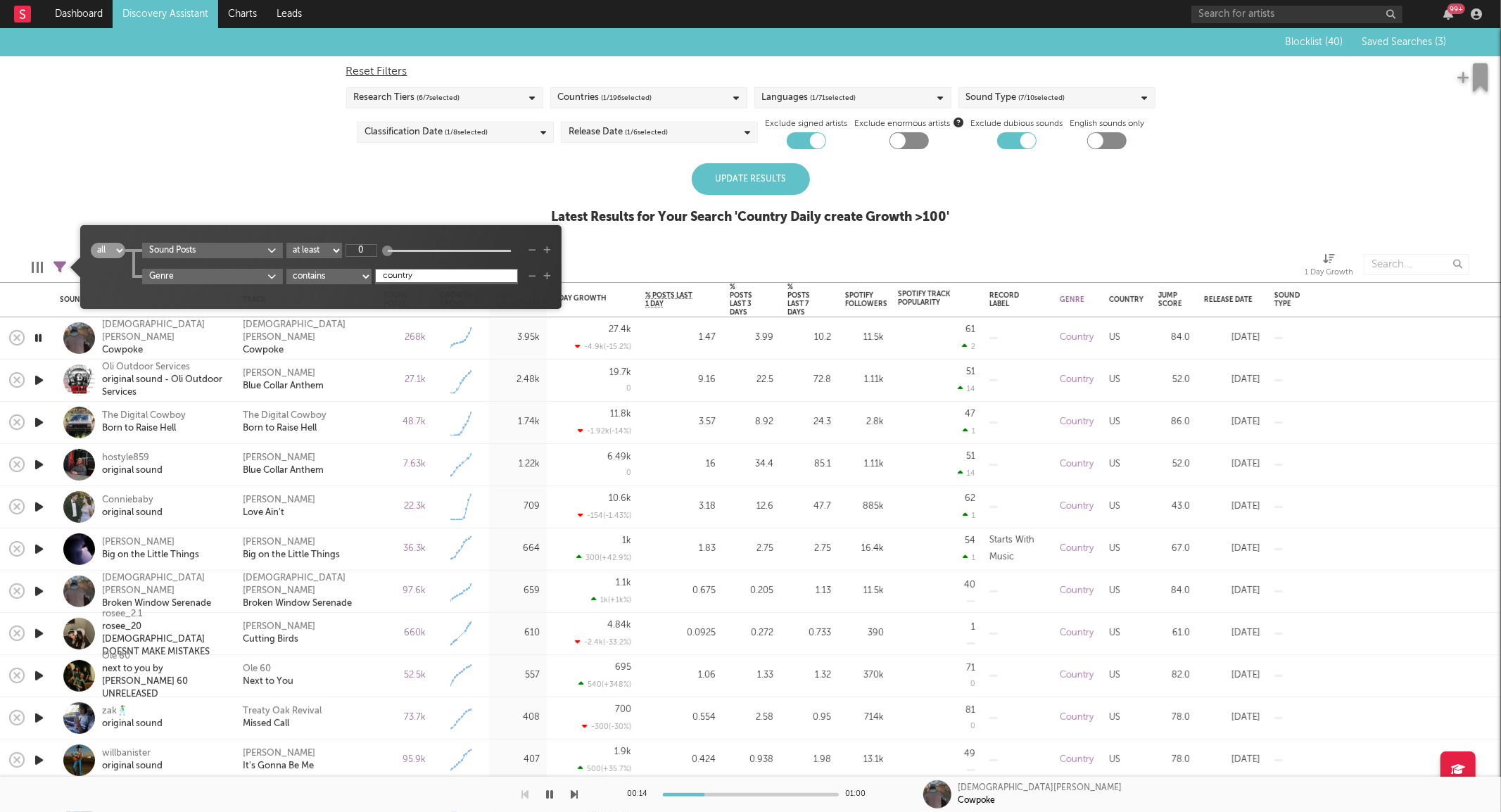
click at [755, 172] on div "Update Results" at bounding box center [751, 179] width 118 height 32
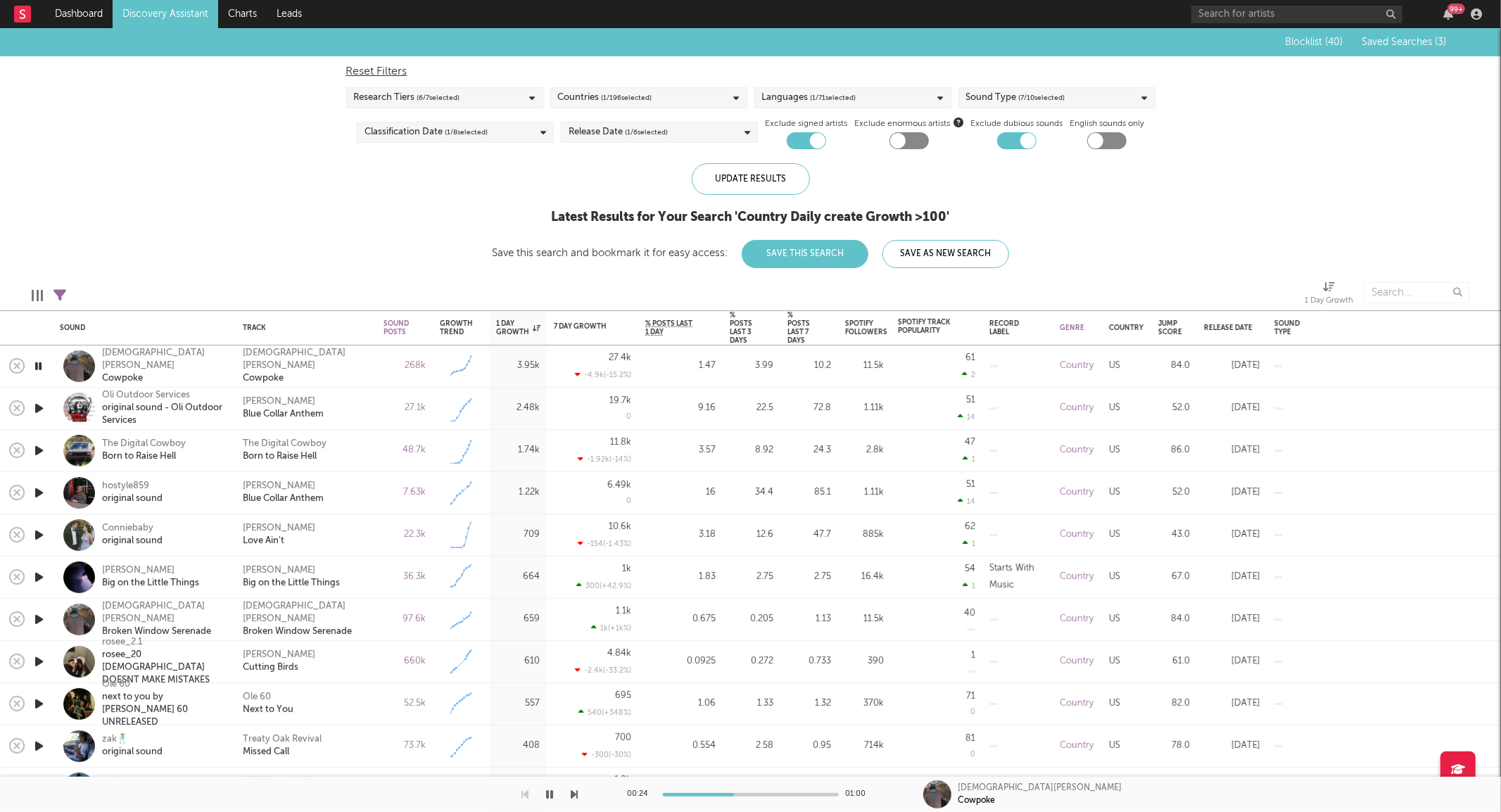
click at [40, 410] on icon "button" at bounding box center [39, 408] width 15 height 17
click at [803, 332] on div "% Posts Last 7 Days" at bounding box center [798, 328] width 23 height 34
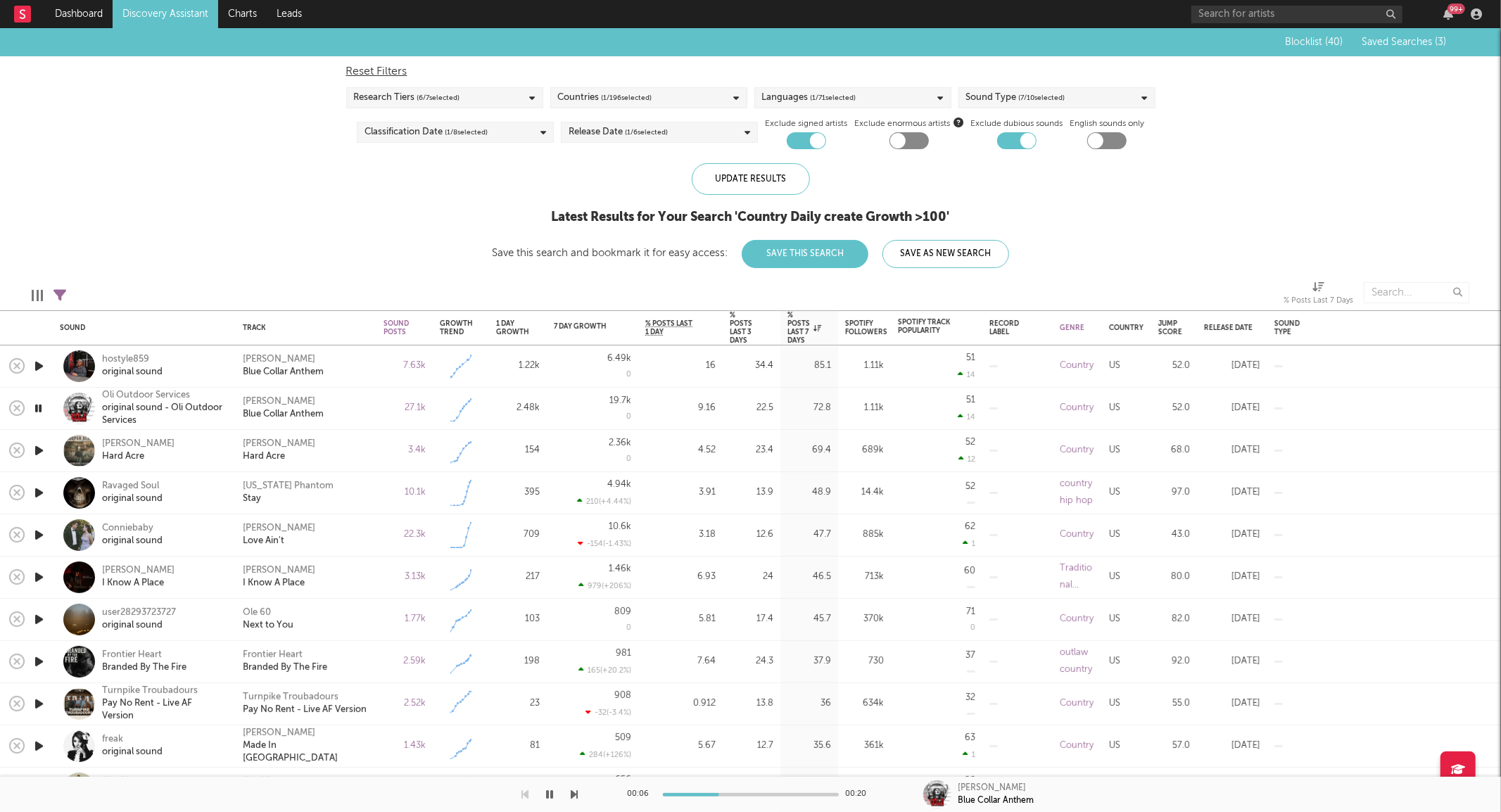
click at [38, 364] on icon "button" at bounding box center [39, 366] width 15 height 17
click at [42, 449] on icon "button" at bounding box center [39, 451] width 15 height 17
click at [36, 493] on icon "button" at bounding box center [39, 493] width 15 height 17
click at [39, 663] on icon "button" at bounding box center [39, 661] width 15 height 17
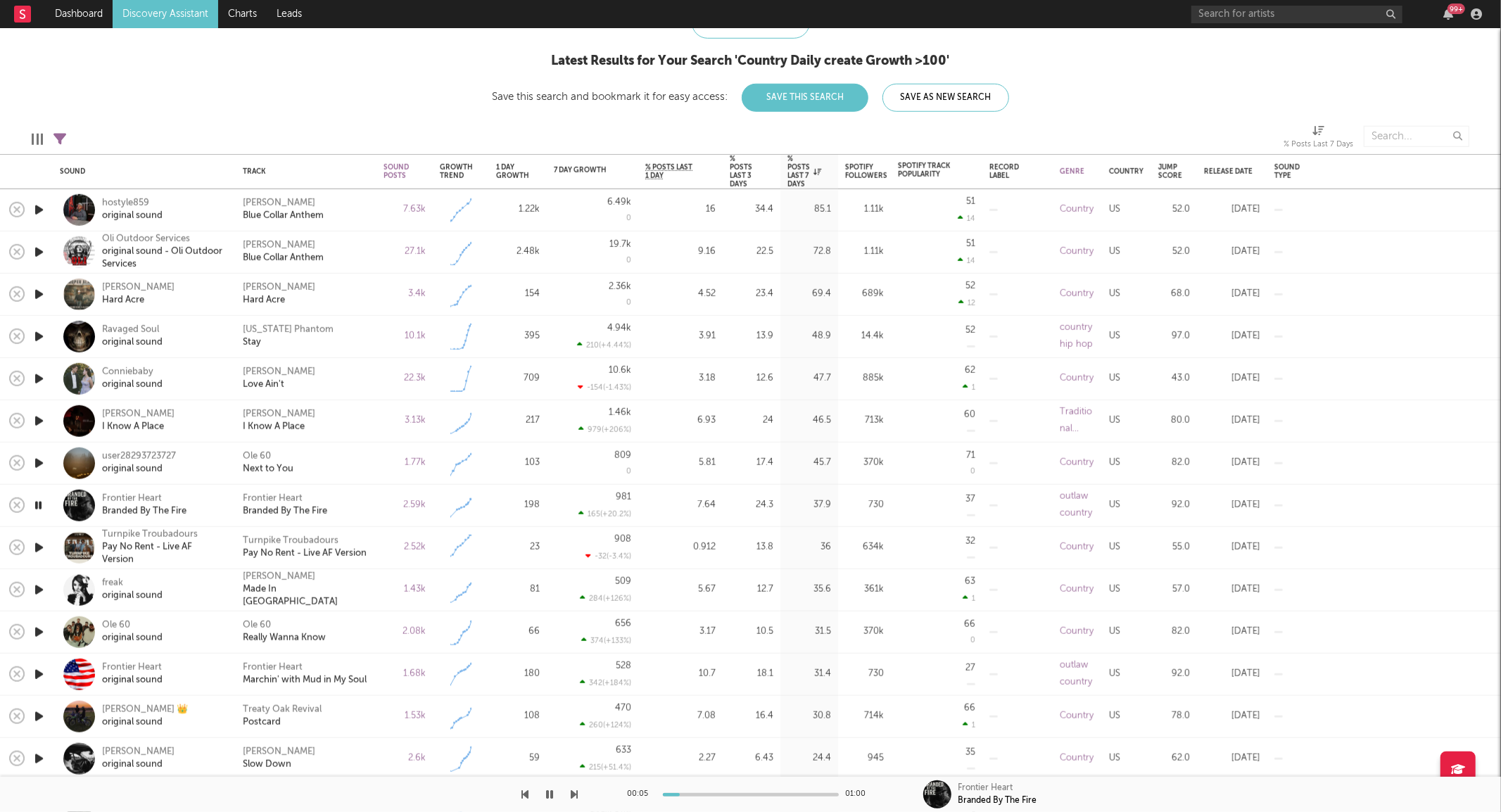
click at [36, 549] on icon "button" at bounding box center [39, 547] width 15 height 17
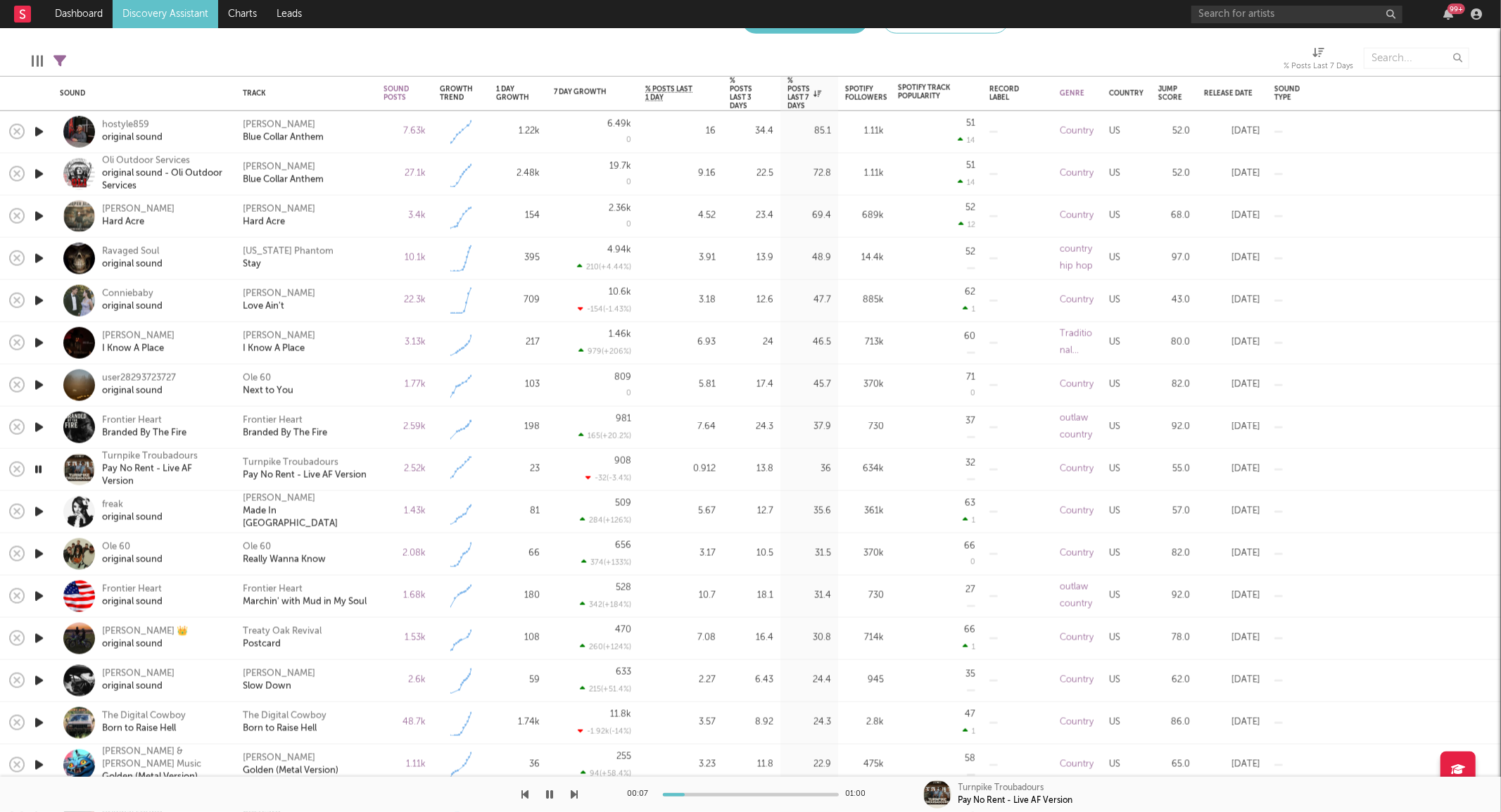
click at [374, 684] on div "[PERSON_NAME] Slow Down" at bounding box center [306, 681] width 140 height 42
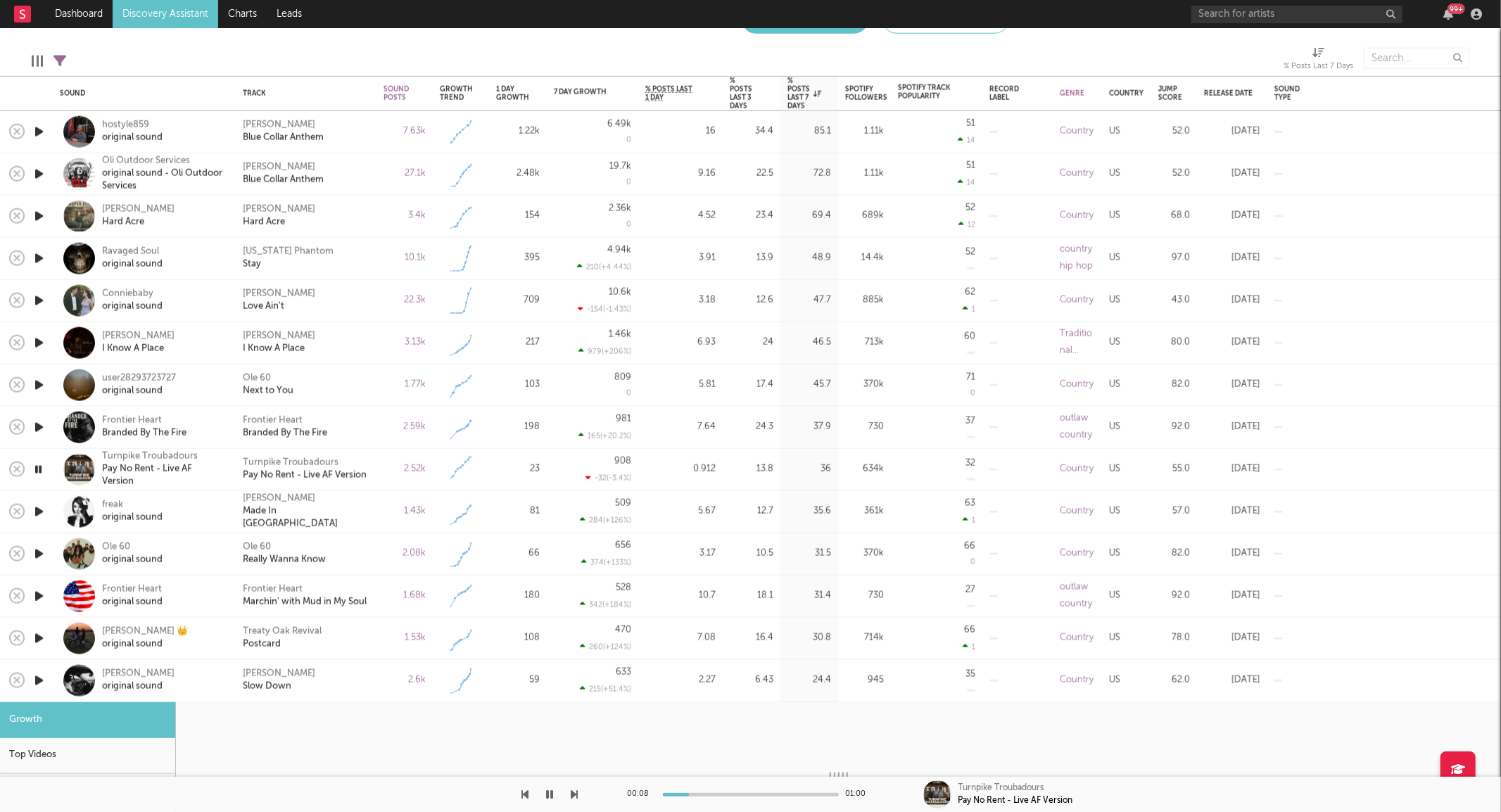
select select "1w"
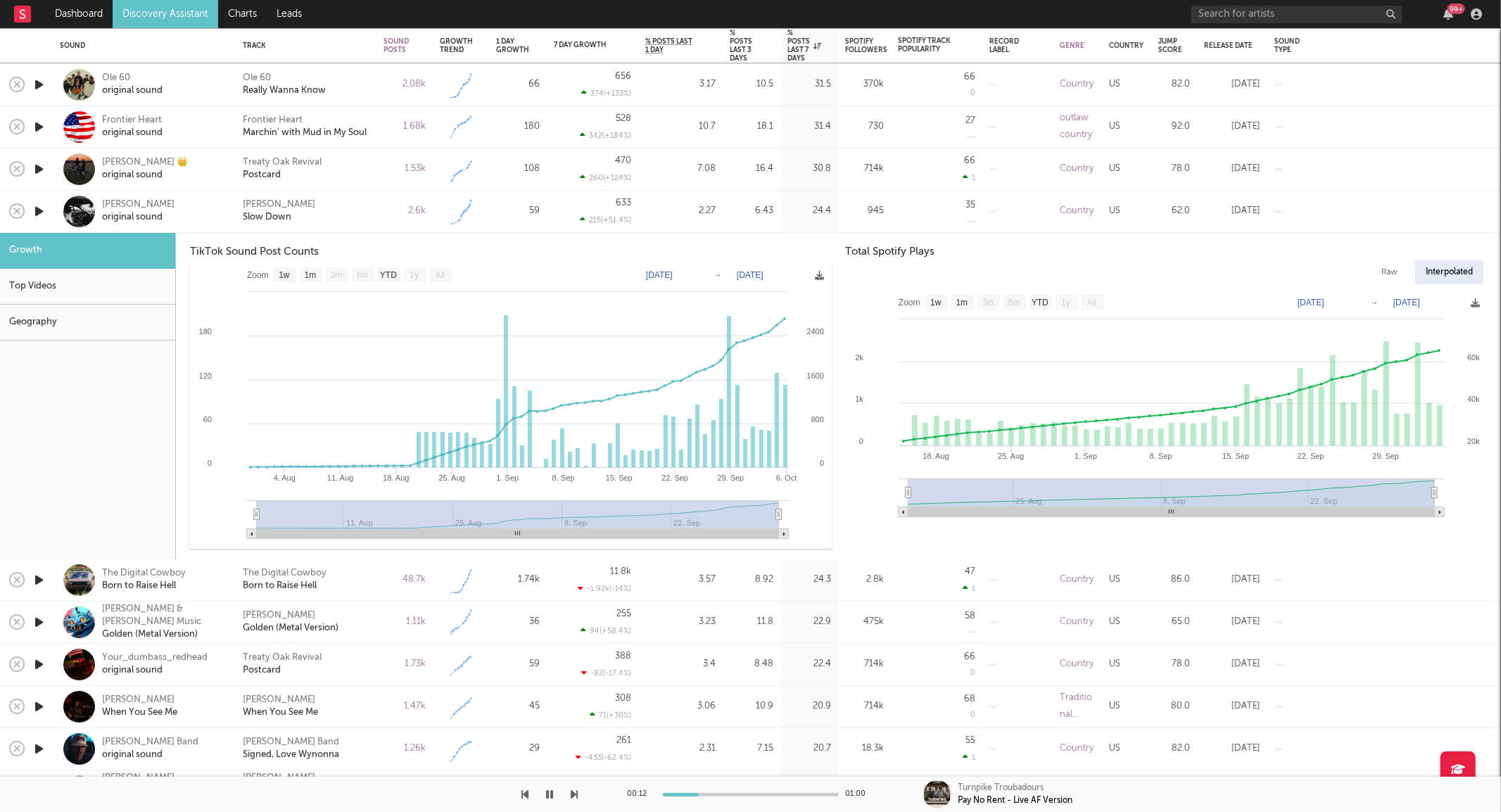
click at [39, 210] on icon "button" at bounding box center [39, 211] width 15 height 17
click at [361, 226] on div "[PERSON_NAME] Slow Down" at bounding box center [306, 212] width 140 height 42
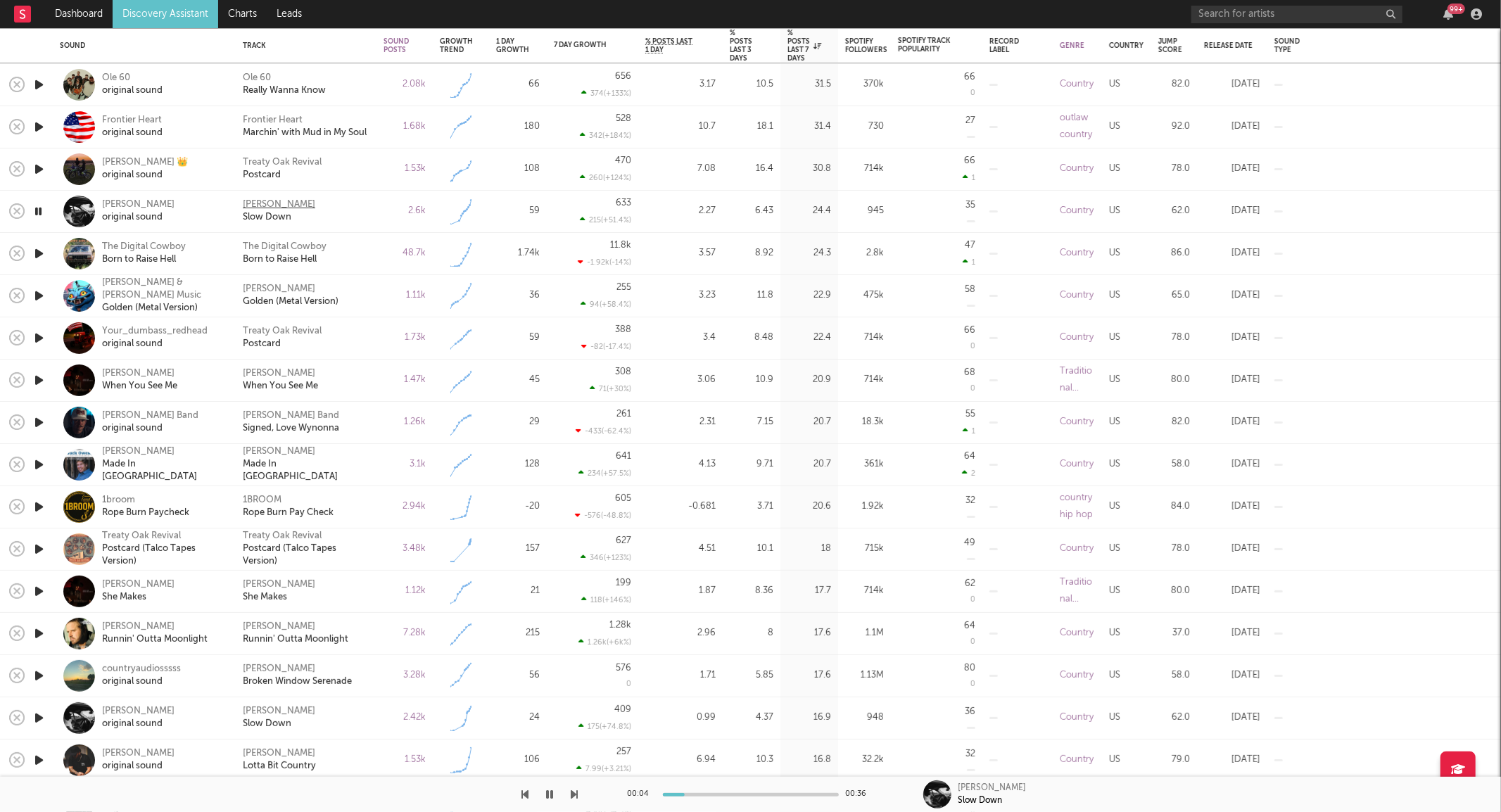
click at [249, 206] on div "[PERSON_NAME]" at bounding box center [279, 205] width 72 height 13
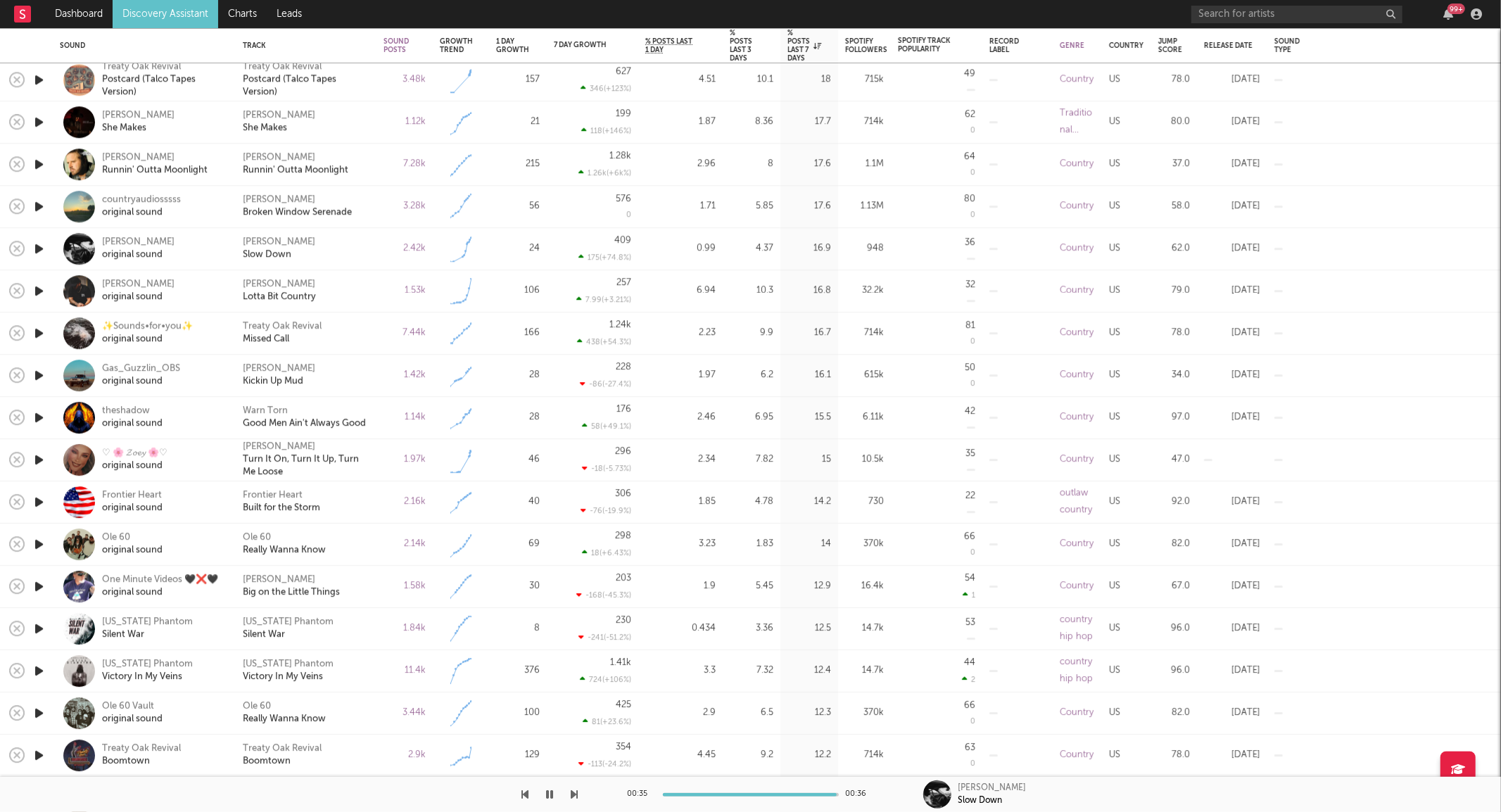
click at [43, 580] on icon "button" at bounding box center [39, 586] width 15 height 17
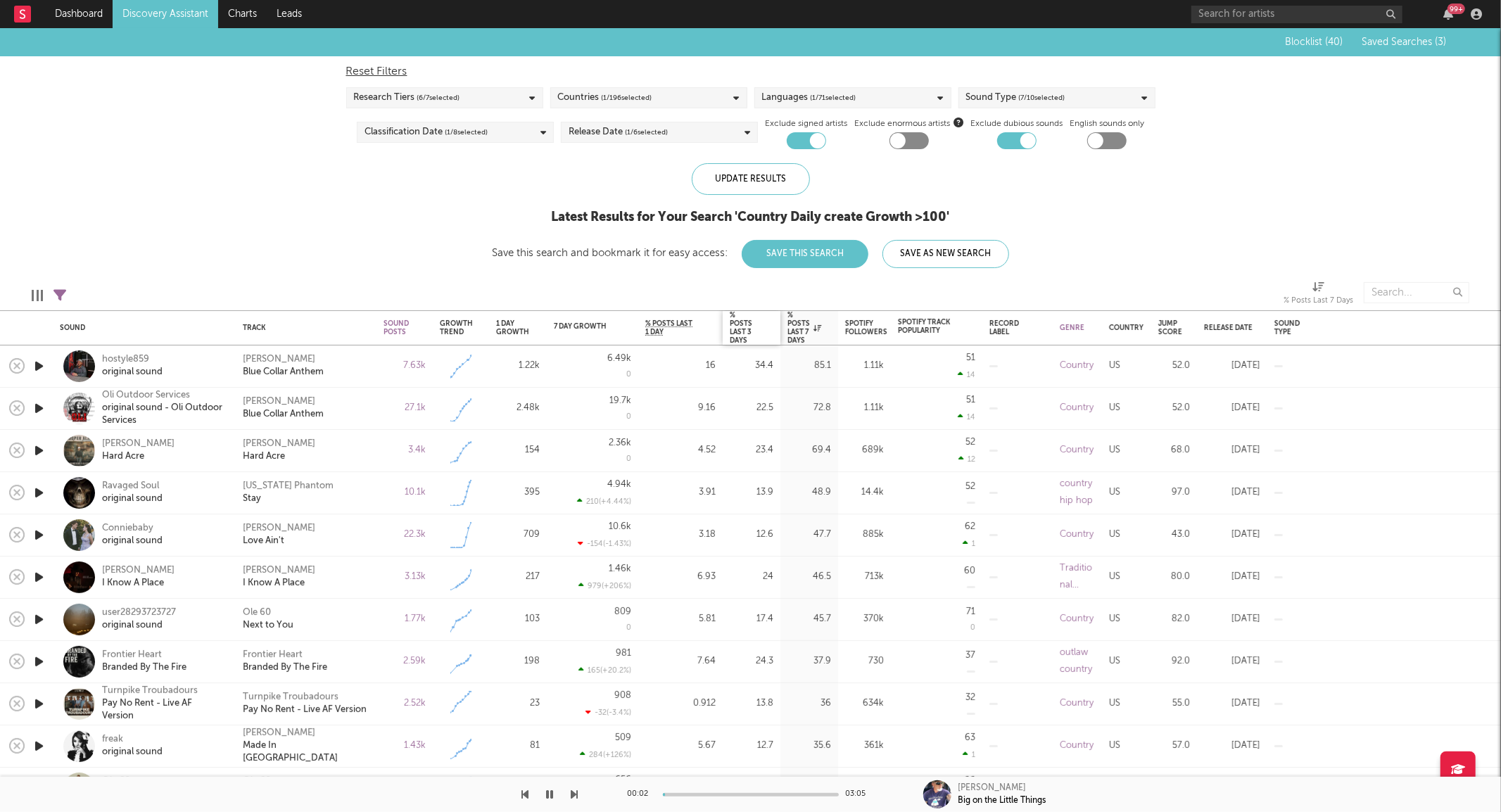
click at [735, 321] on div "% Posts Last 3 Days" at bounding box center [741, 328] width 23 height 34
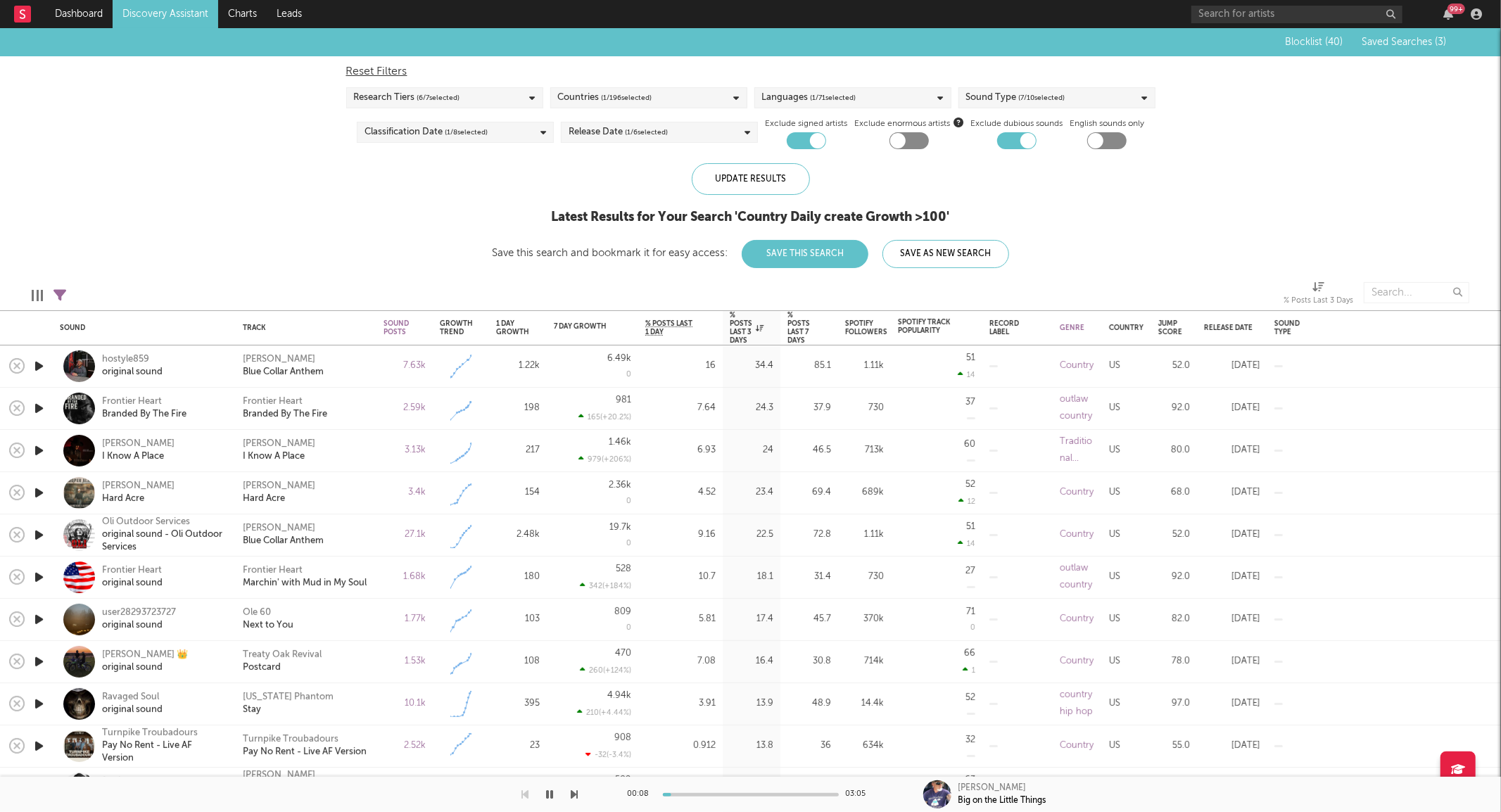
click at [45, 449] on icon "button" at bounding box center [39, 451] width 15 height 17
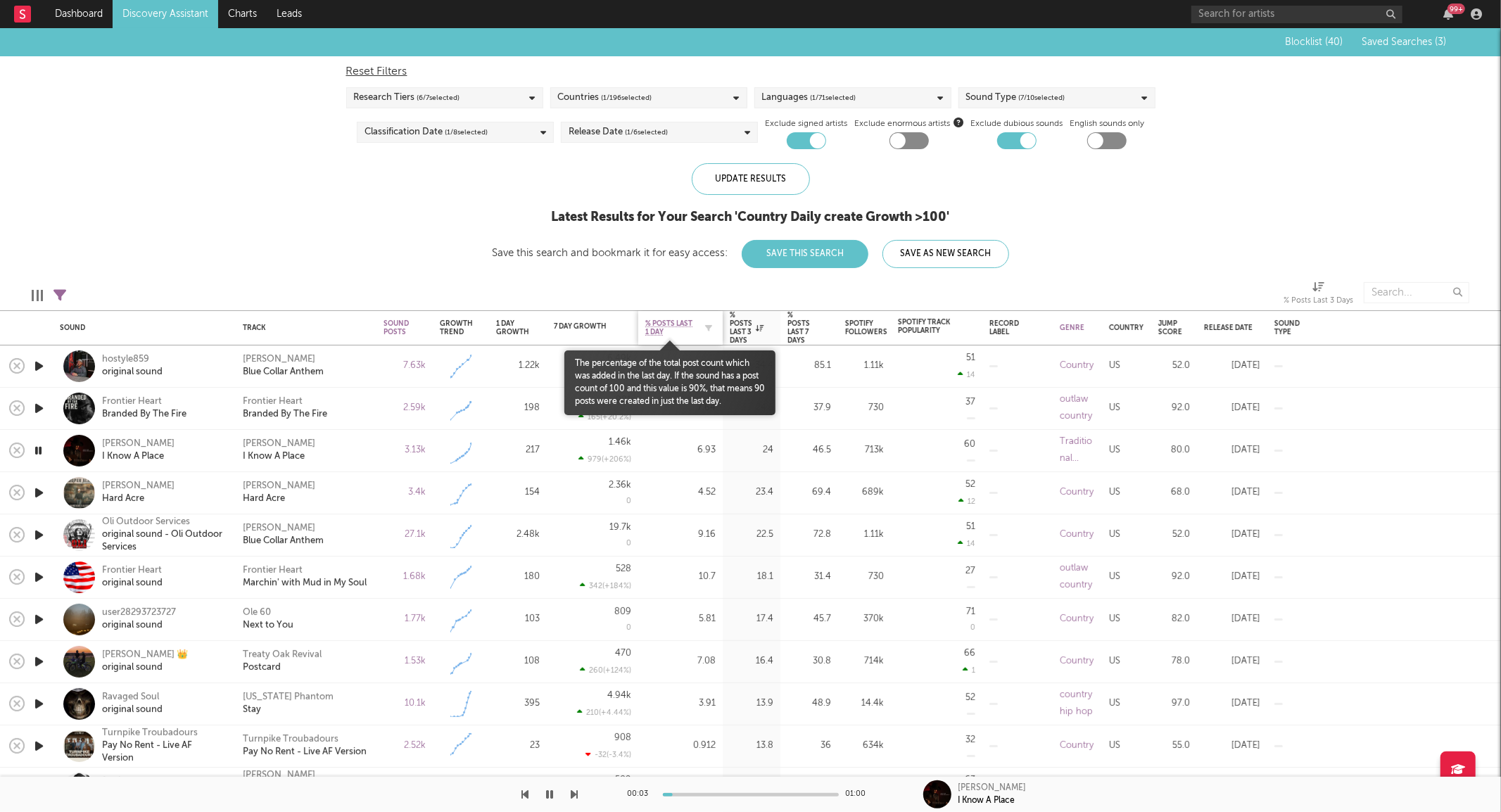
click at [663, 332] on span "% Posts Last 1 Day" at bounding box center [669, 328] width 49 height 17
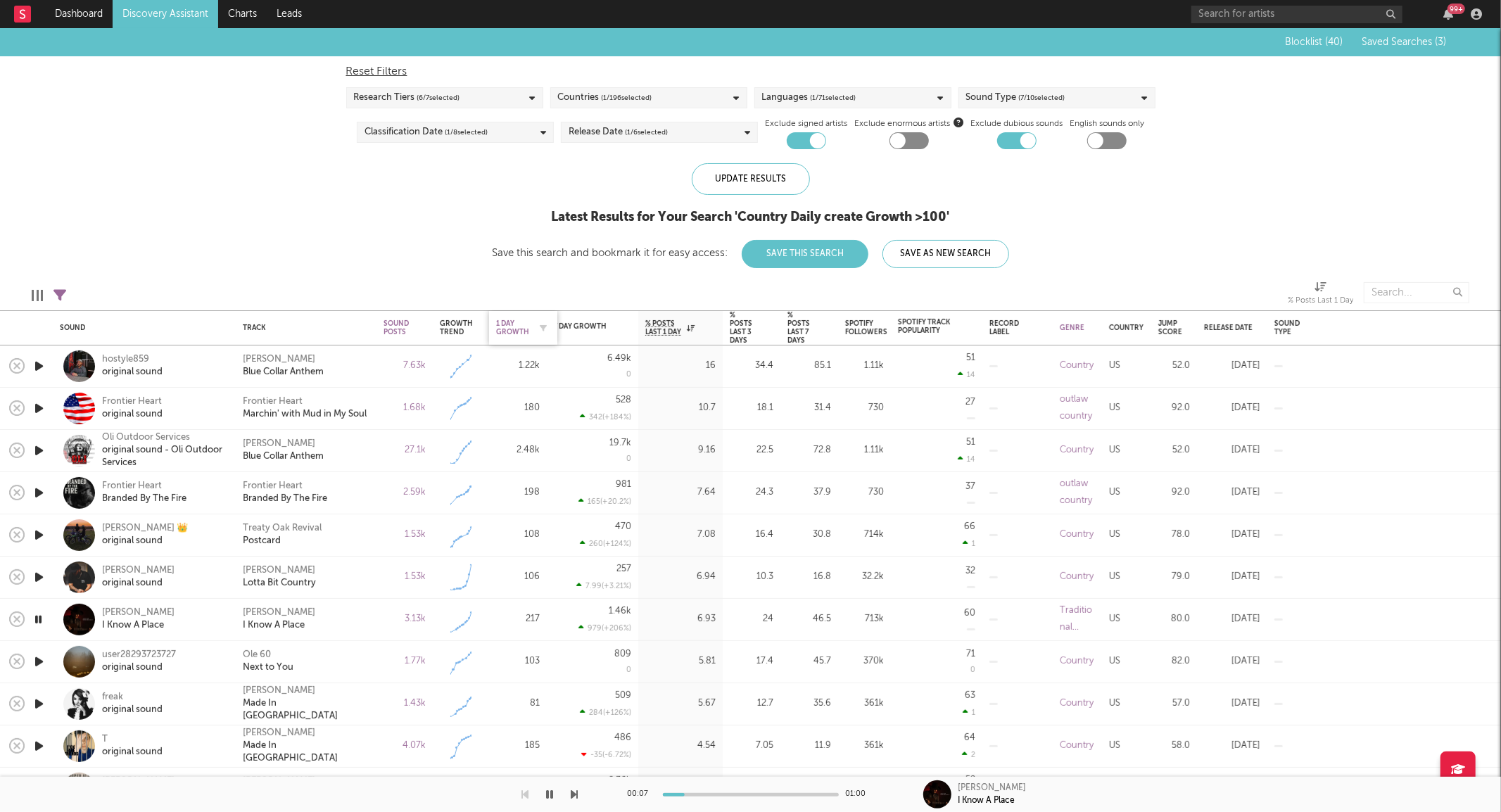
click at [524, 321] on div "1 Day Growth" at bounding box center [512, 328] width 33 height 17
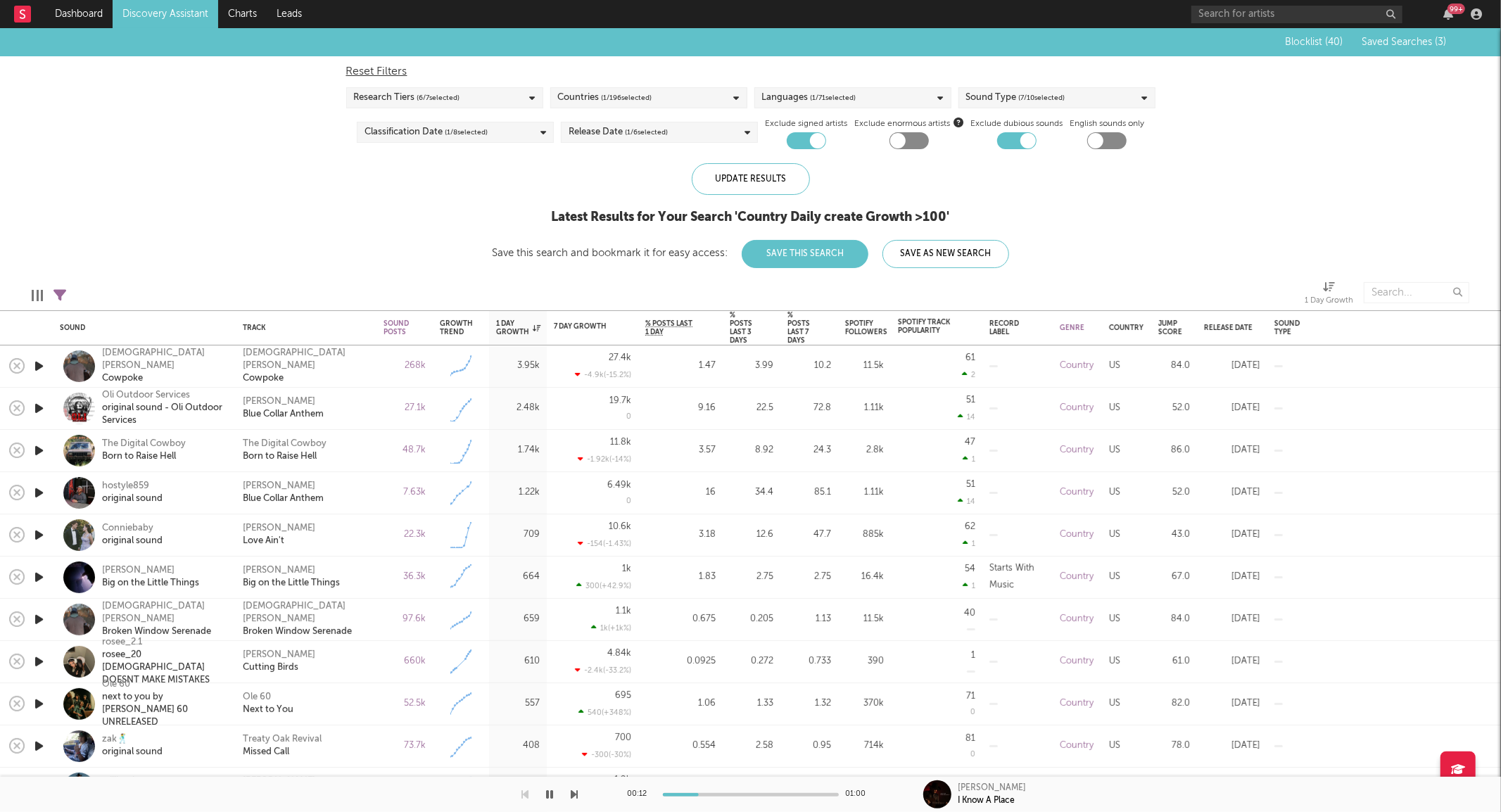
click at [35, 530] on icon "button" at bounding box center [39, 534] width 15 height 17
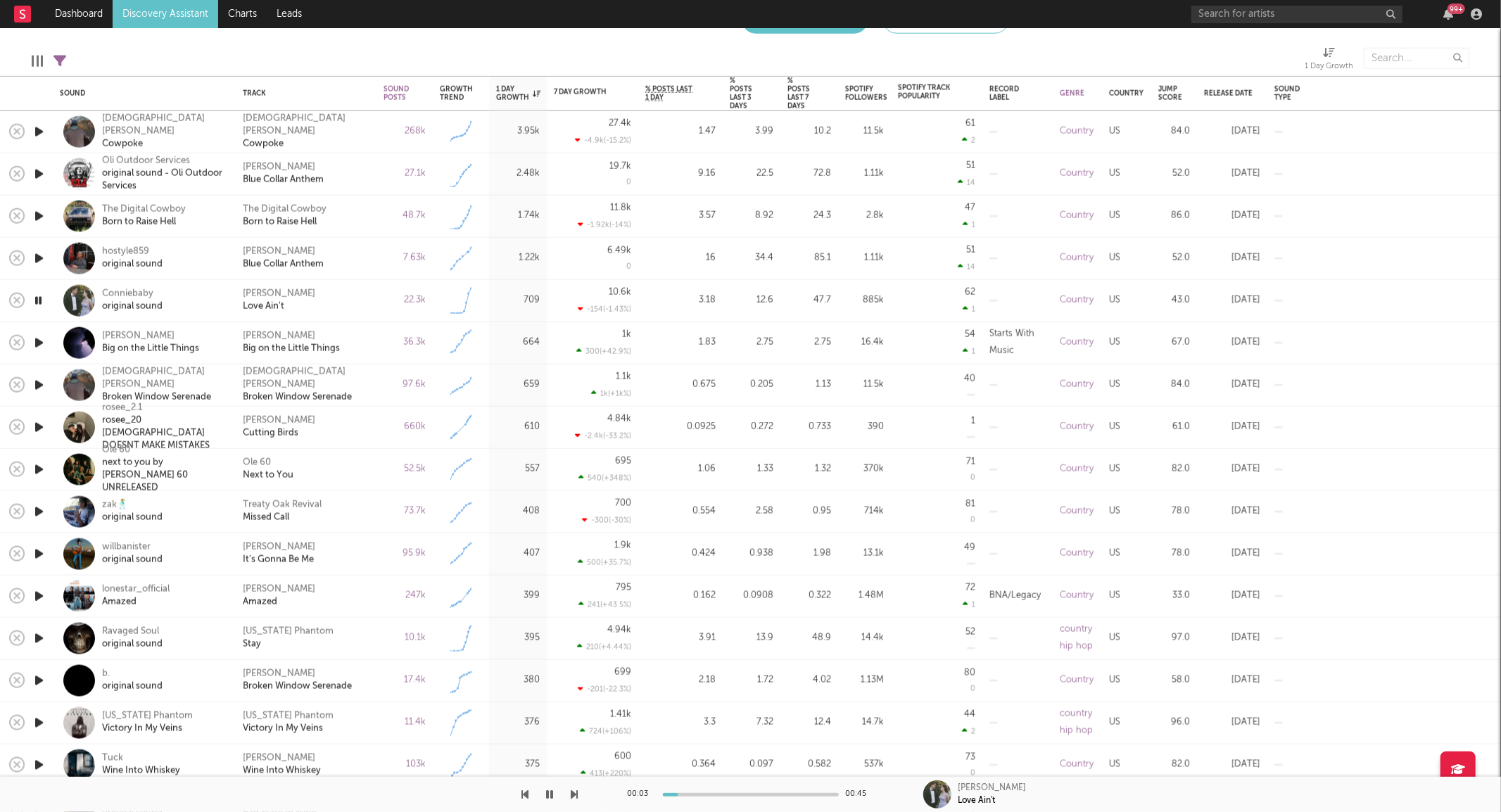
click at [383, 343] on div "36.3k" at bounding box center [404, 343] width 42 height 17
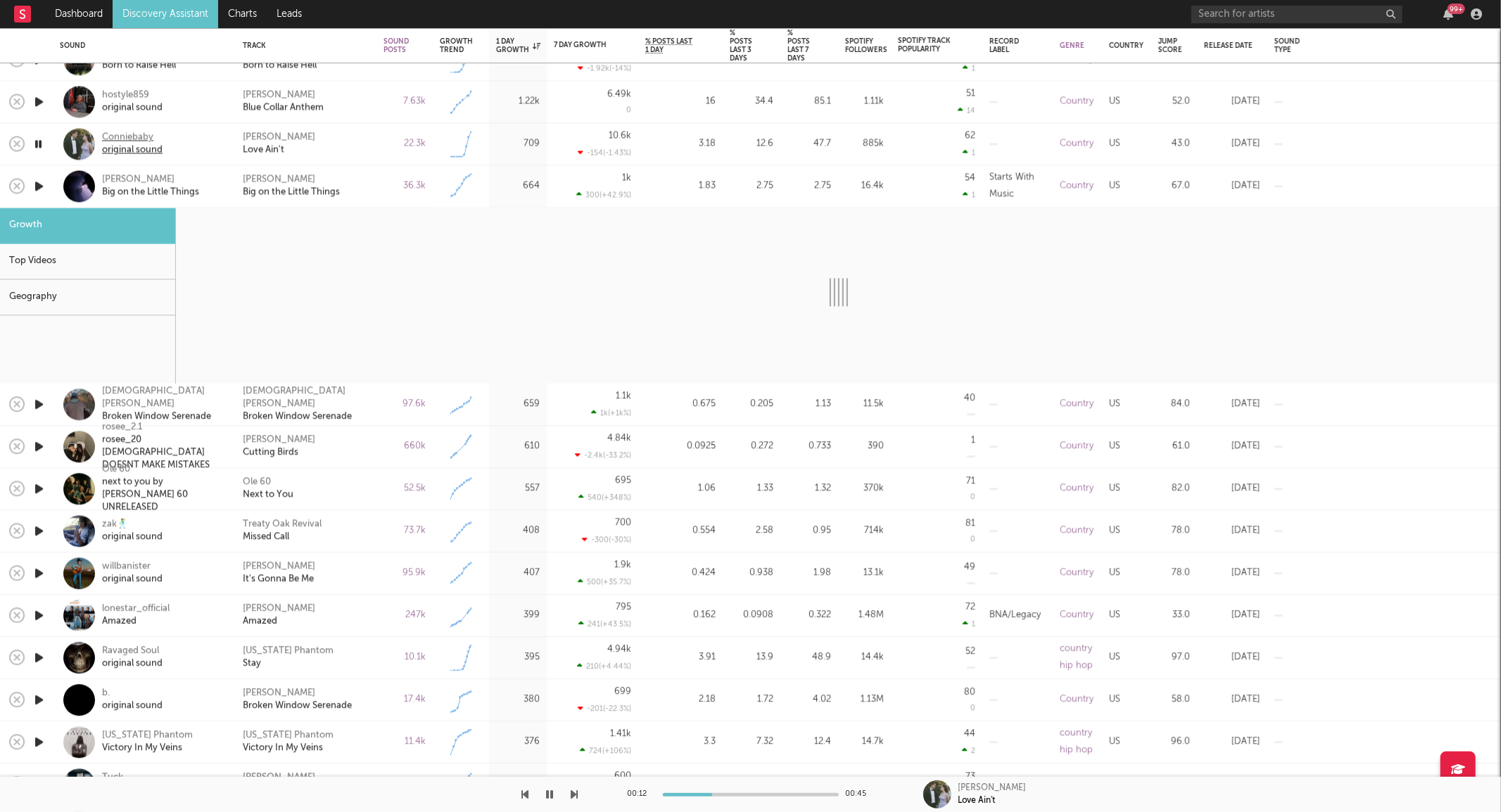
click at [130, 137] on div "Conniebaby" at bounding box center [132, 137] width 60 height 13
select select "6m"
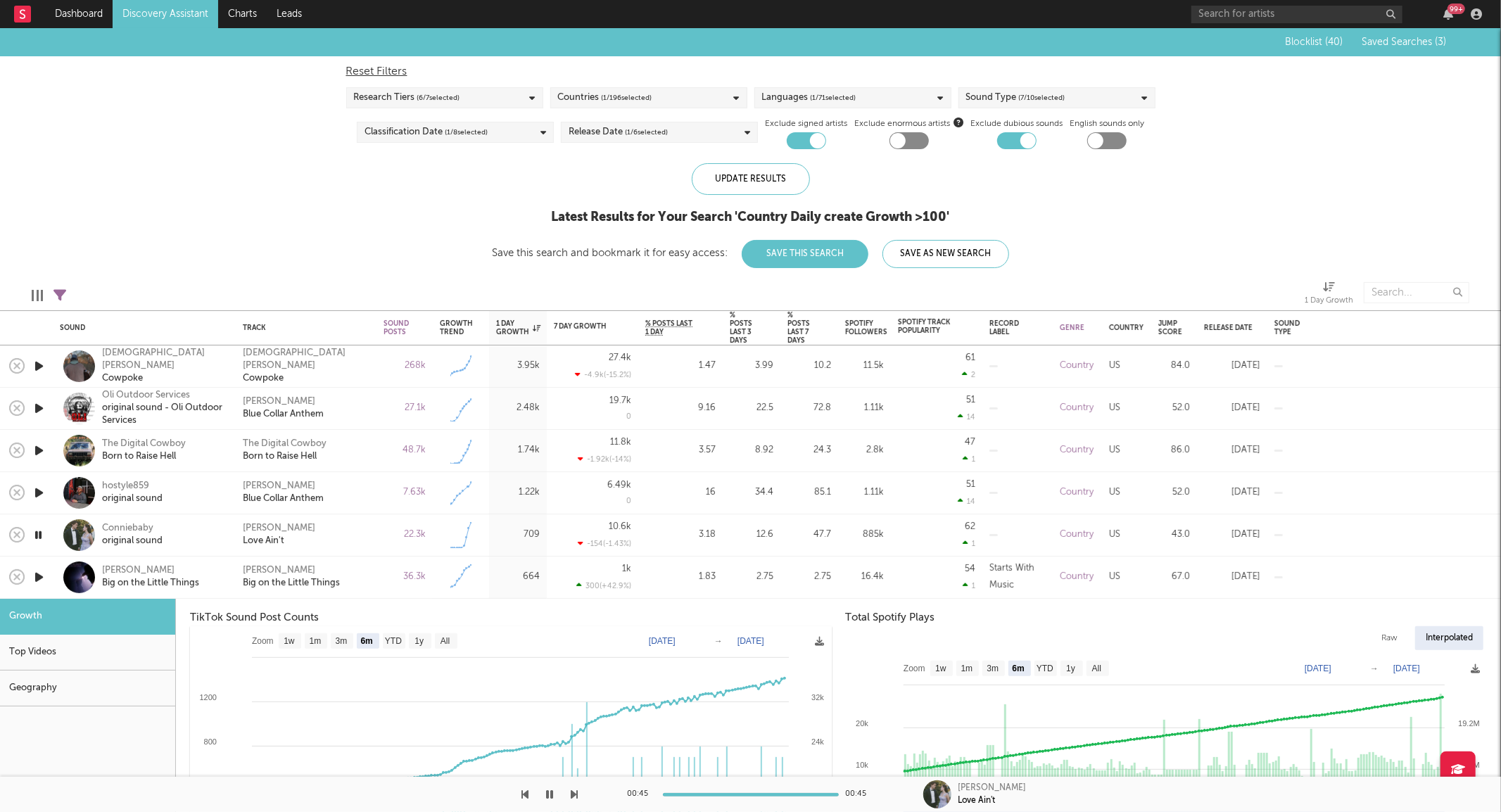
click at [158, 20] on link "Discovery Assistant" at bounding box center [165, 14] width 106 height 28
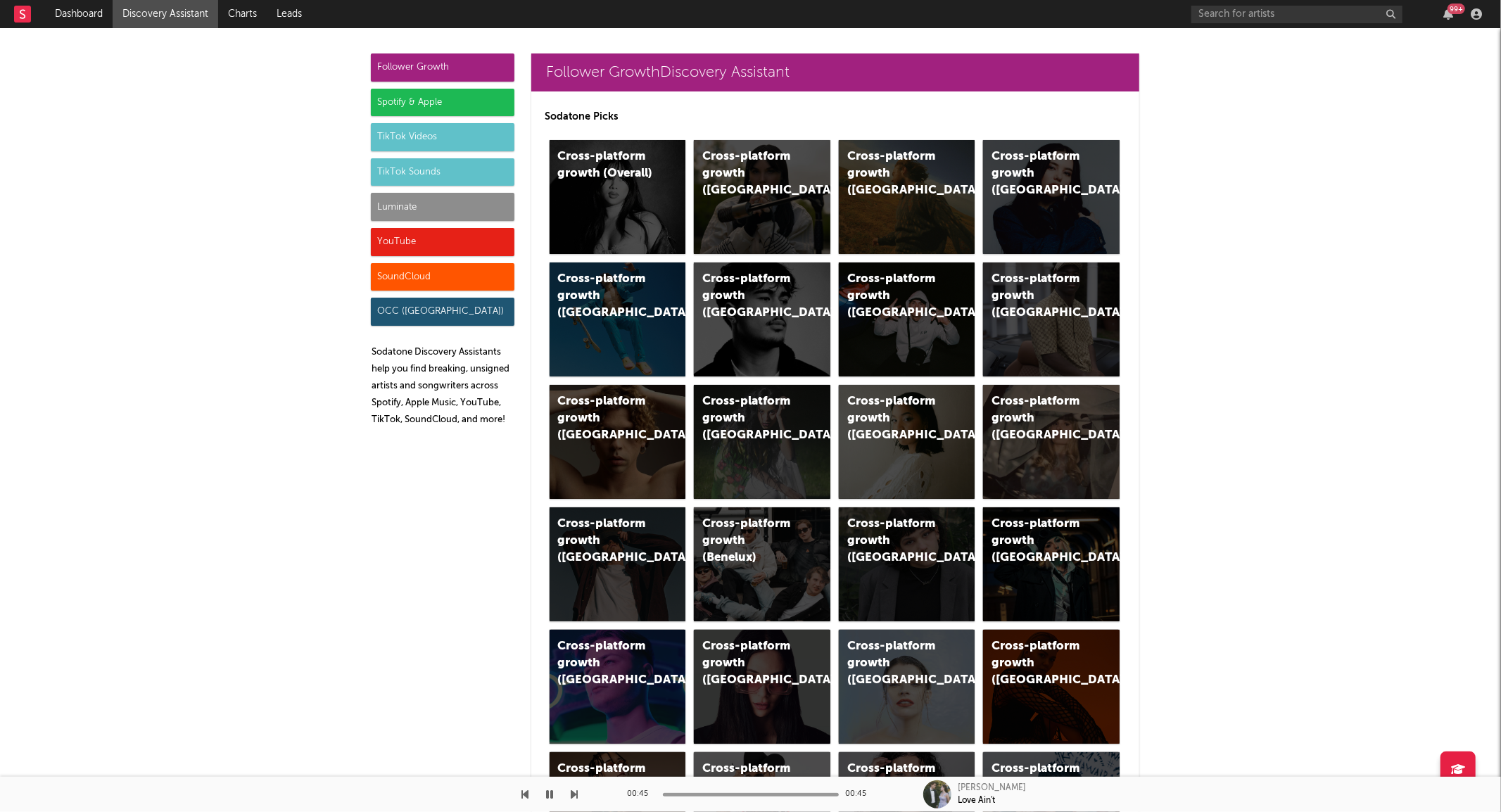
click at [387, 201] on div "Luminate" at bounding box center [442, 207] width 143 height 28
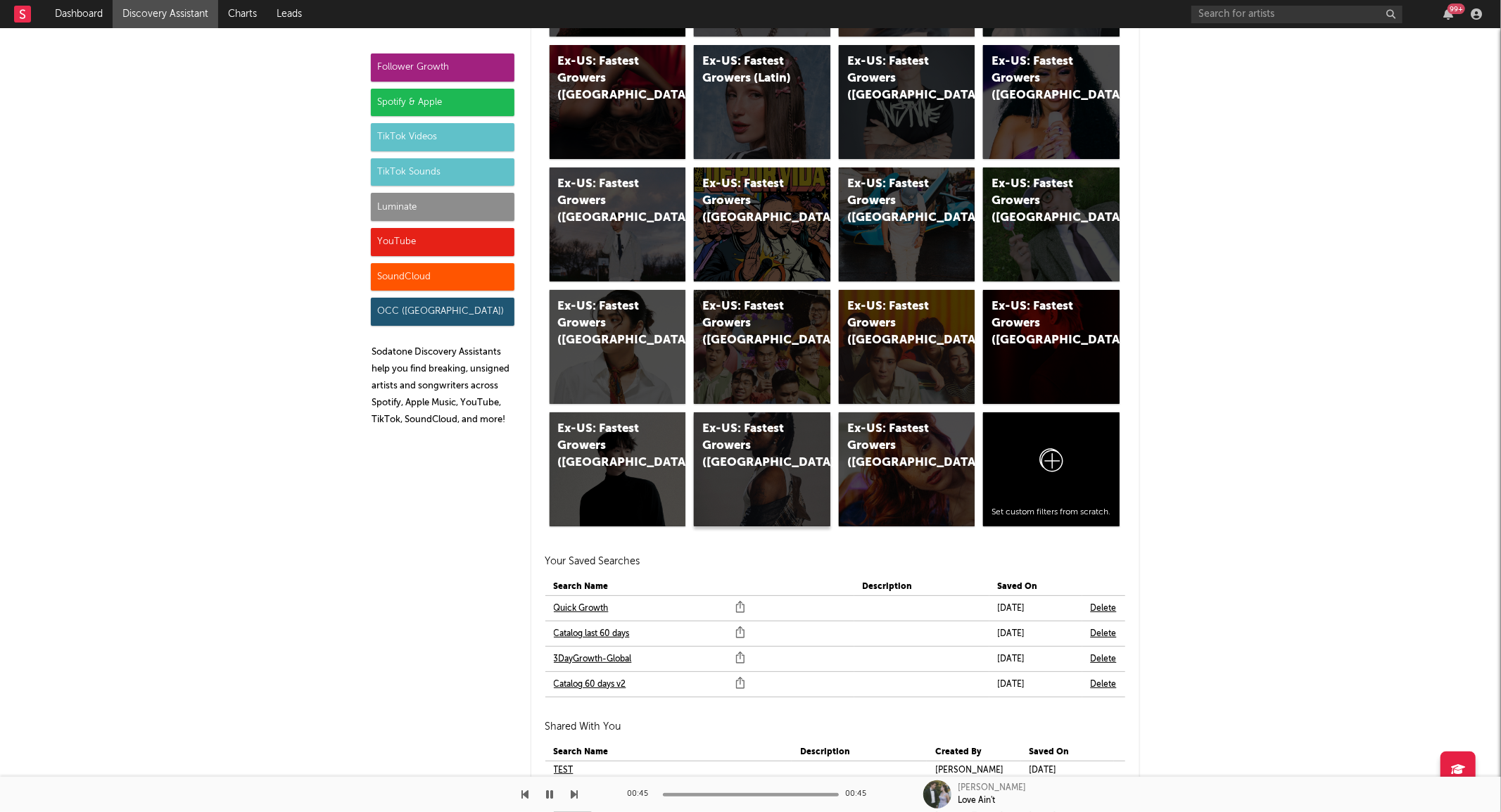
scroll to position [7548, 0]
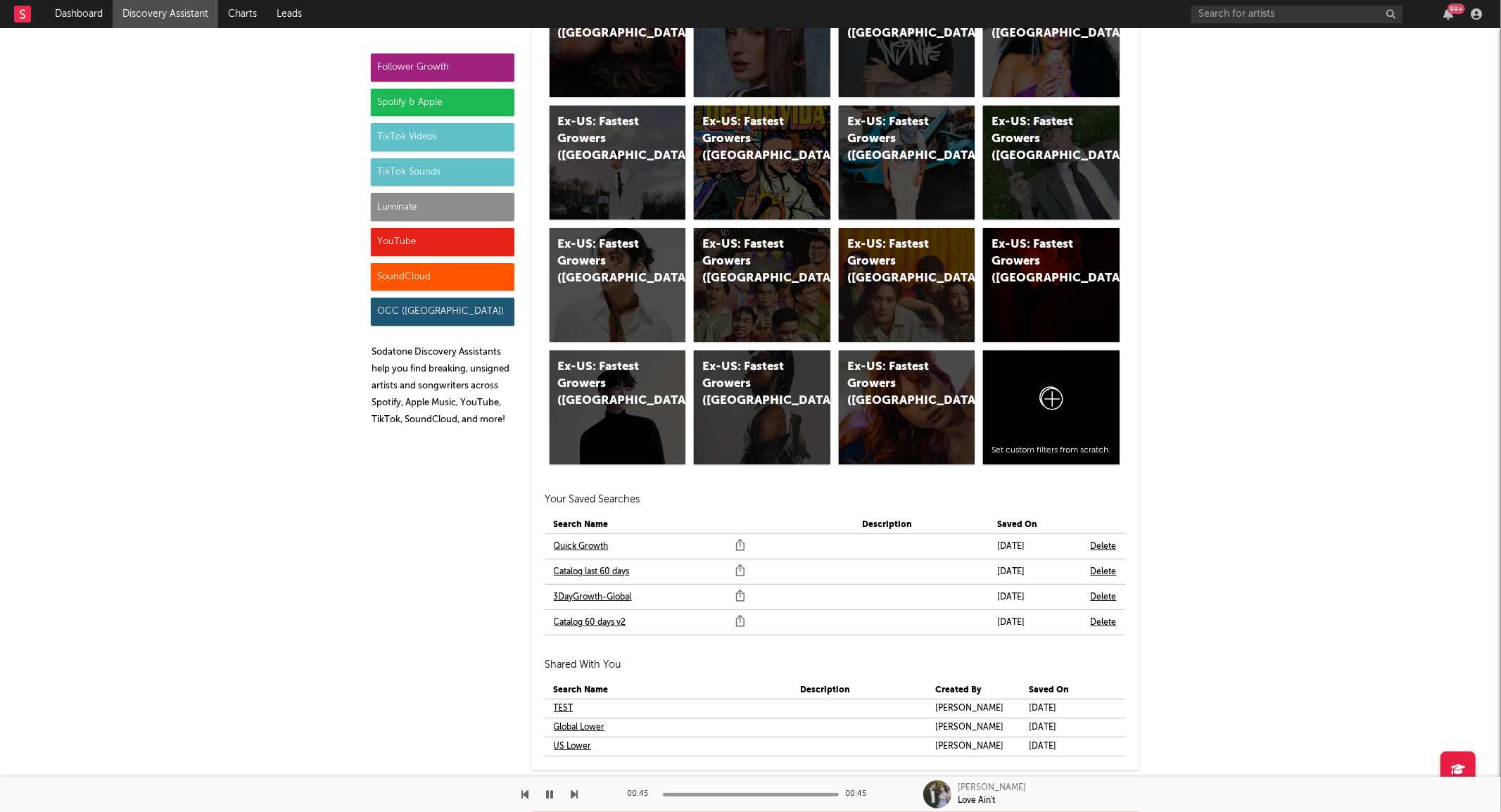
click at [588, 538] on link "Quick Growth" at bounding box center [581, 546] width 55 height 17
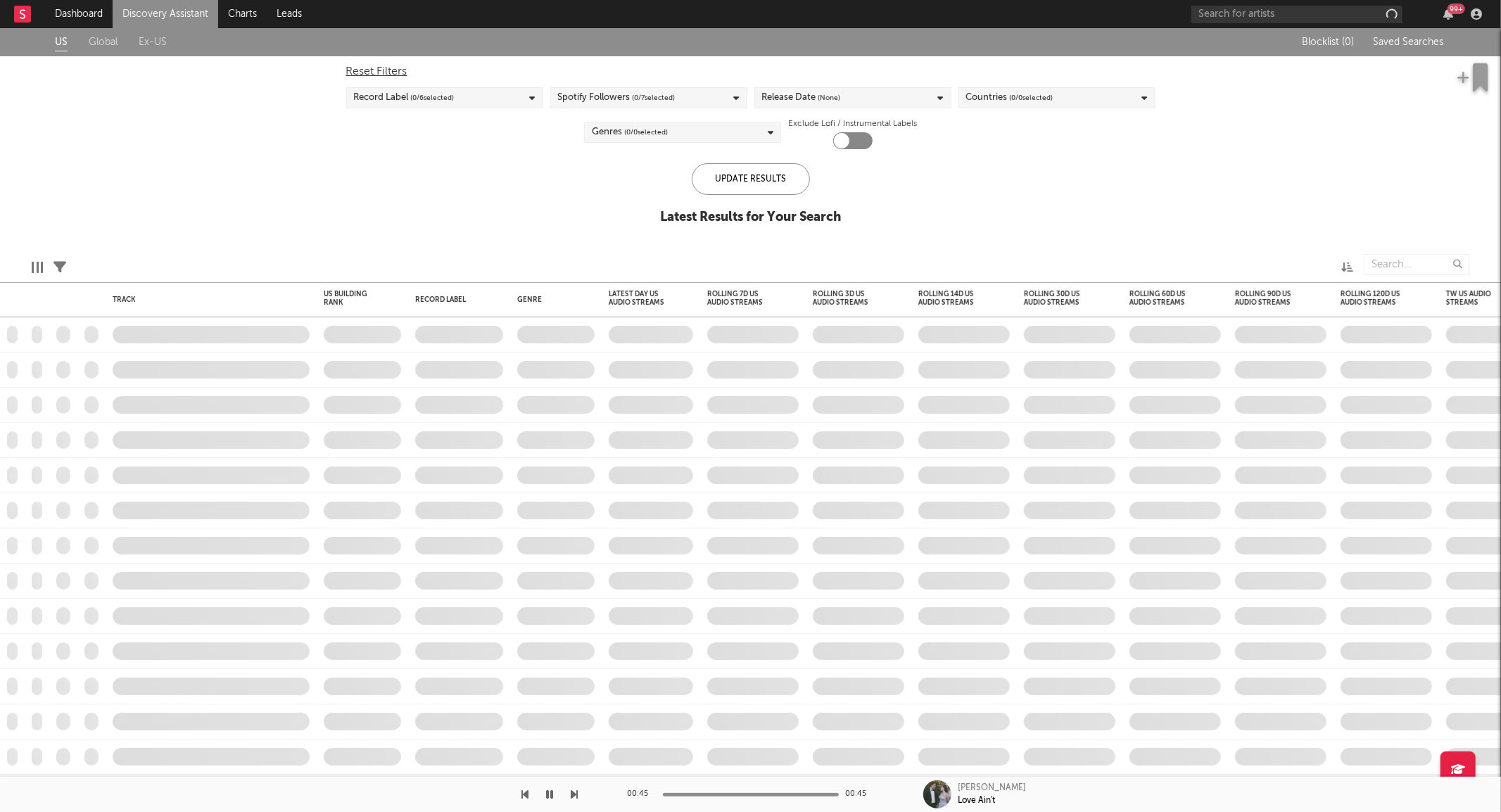
checkbox input "true"
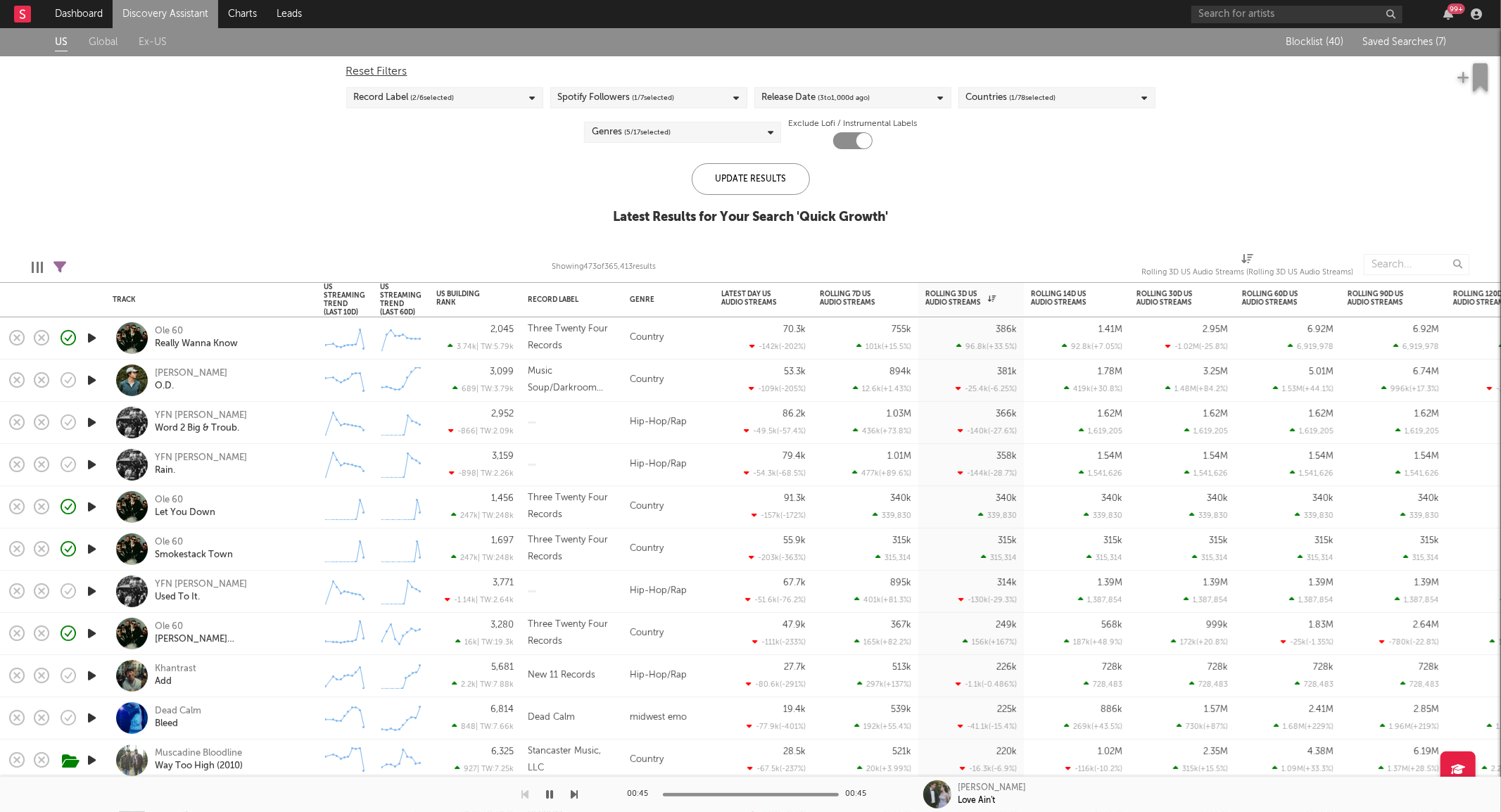
click at [57, 271] on icon at bounding box center [60, 267] width 13 height 13
click at [370, 173] on div "US Global Ex-US Blocklist ( 40 ) Saved Searches ( 7 ) Reset Filters Record Labe…" at bounding box center [750, 134] width 1501 height 212
click at [760, 319] on div "1D Change" at bounding box center [753, 323] width 63 height 8
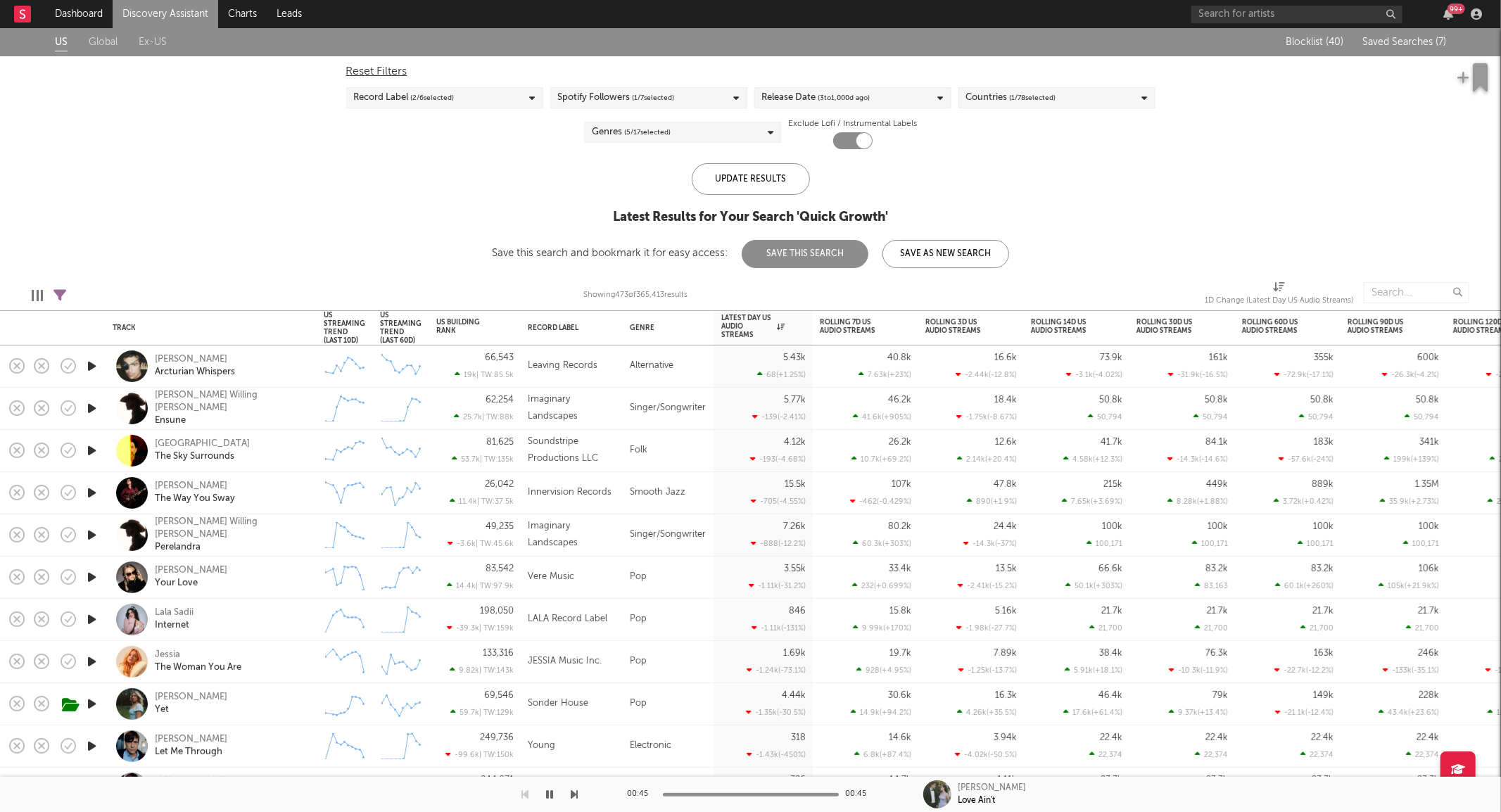
click at [85, 359] on icon "button" at bounding box center [92, 366] width 15 height 17
click at [85, 362] on icon "button" at bounding box center [91, 366] width 14 height 17
click at [612, 127] on div "Genres ( 5 / 17 selected)" at bounding box center [631, 132] width 78 height 17
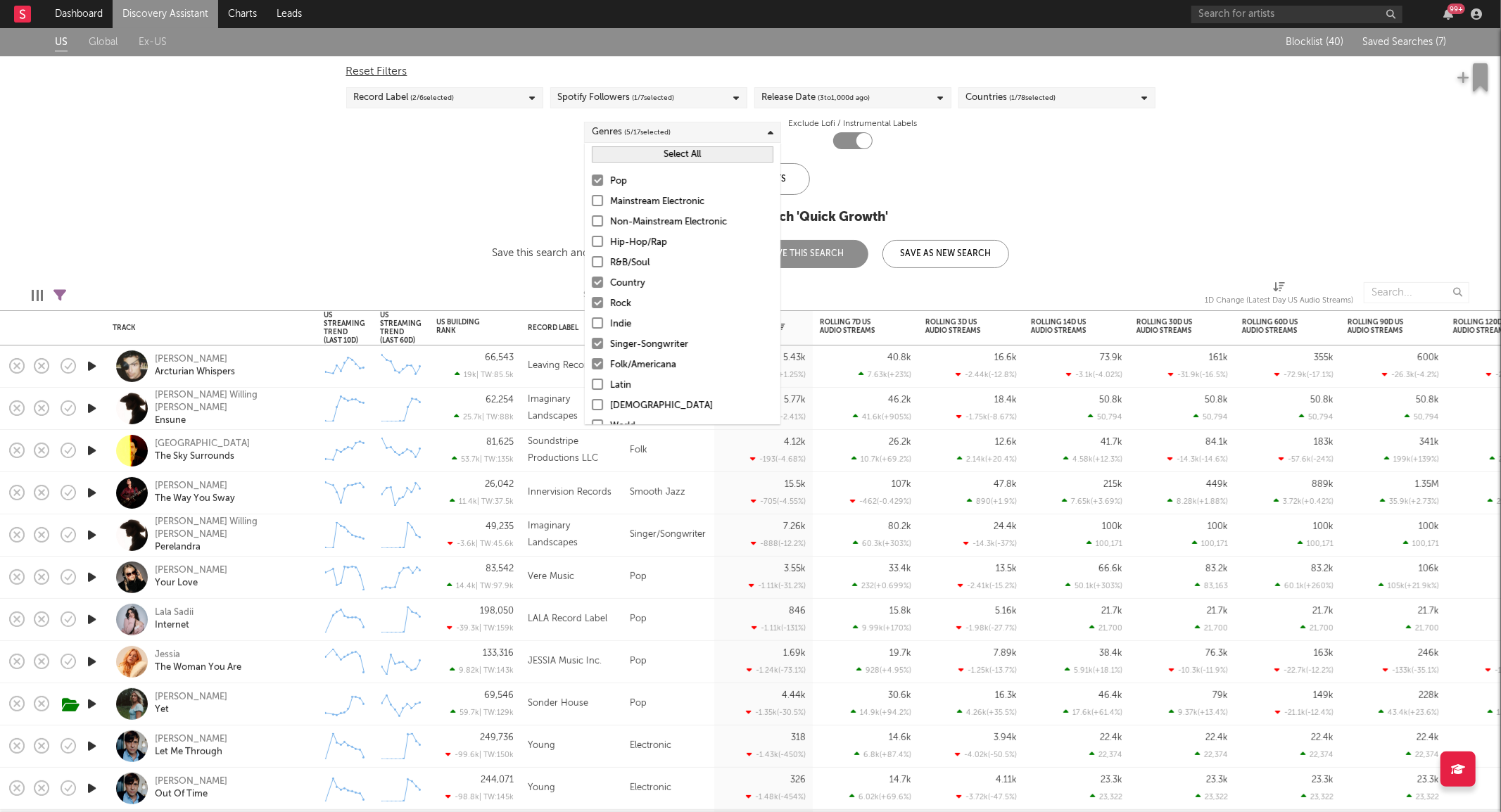
click at [620, 183] on div "Pop" at bounding box center [691, 181] width 163 height 17
click at [592, 183] on input "Pop" at bounding box center [592, 181] width 0 height 17
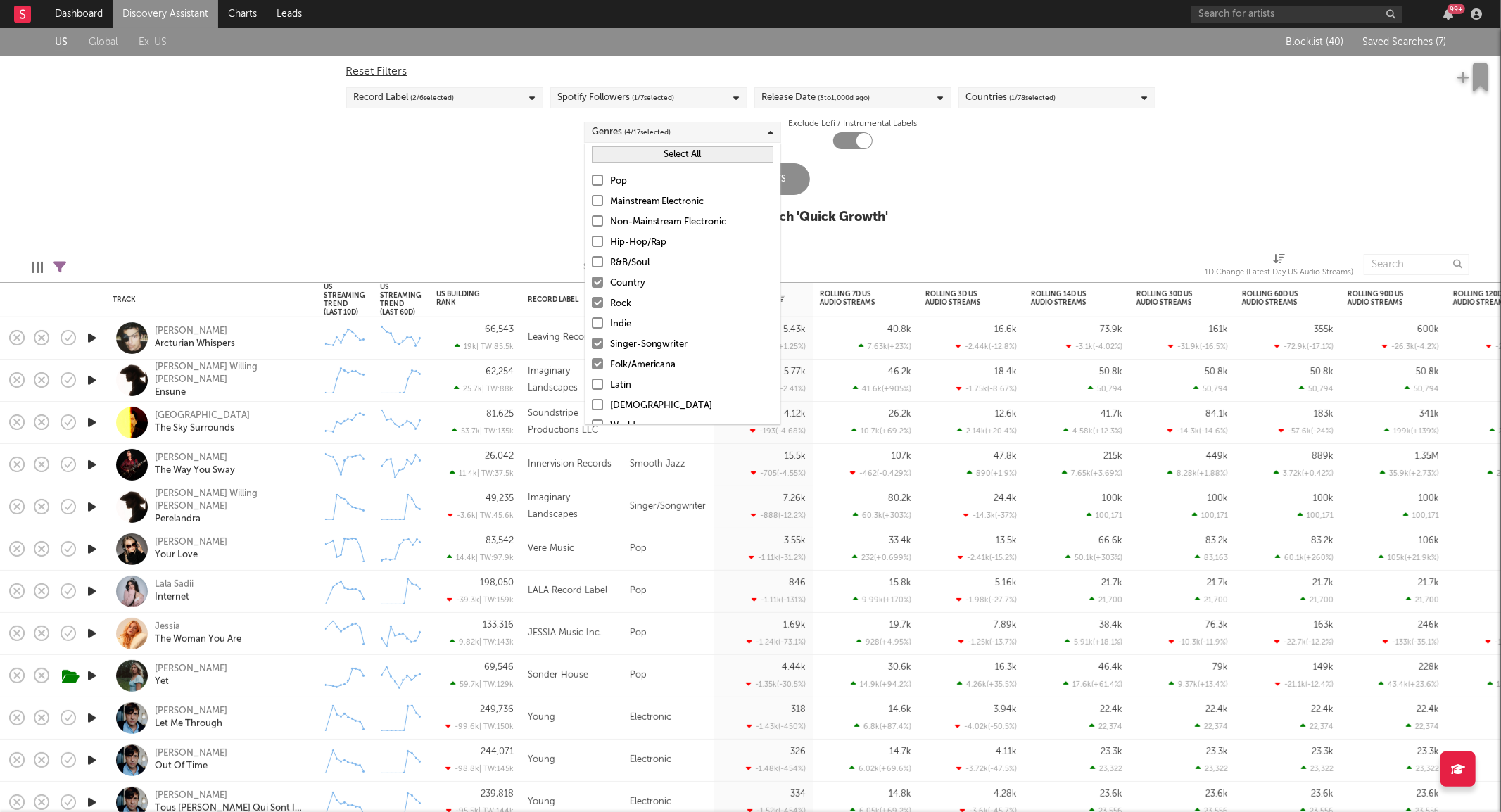
click at [623, 305] on div "Rock" at bounding box center [691, 304] width 163 height 17
click at [592, 305] on input "Rock" at bounding box center [592, 304] width 0 height 17
click at [788, 174] on div "Update Results" at bounding box center [751, 179] width 118 height 32
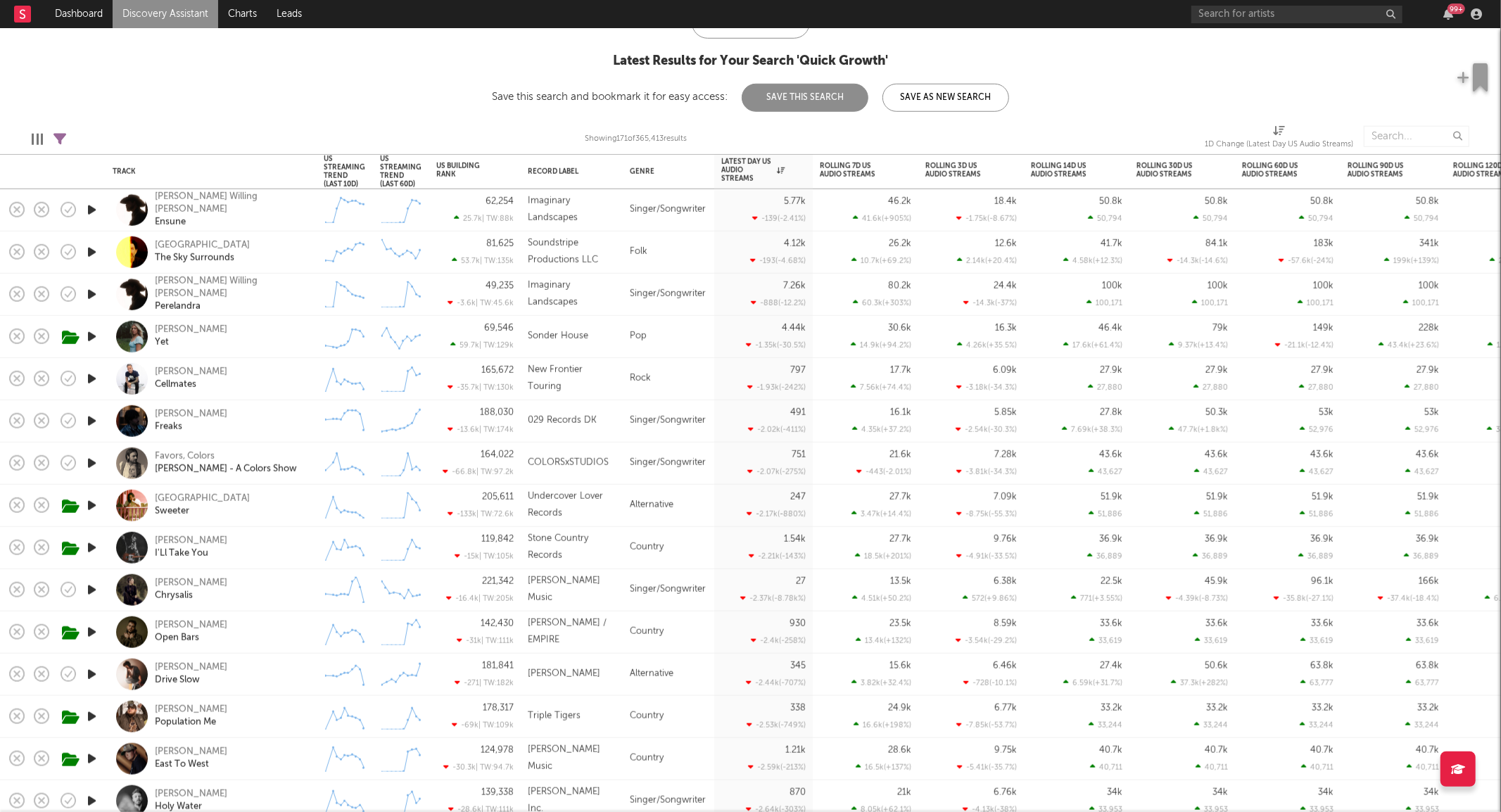
click at [89, 500] on icon "button" at bounding box center [92, 505] width 15 height 17
click at [89, 500] on icon "button" at bounding box center [91, 505] width 14 height 17
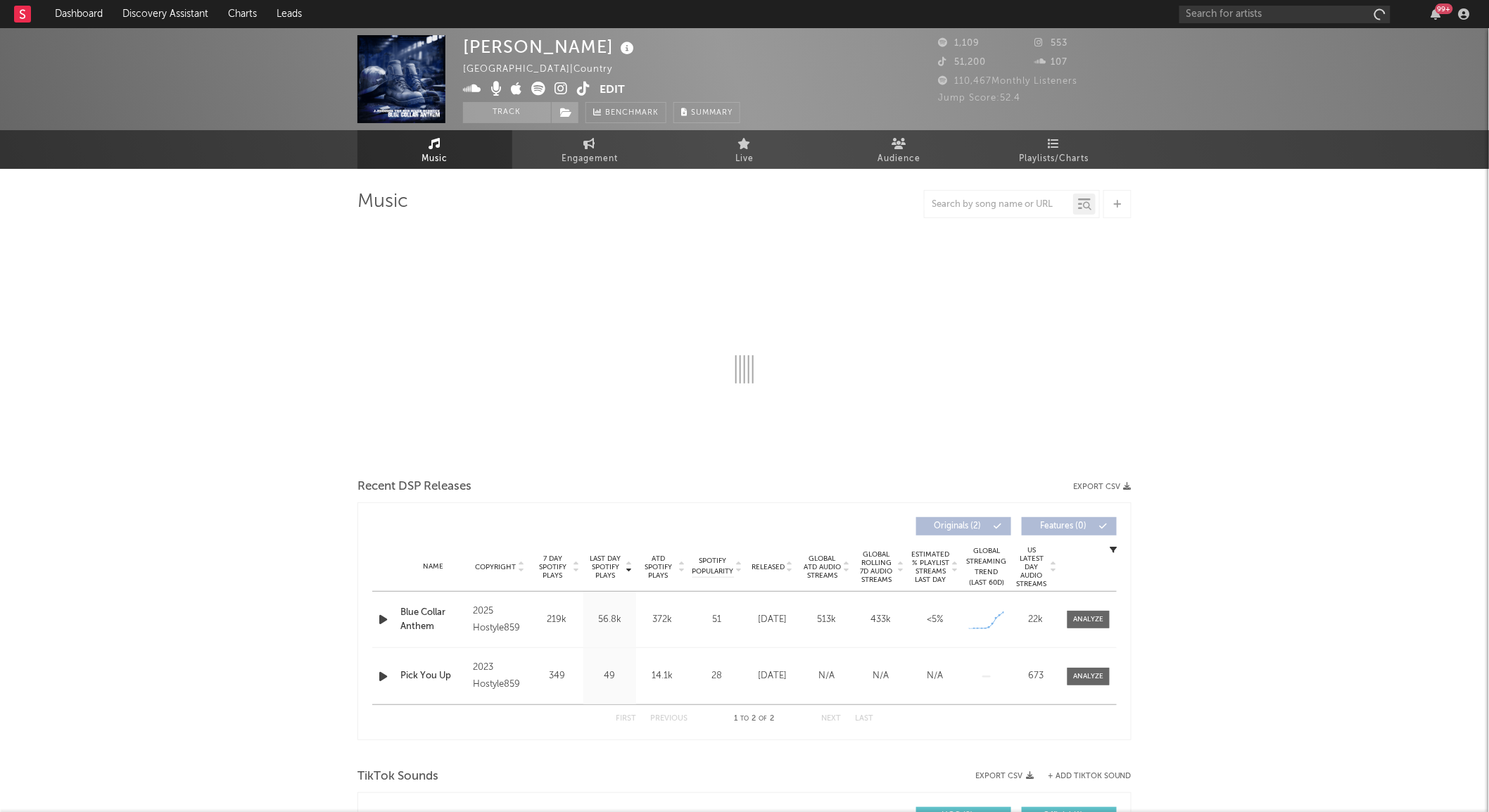
select select "6m"
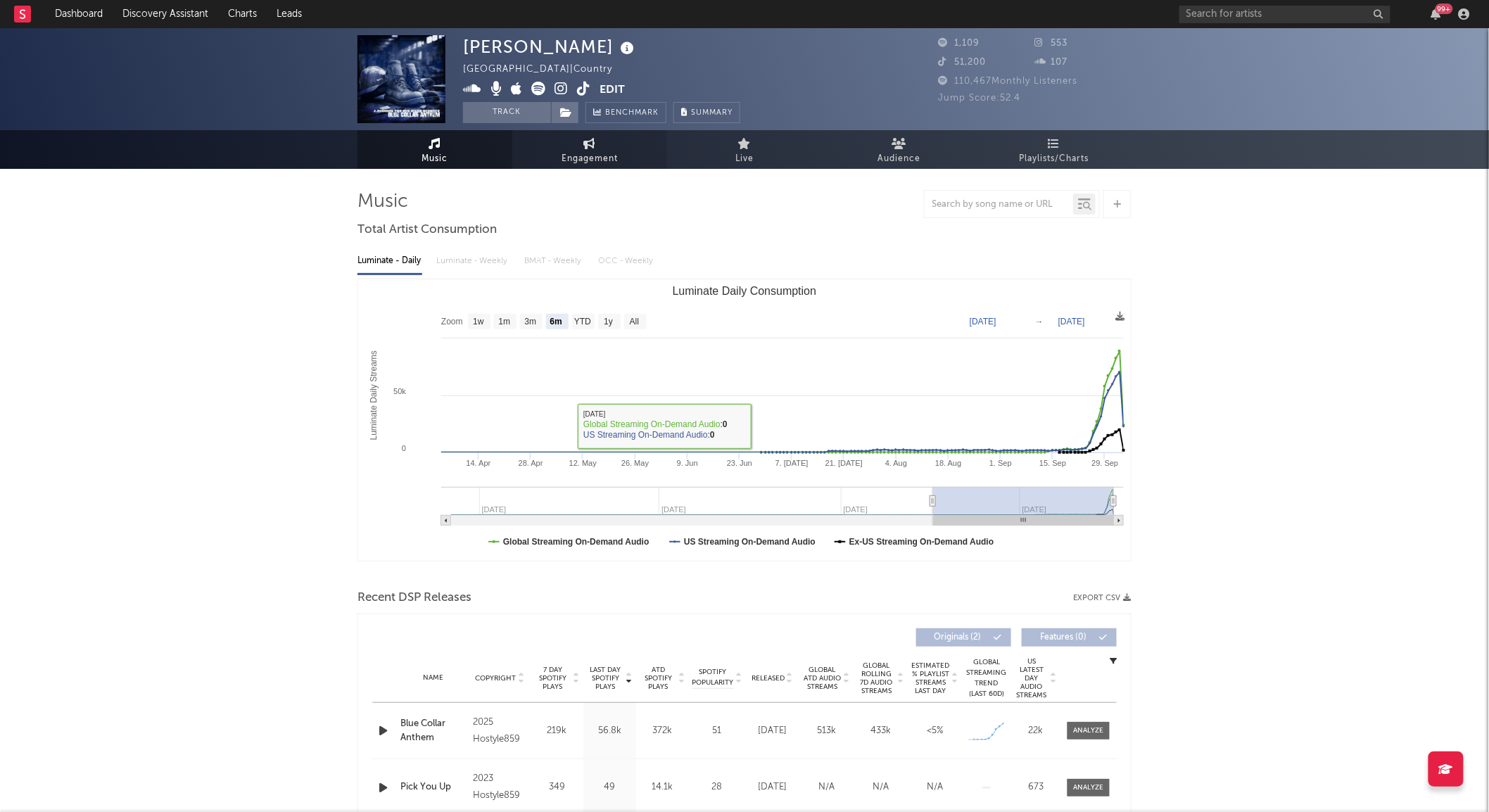
click at [614, 152] on span "Engagement" at bounding box center [589, 159] width 57 height 17
select select "1w"
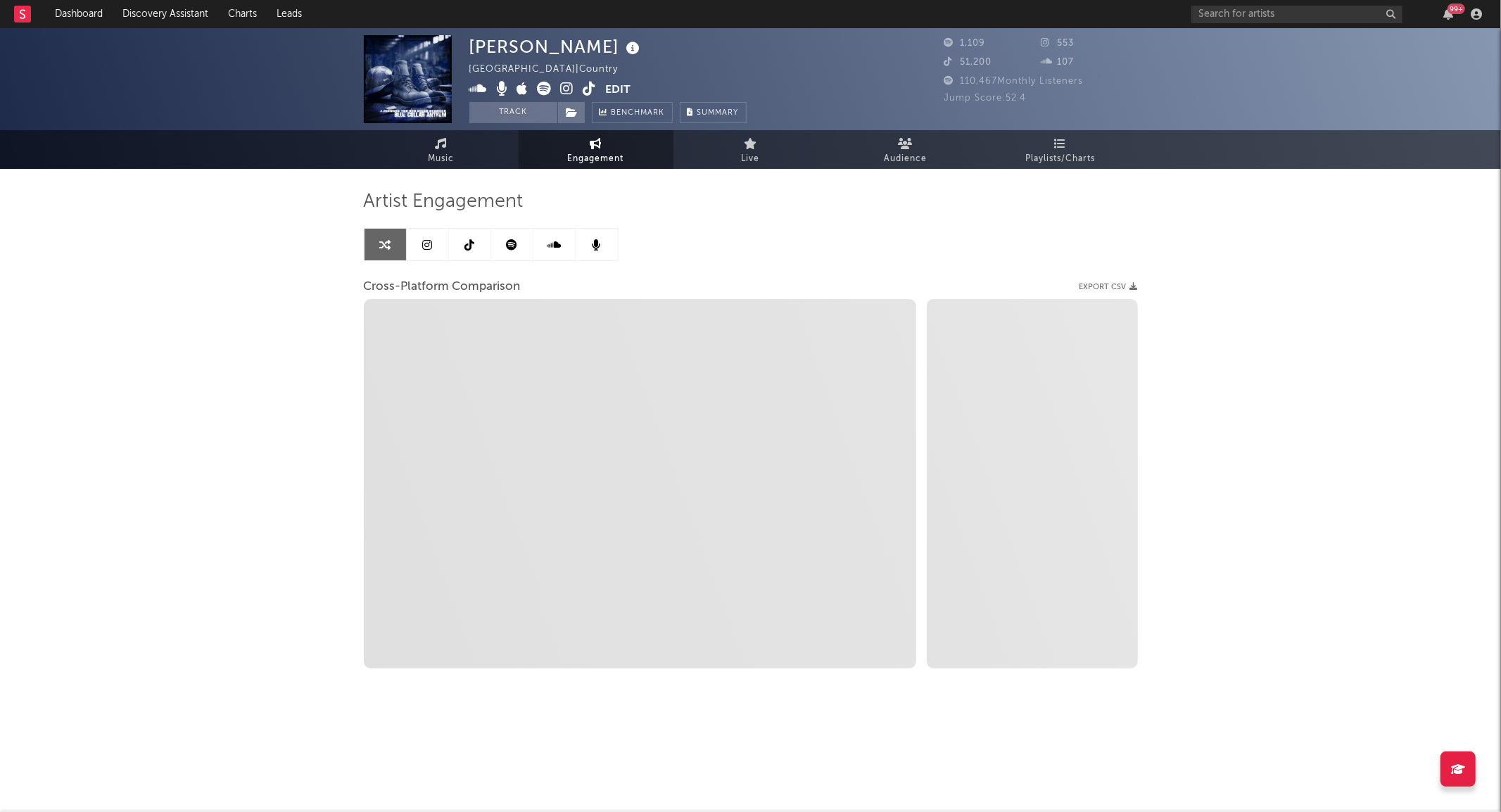
select select "1m"
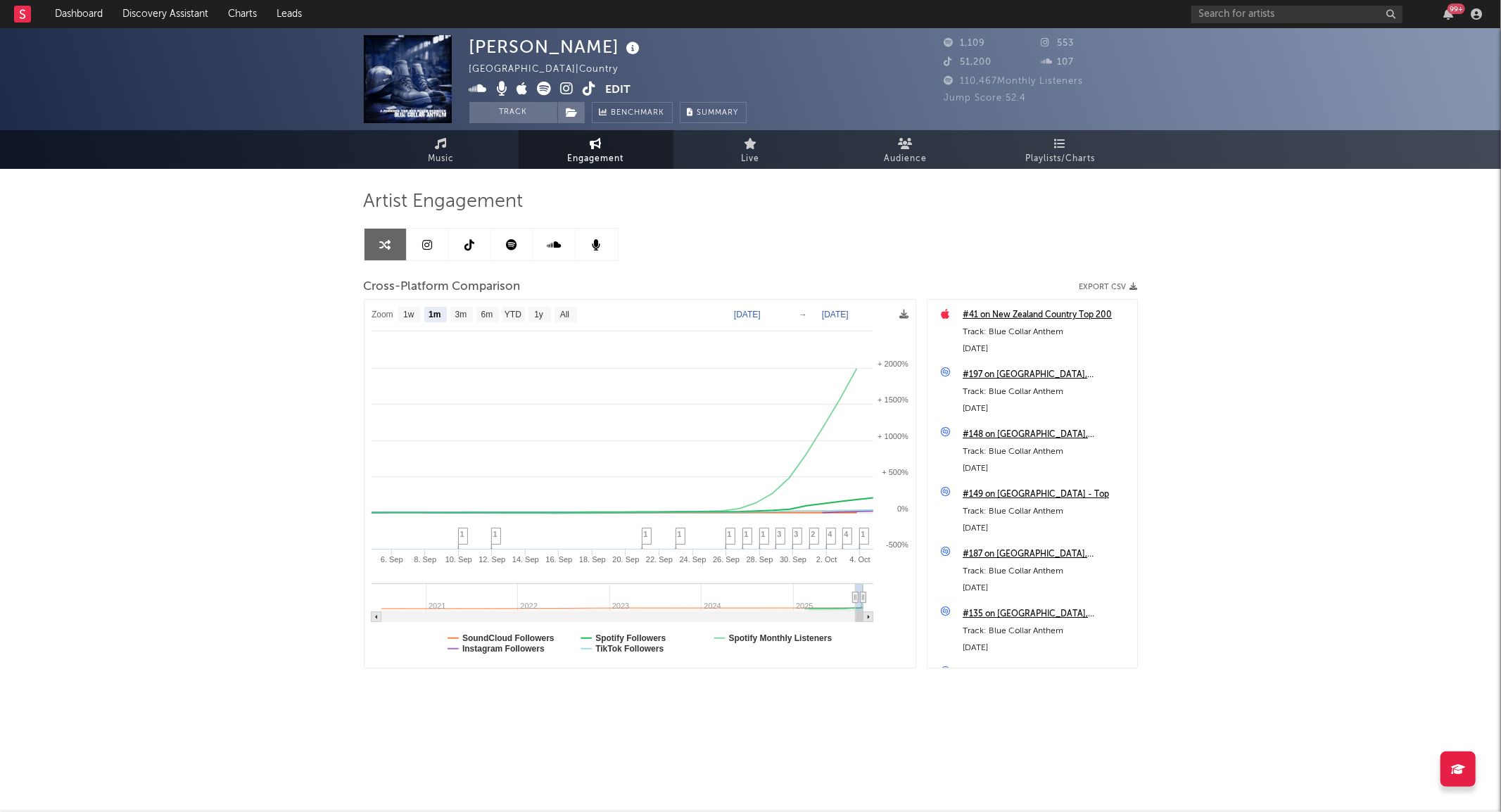
click at [595, 85] on icon at bounding box center [590, 88] width 14 height 14
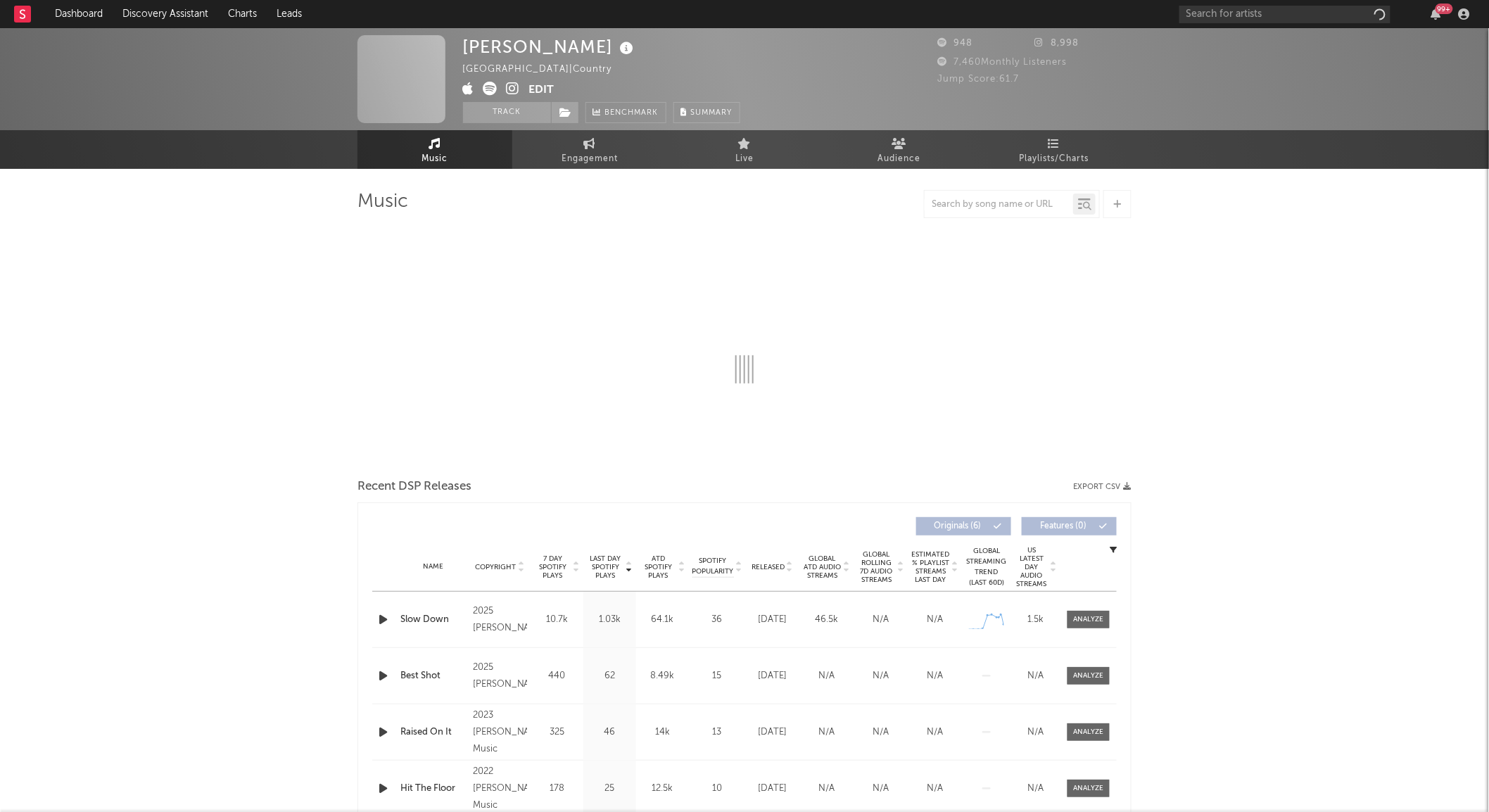
select select "1w"
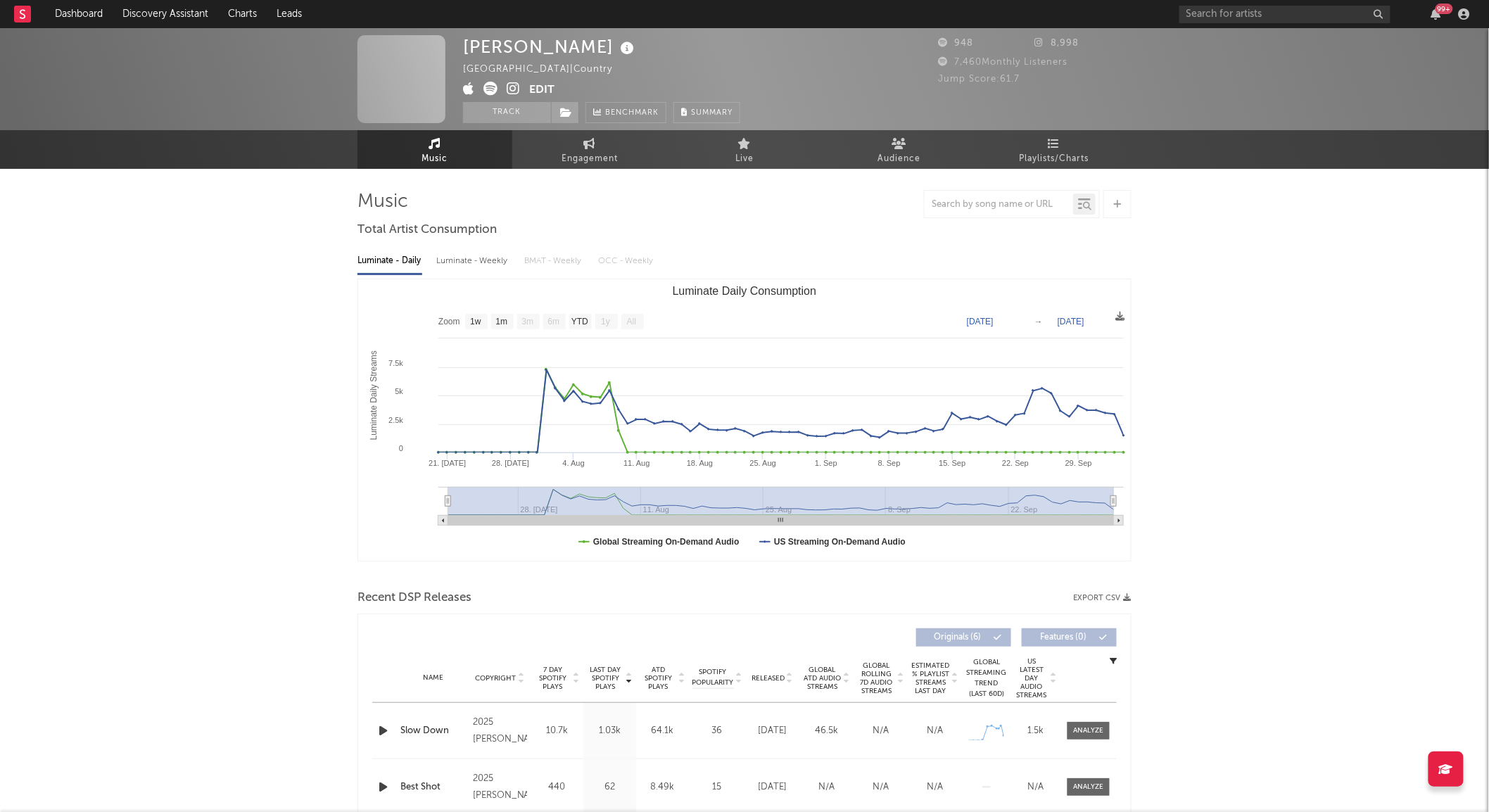
click at [504, 85] on span at bounding box center [497, 90] width 66 height 17
click at [508, 85] on icon at bounding box center [513, 88] width 14 height 14
